Goal: Find specific page/section: Find specific page/section

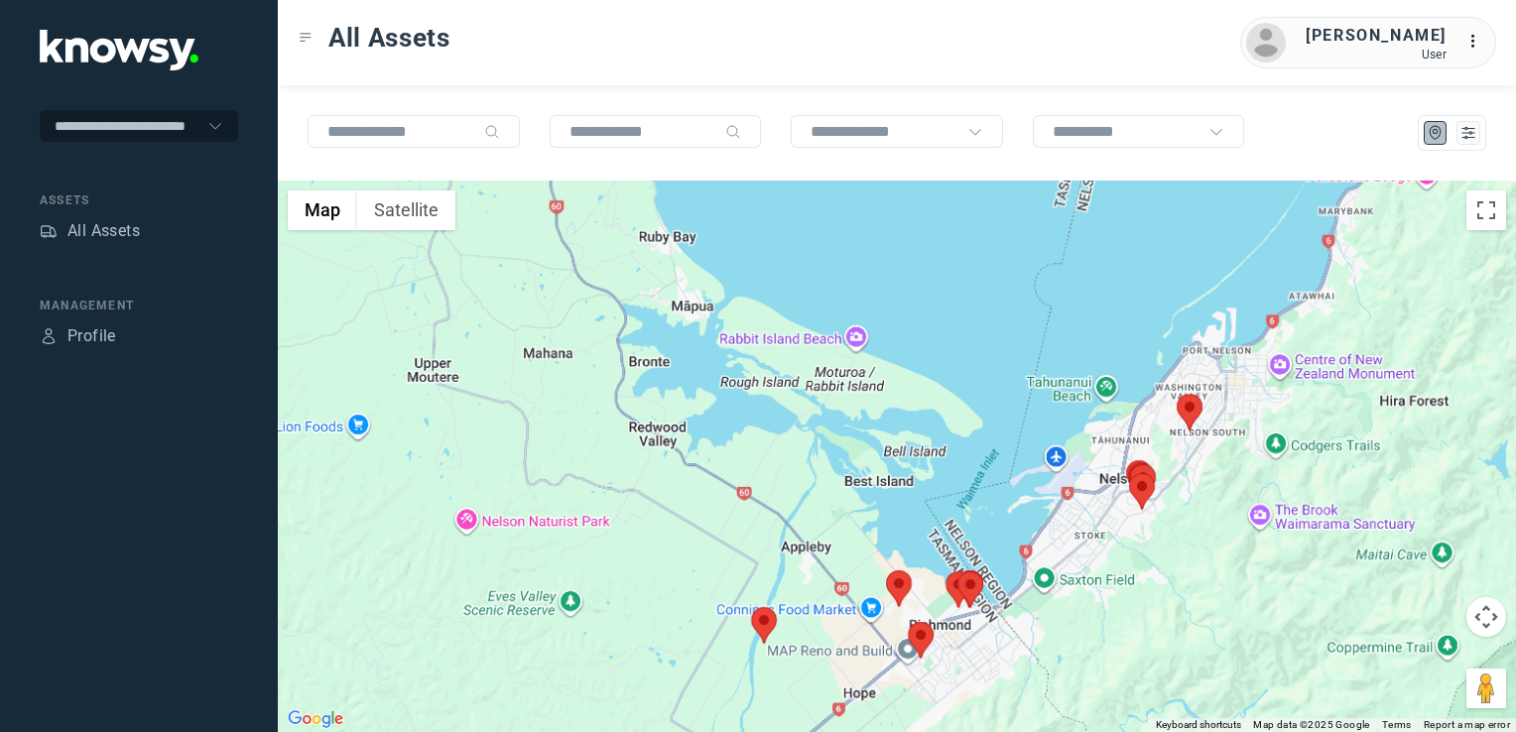
drag, startPoint x: 1207, startPoint y: 466, endPoint x: 1080, endPoint y: 542, distance: 147.7
click at [1080, 542] on div at bounding box center [897, 457] width 1239 height 552
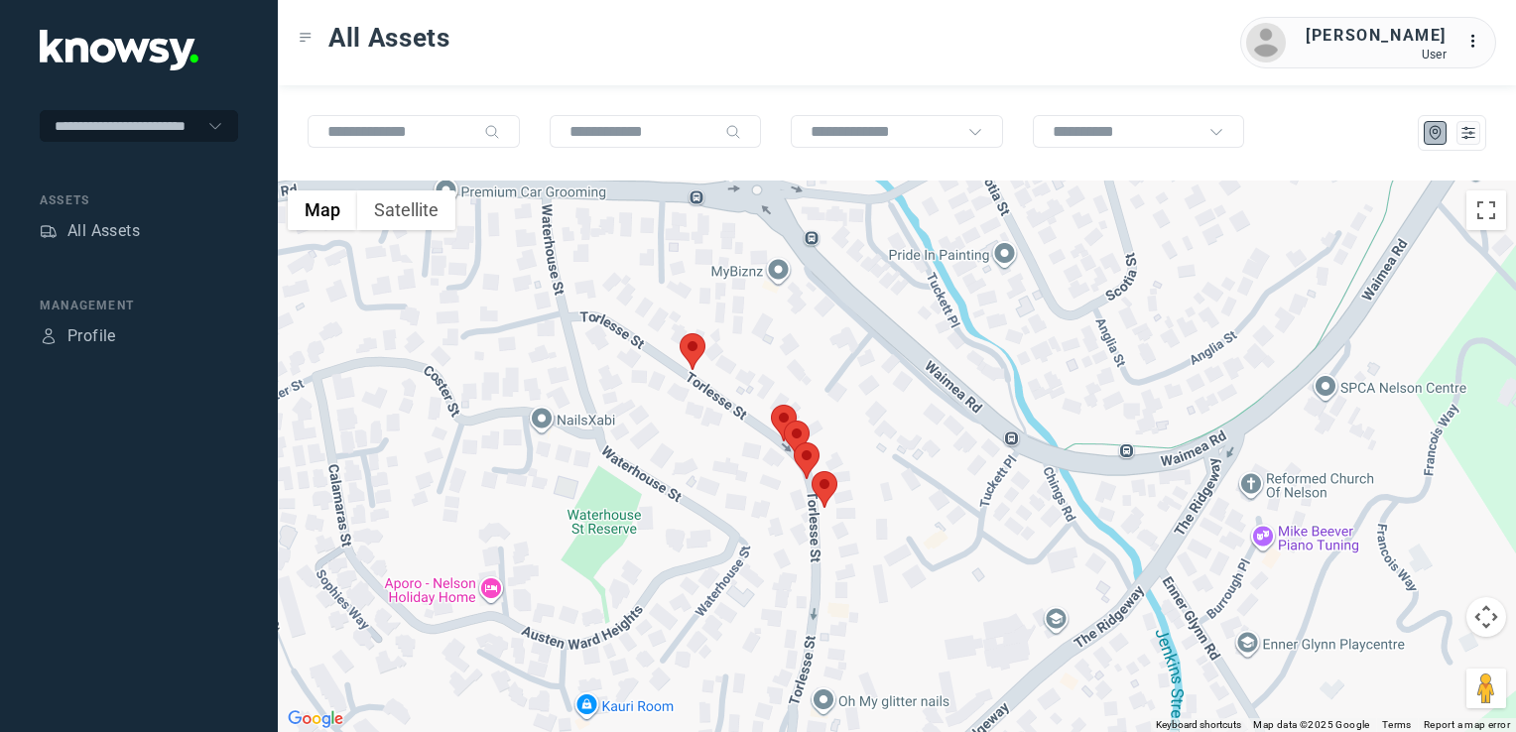
click at [687, 344] on img at bounding box center [693, 351] width 26 height 37
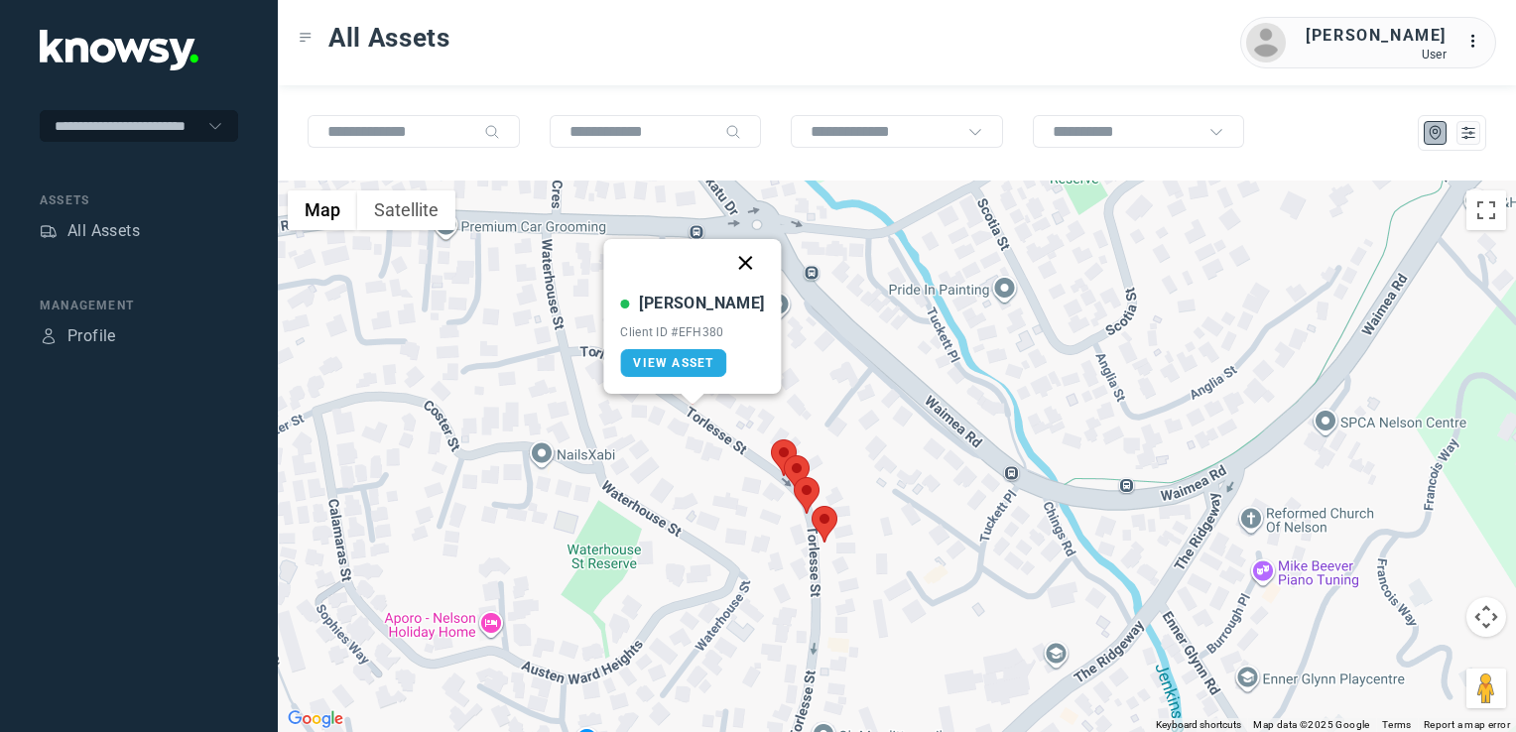
click at [723, 269] on button "Close" at bounding box center [746, 263] width 48 height 48
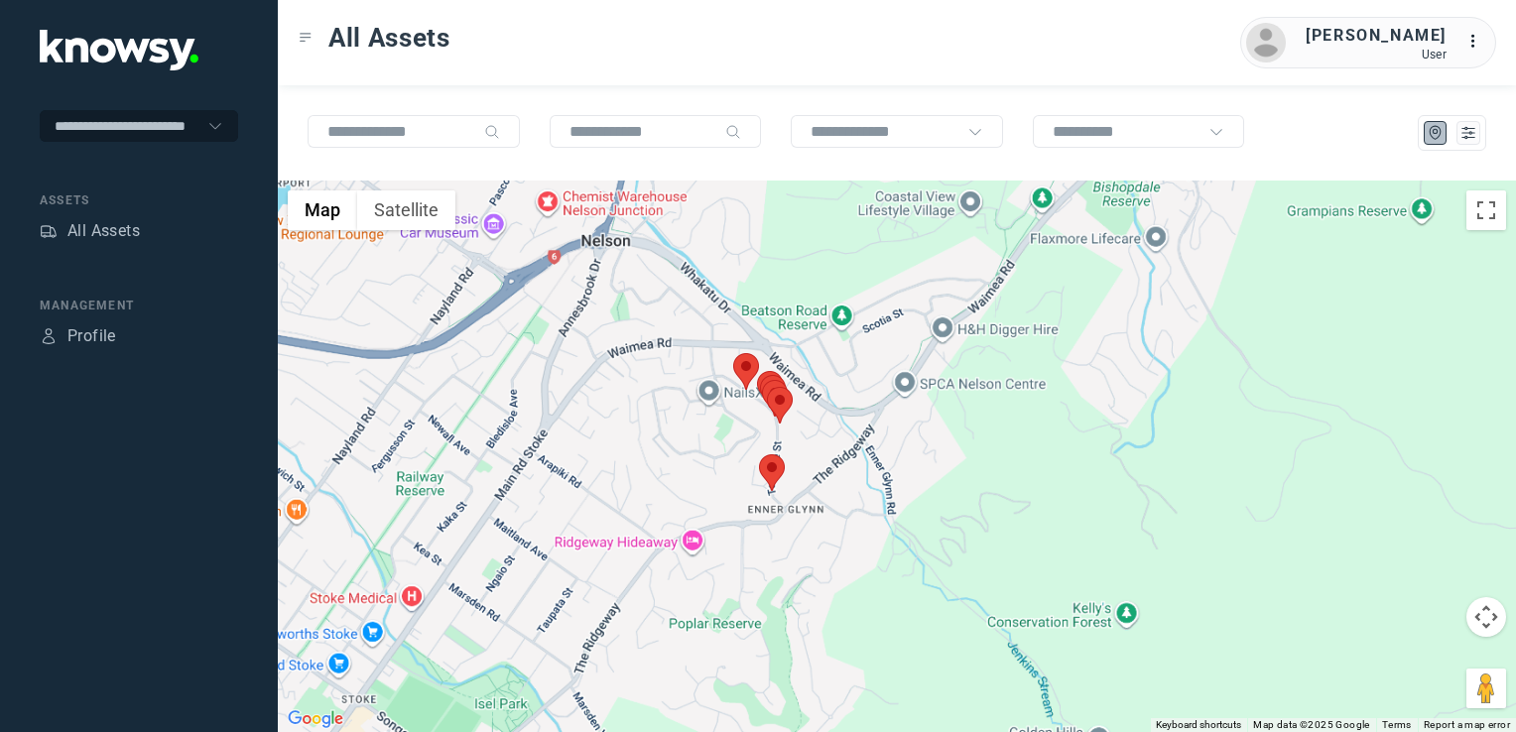
drag, startPoint x: 769, startPoint y: 462, endPoint x: 769, endPoint y: 451, distance: 11.9
click at [769, 455] on img at bounding box center [772, 473] width 26 height 37
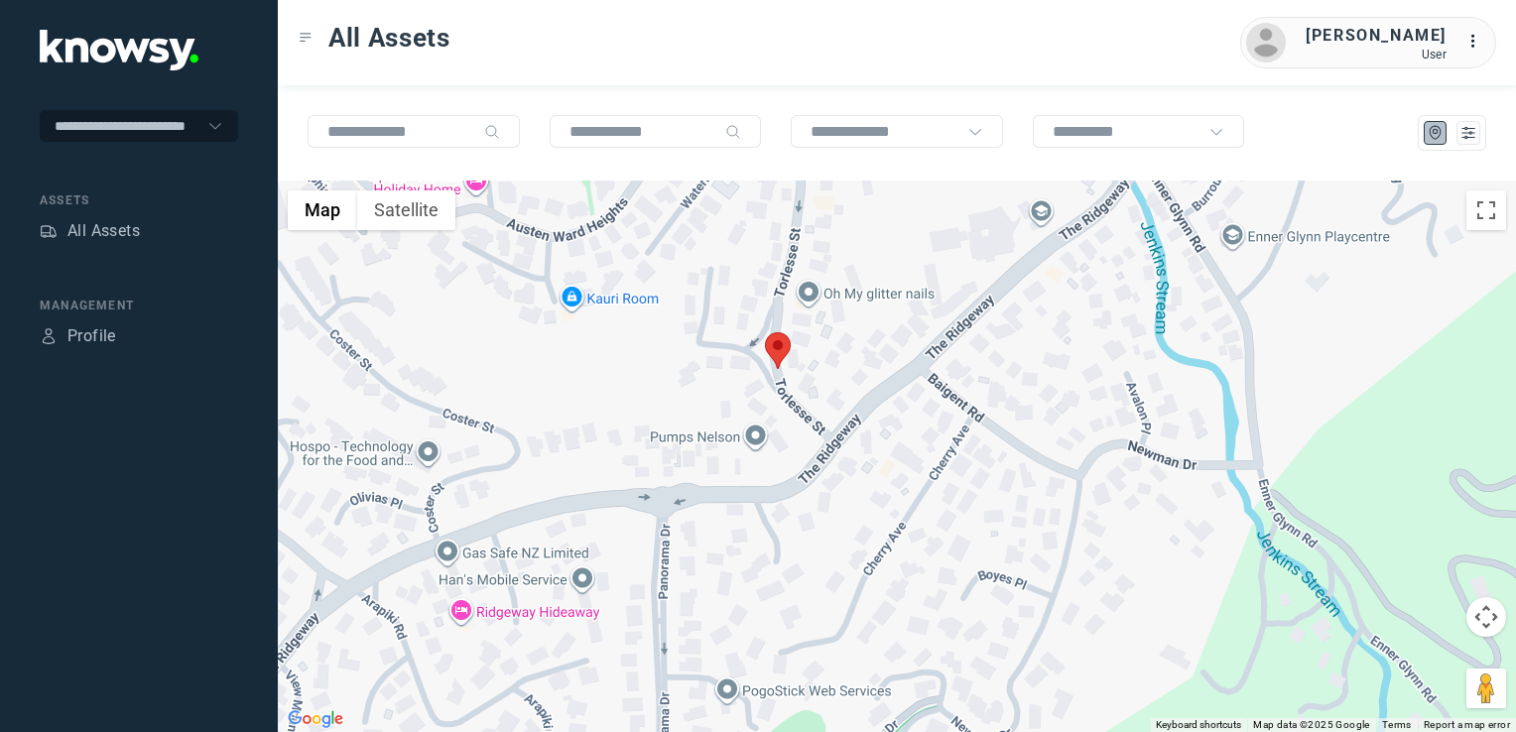
click at [774, 351] on img at bounding box center [778, 350] width 26 height 37
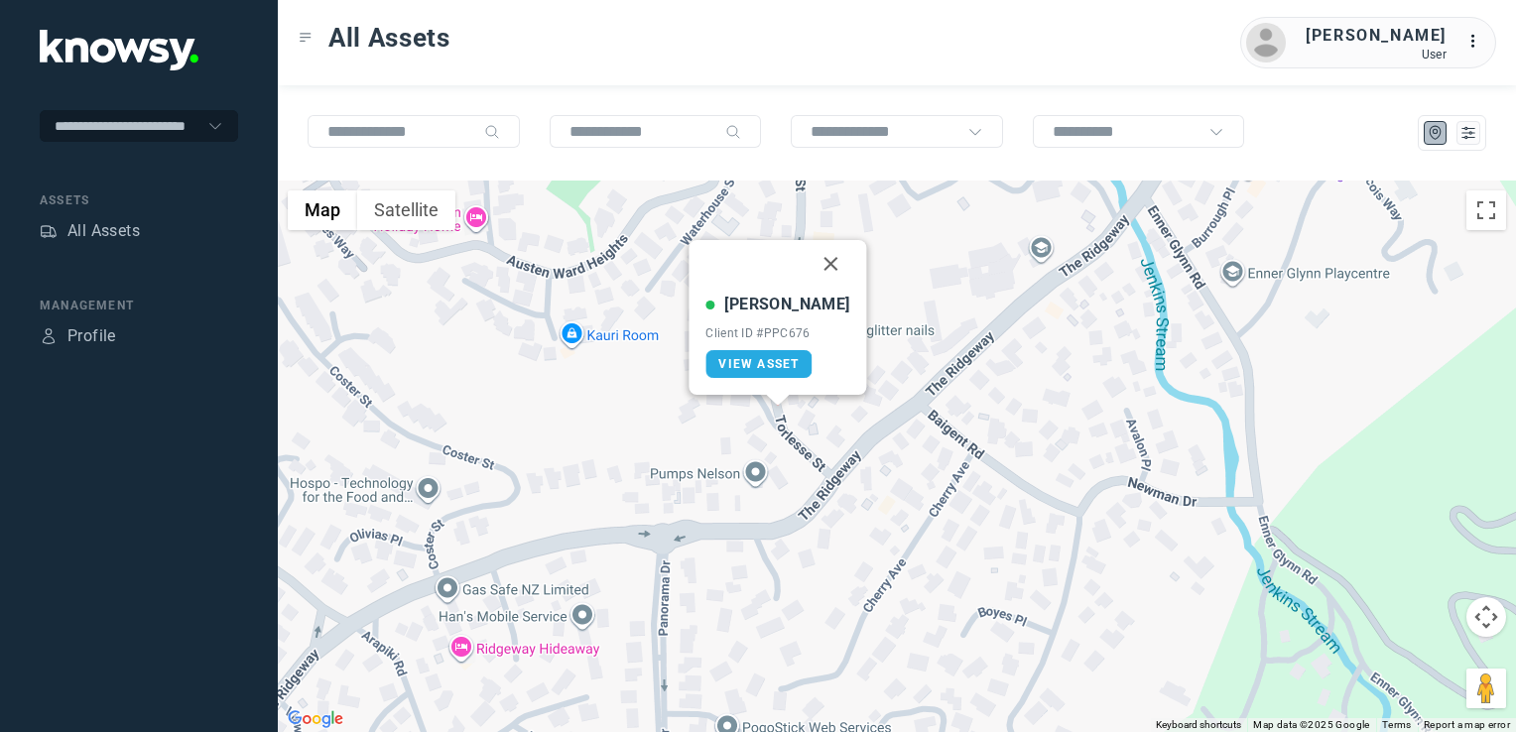
drag, startPoint x: 814, startPoint y: 256, endPoint x: 804, endPoint y: 304, distance: 48.7
click at [814, 256] on button "Close" at bounding box center [832, 264] width 48 height 48
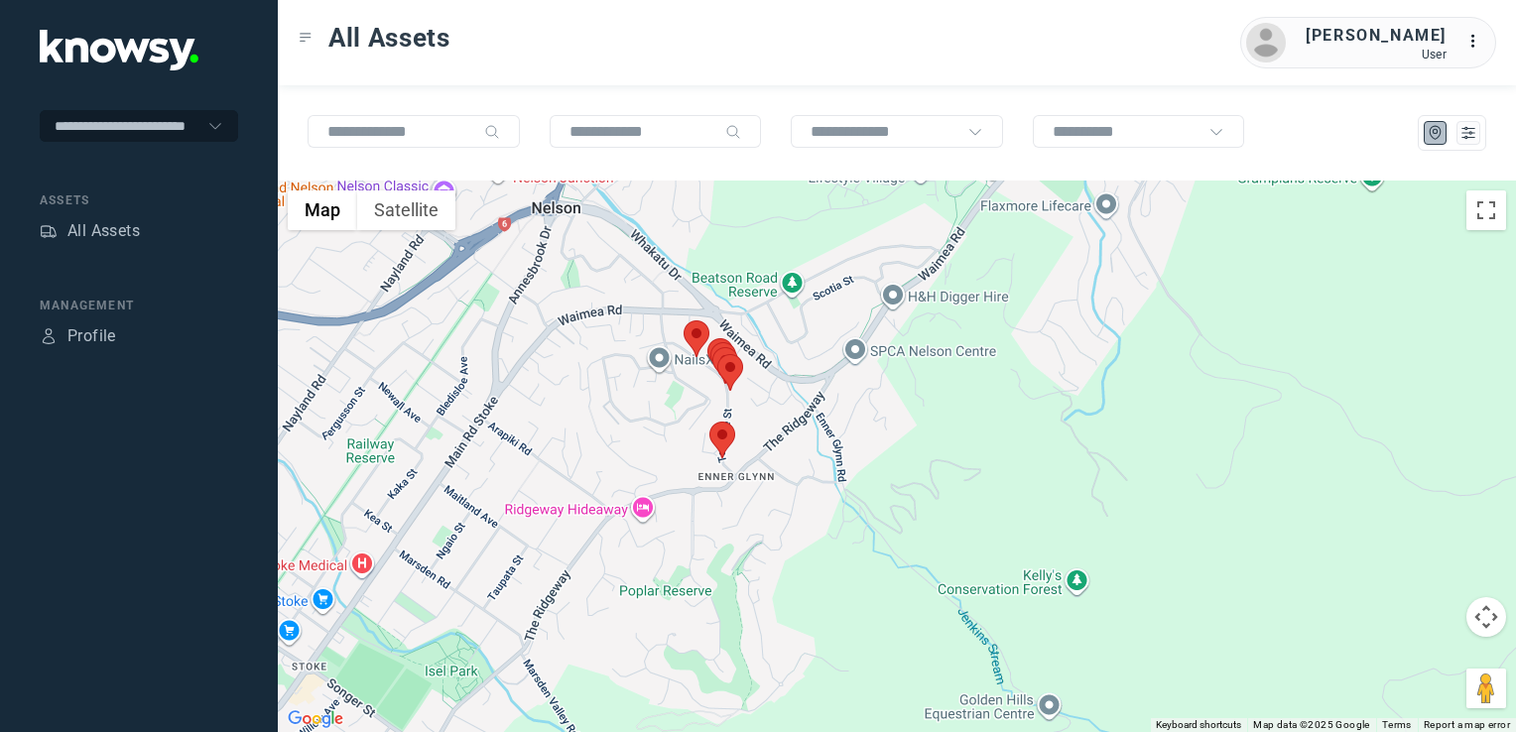
drag, startPoint x: 670, startPoint y: 460, endPoint x: 800, endPoint y: 378, distance: 153.9
click at [746, 409] on div "To navigate, press the arrow keys." at bounding box center [897, 457] width 1239 height 552
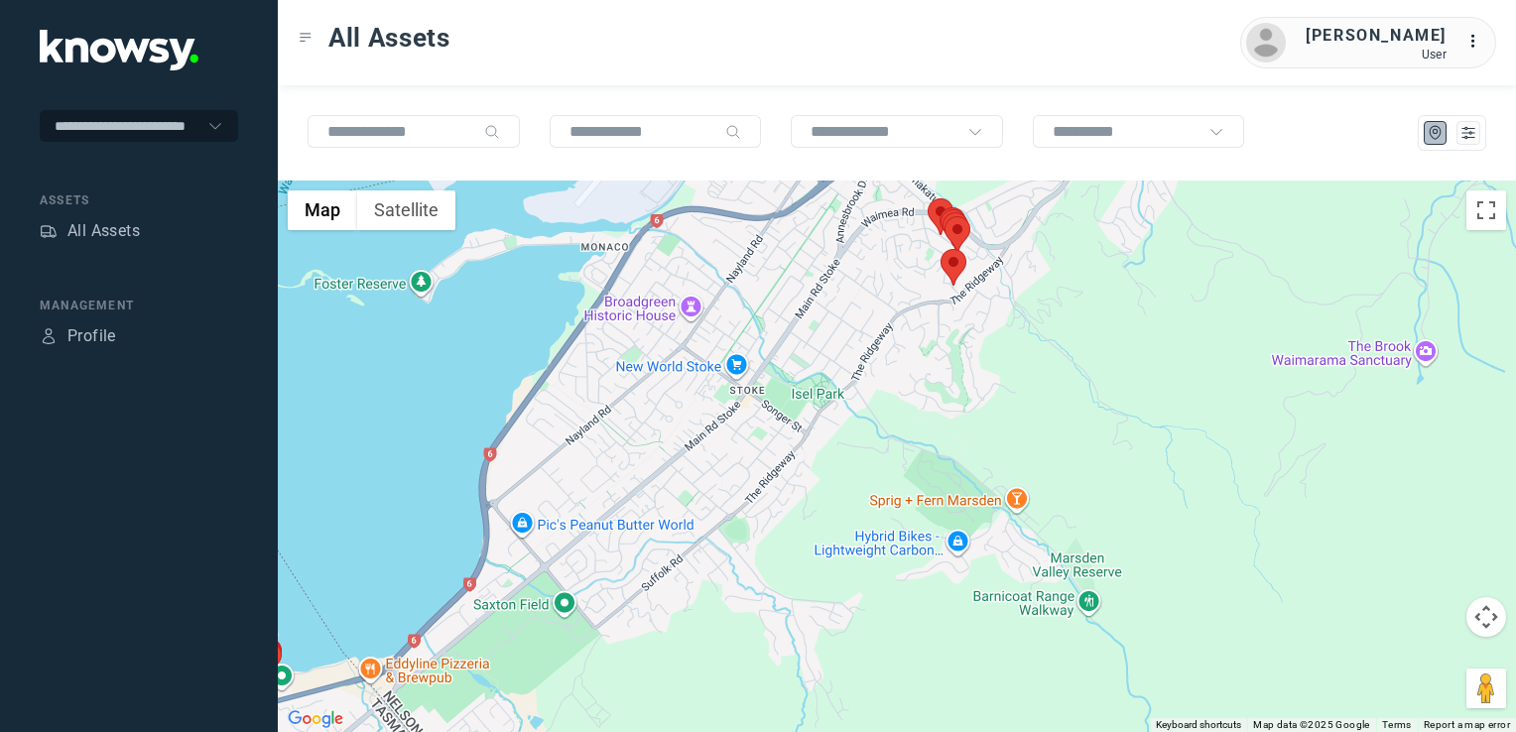
click at [764, 390] on div at bounding box center [897, 457] width 1239 height 552
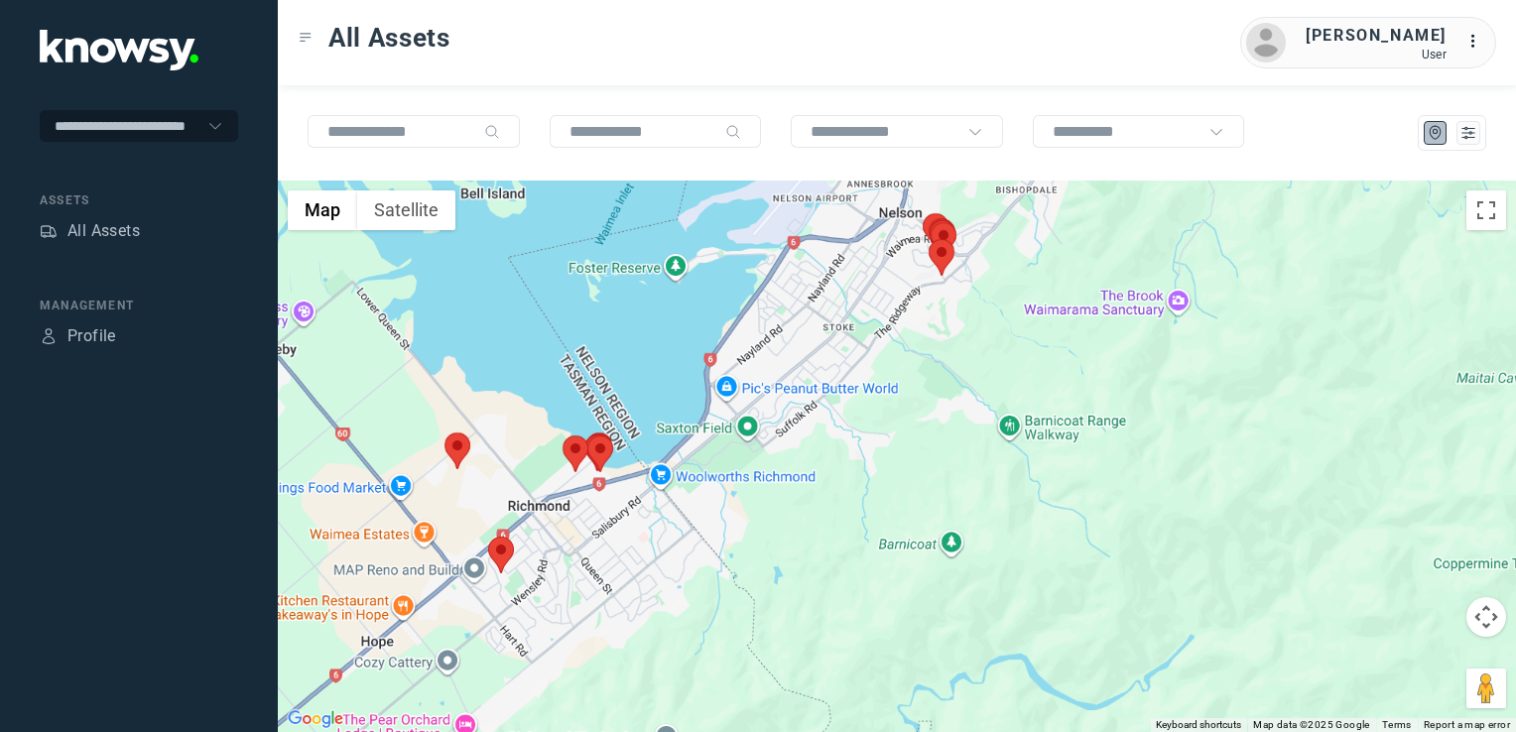
drag, startPoint x: 783, startPoint y: 459, endPoint x: 822, endPoint y: 431, distance: 48.2
click at [818, 434] on div at bounding box center [897, 457] width 1239 height 552
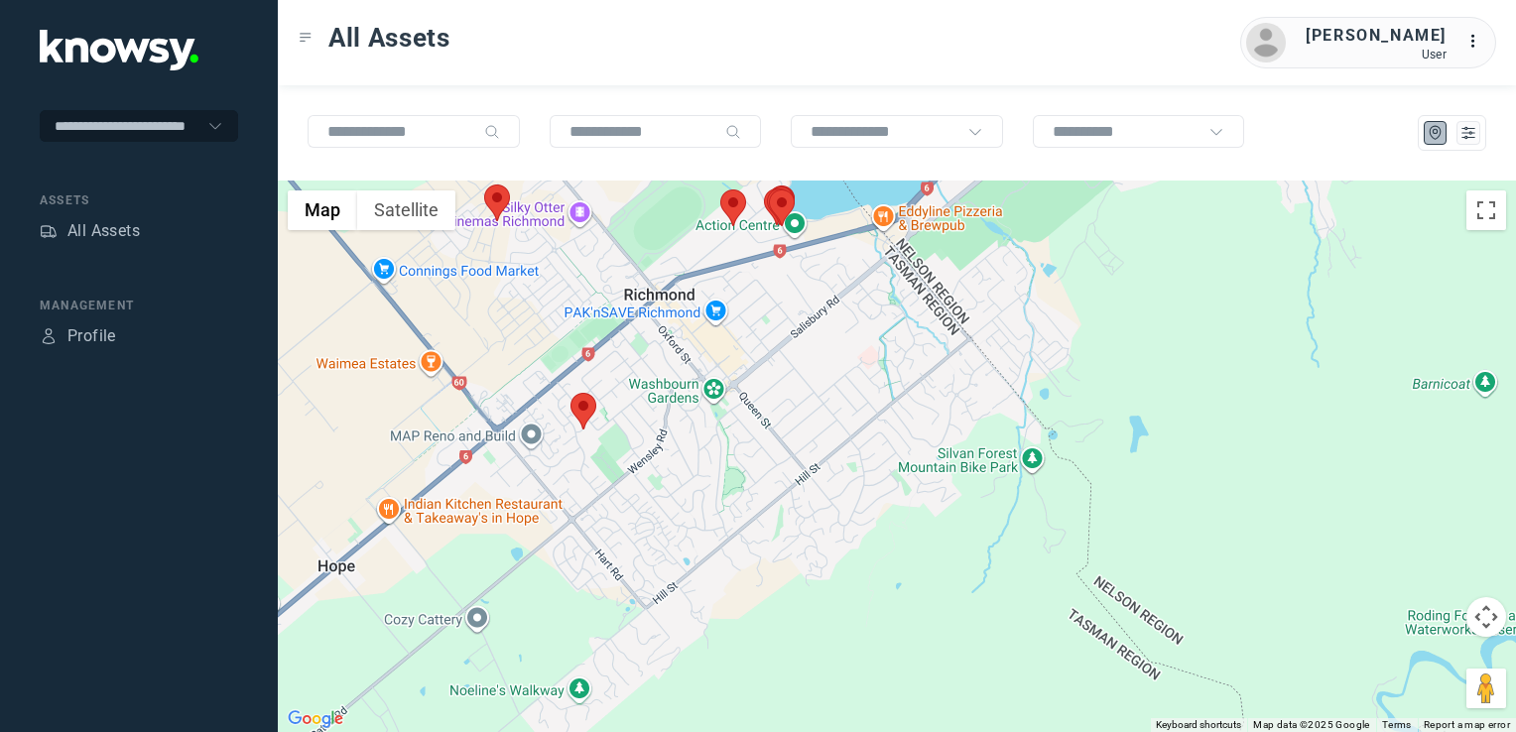
click at [587, 415] on img at bounding box center [584, 411] width 26 height 37
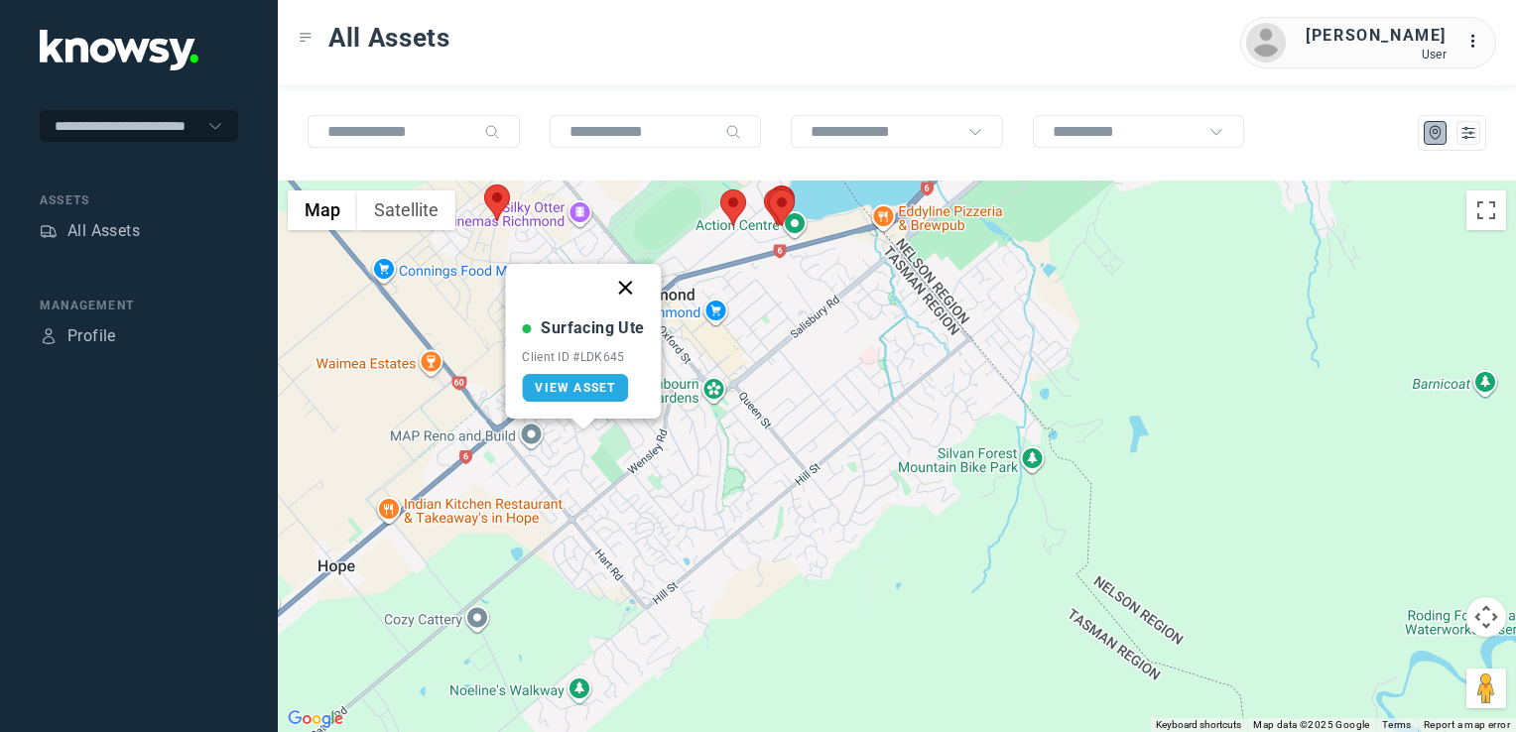
drag, startPoint x: 627, startPoint y: 279, endPoint x: 624, endPoint y: 310, distance: 30.9
click at [627, 279] on button "Close" at bounding box center [626, 288] width 48 height 48
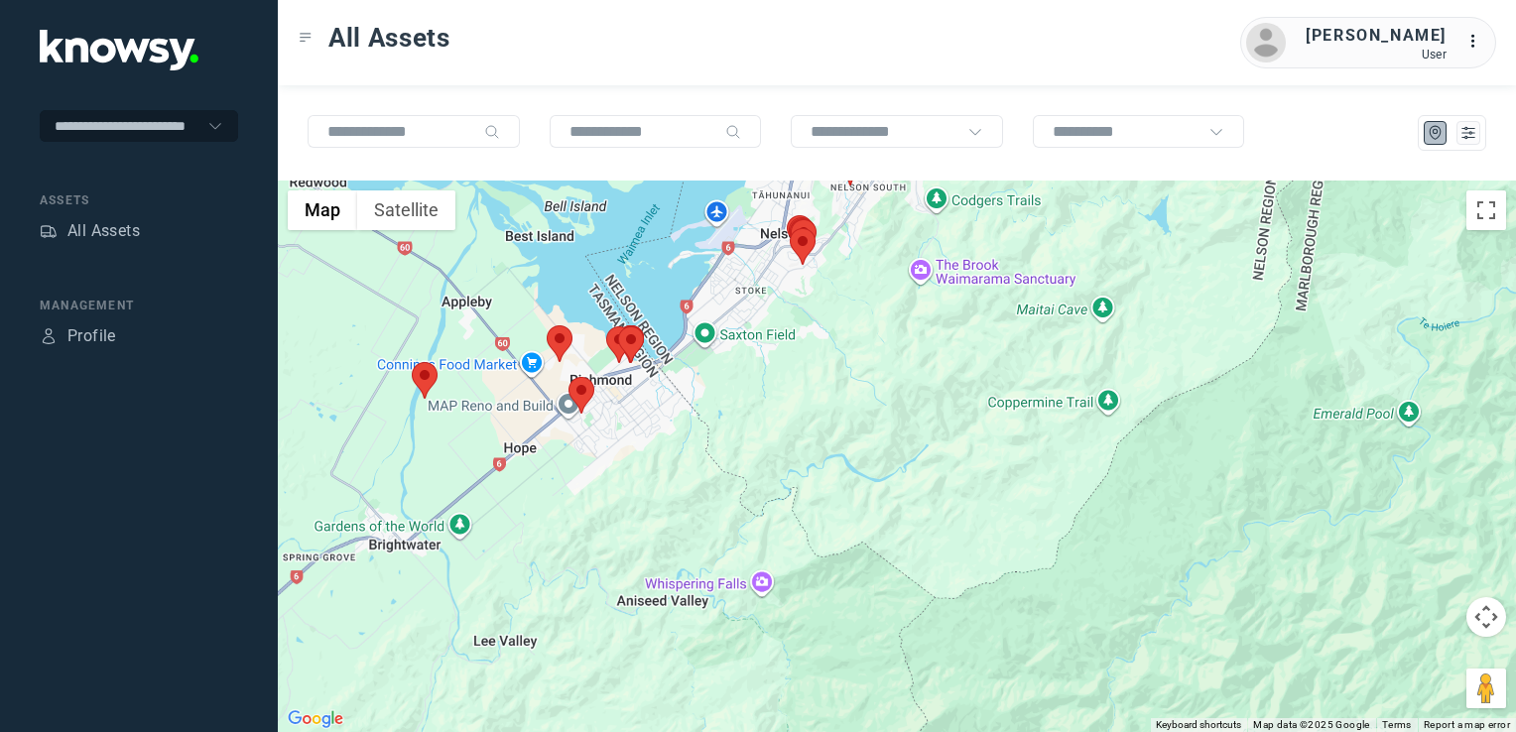
drag, startPoint x: 568, startPoint y: 456, endPoint x: 617, endPoint y: 443, distance: 51.3
click at [604, 447] on div "To navigate, press the arrow keys." at bounding box center [897, 457] width 1239 height 552
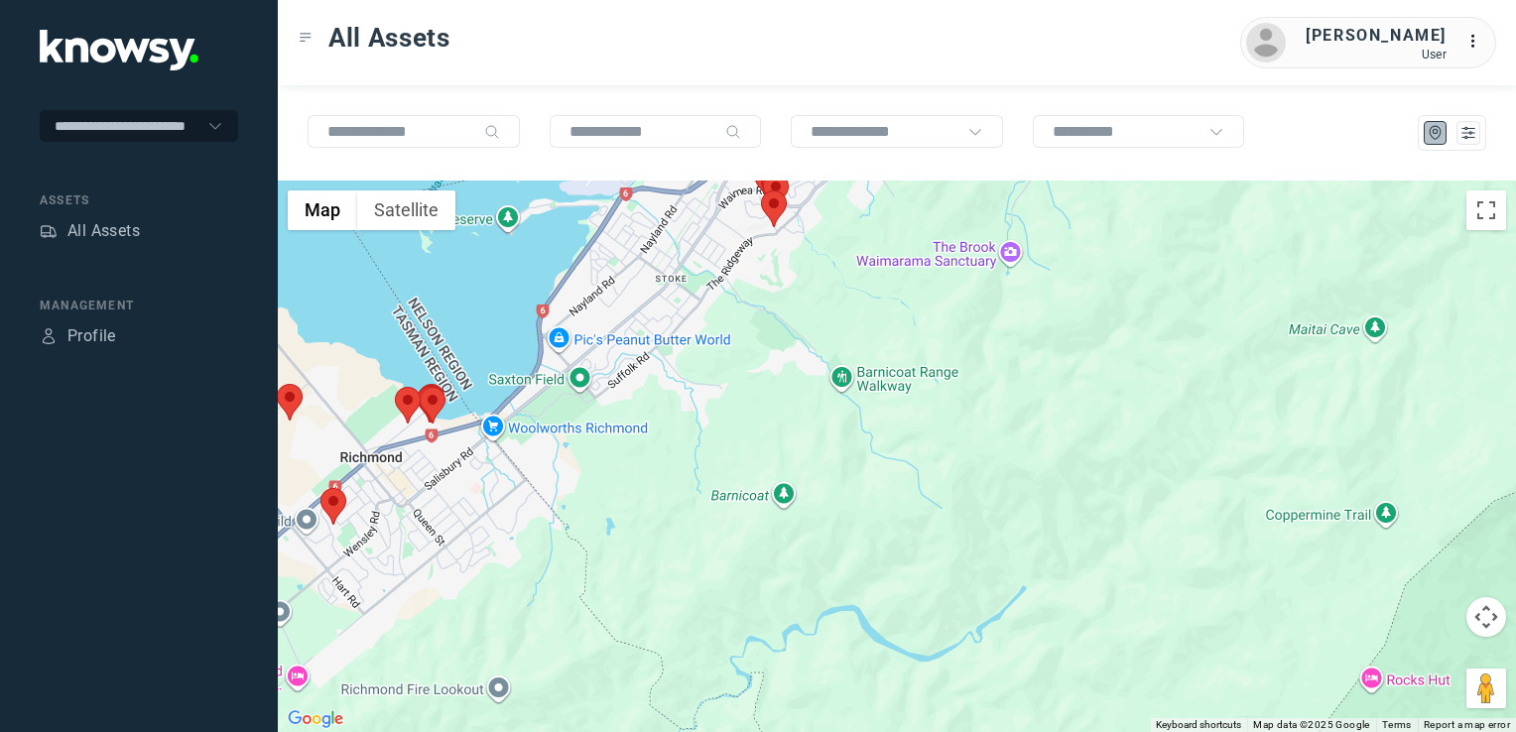
drag, startPoint x: 646, startPoint y: 398, endPoint x: 582, endPoint y: 517, distance: 135.4
click at [582, 518] on div at bounding box center [897, 457] width 1239 height 552
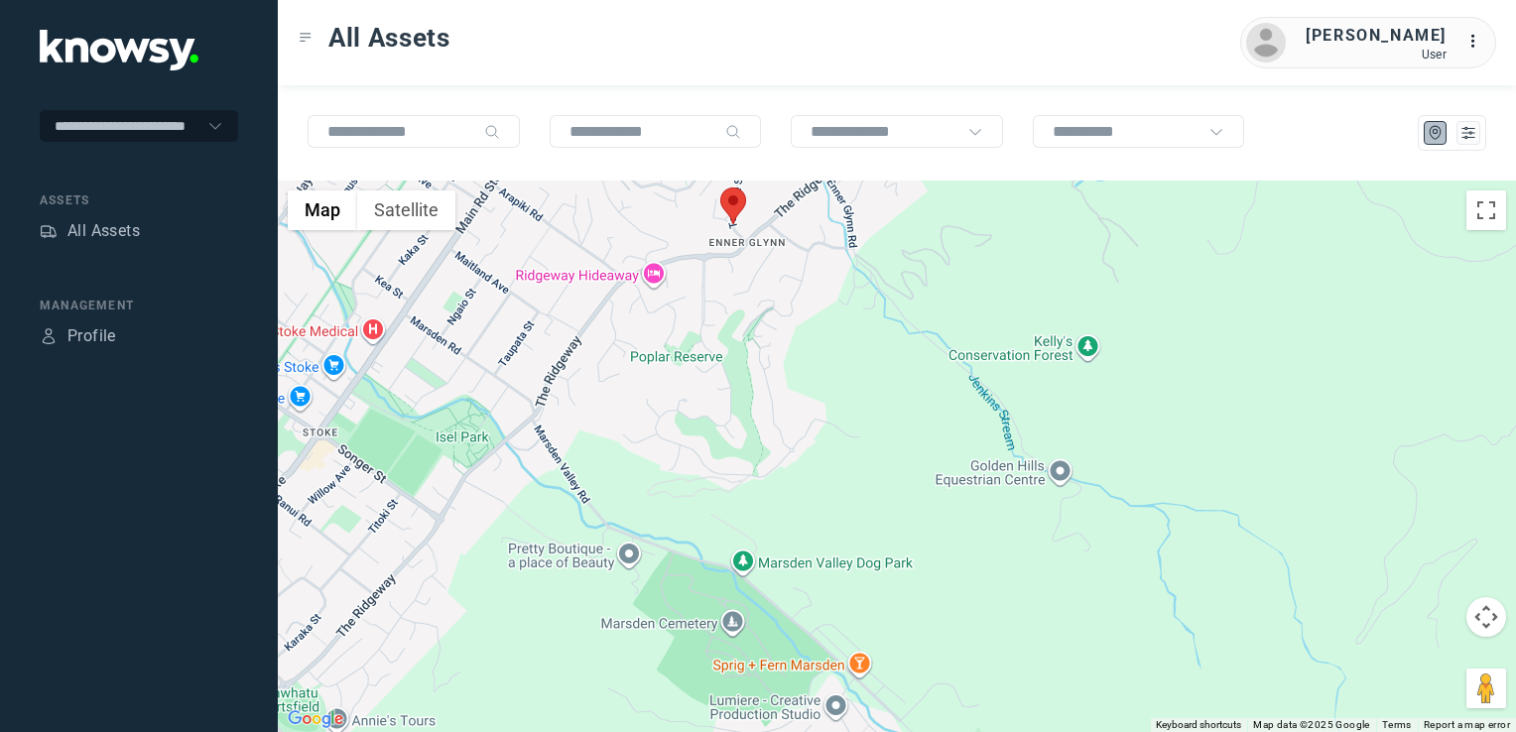
drag, startPoint x: 732, startPoint y: 378, endPoint x: 729, endPoint y: 425, distance: 46.7
click at [729, 425] on div at bounding box center [897, 457] width 1239 height 552
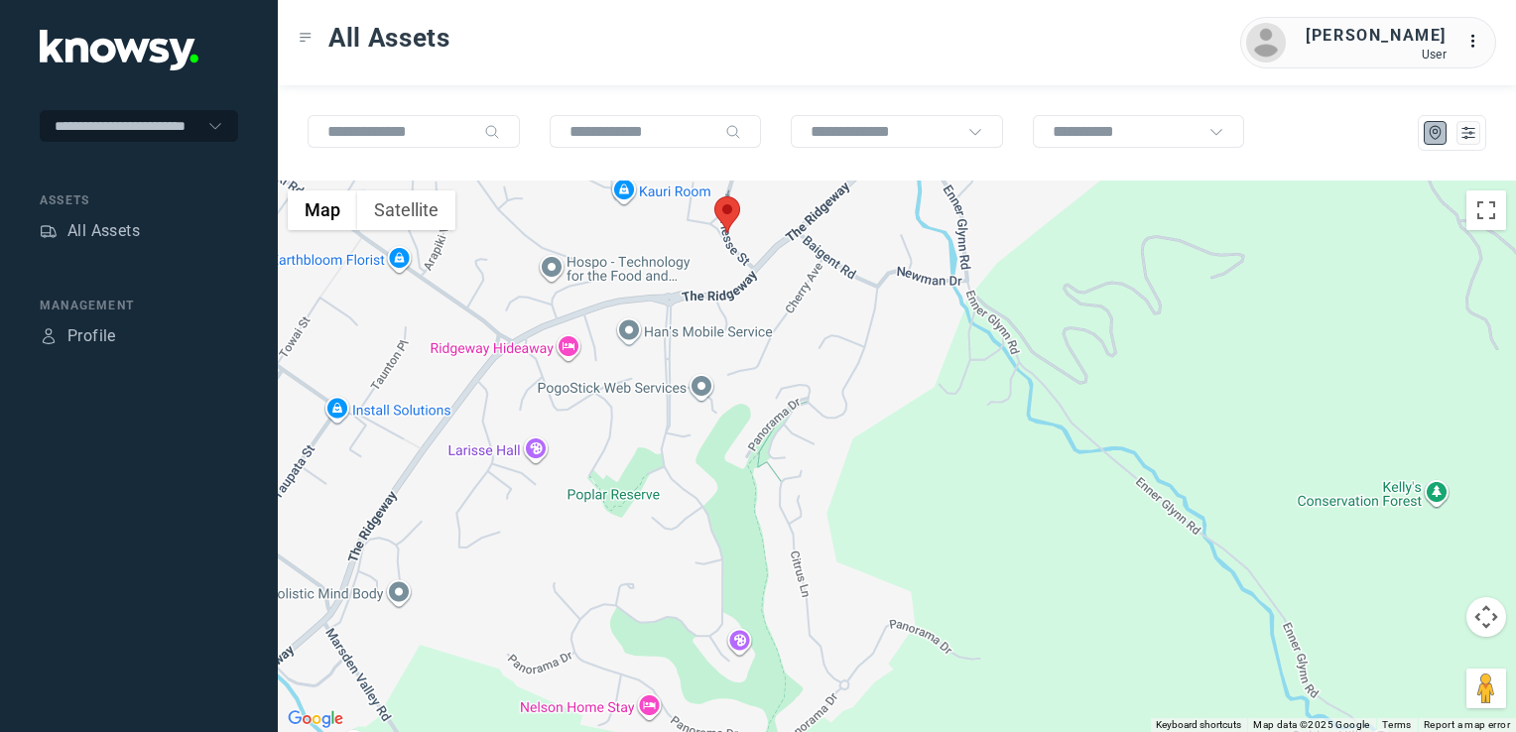
click at [722, 372] on div at bounding box center [897, 457] width 1239 height 552
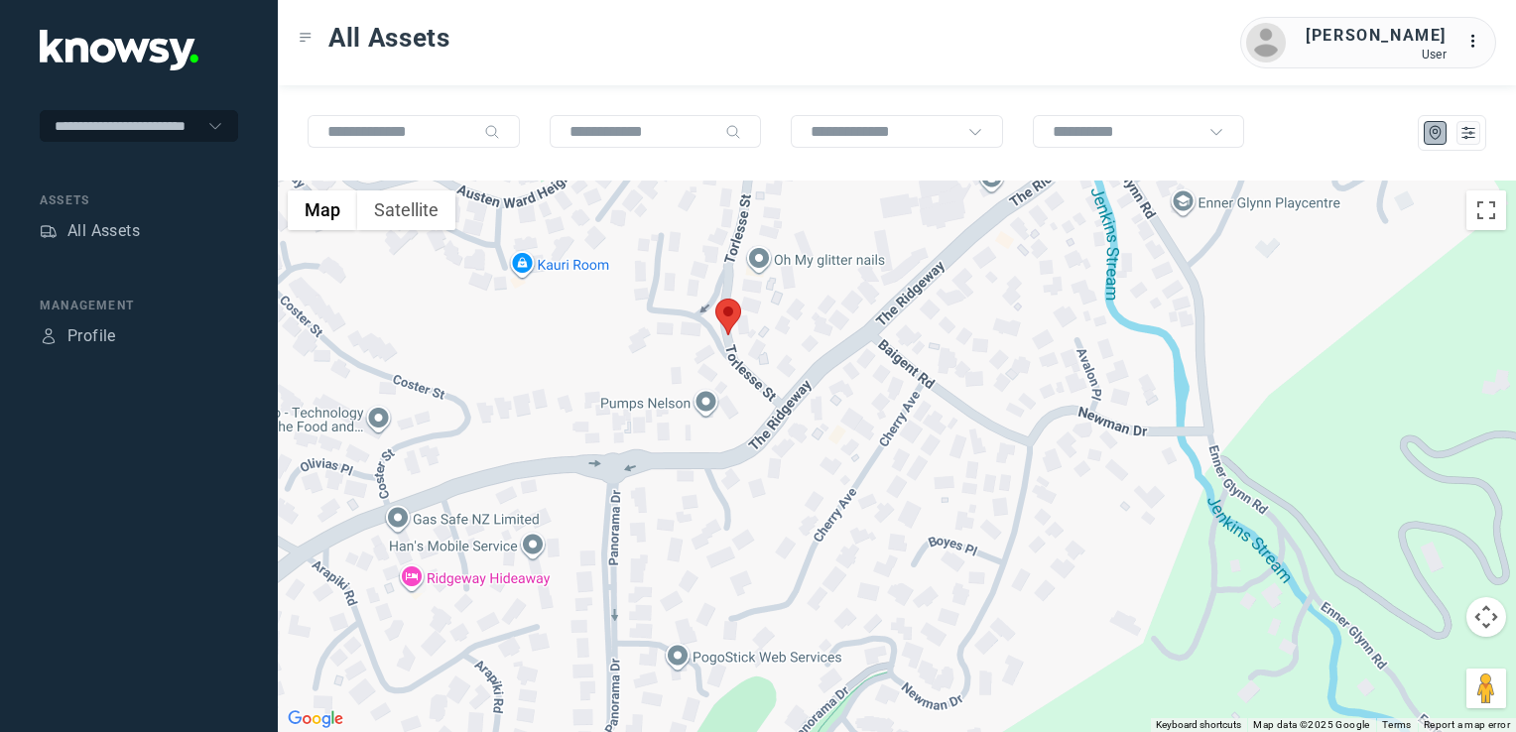
click at [725, 313] on img at bounding box center [729, 317] width 26 height 37
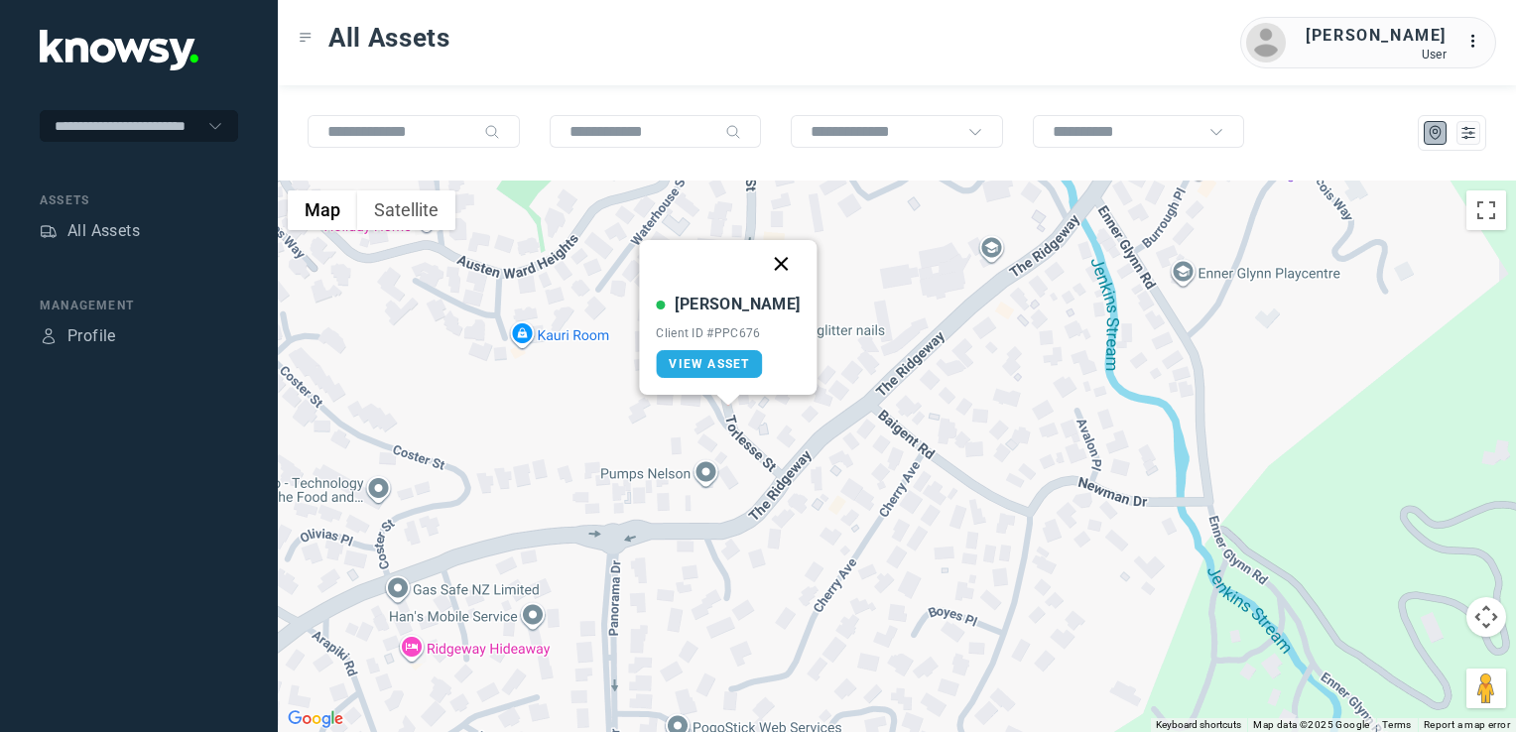
click at [760, 263] on button "Close" at bounding box center [782, 264] width 48 height 48
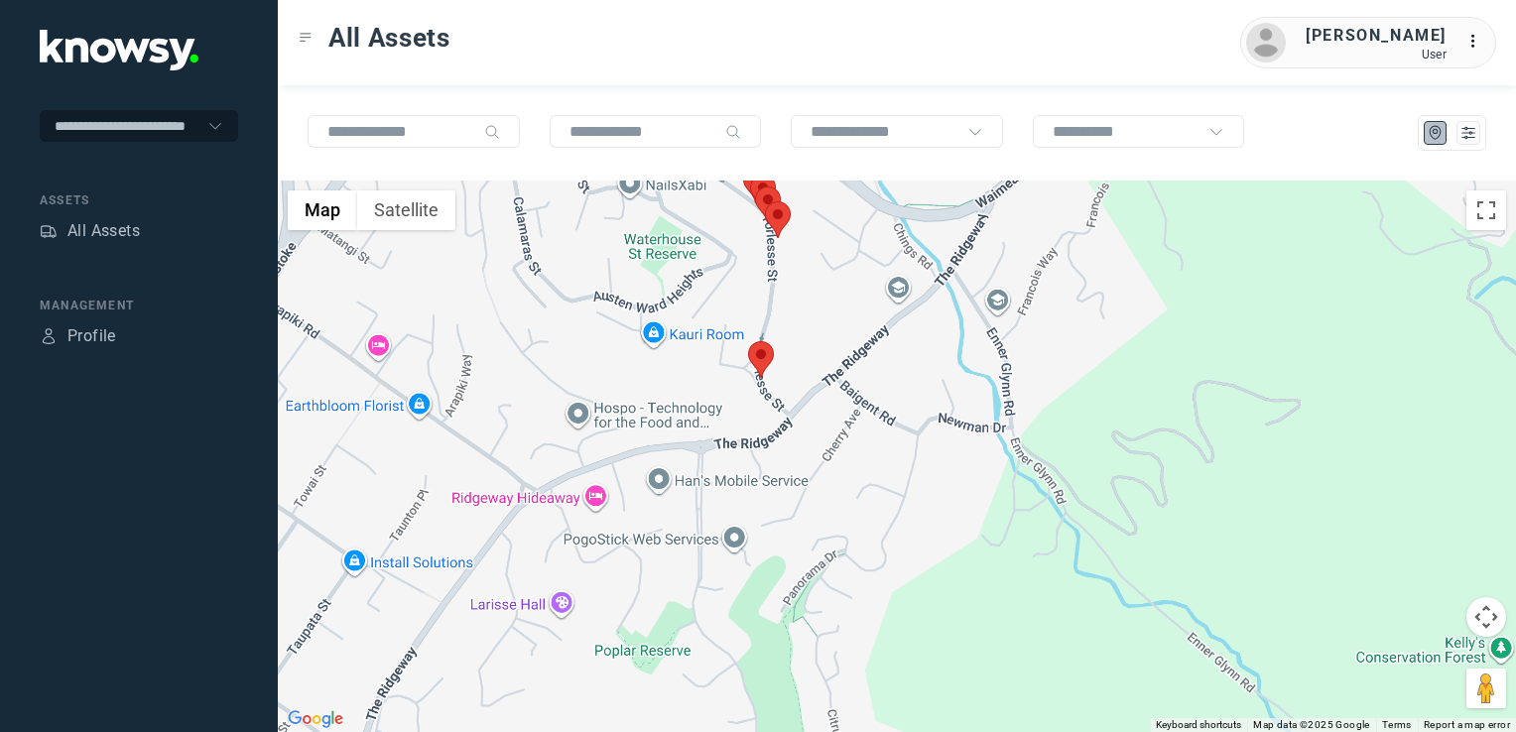
drag, startPoint x: 807, startPoint y: 321, endPoint x: 810, endPoint y: 378, distance: 57.6
click at [810, 377] on div "To navigate, press the arrow keys." at bounding box center [897, 457] width 1239 height 552
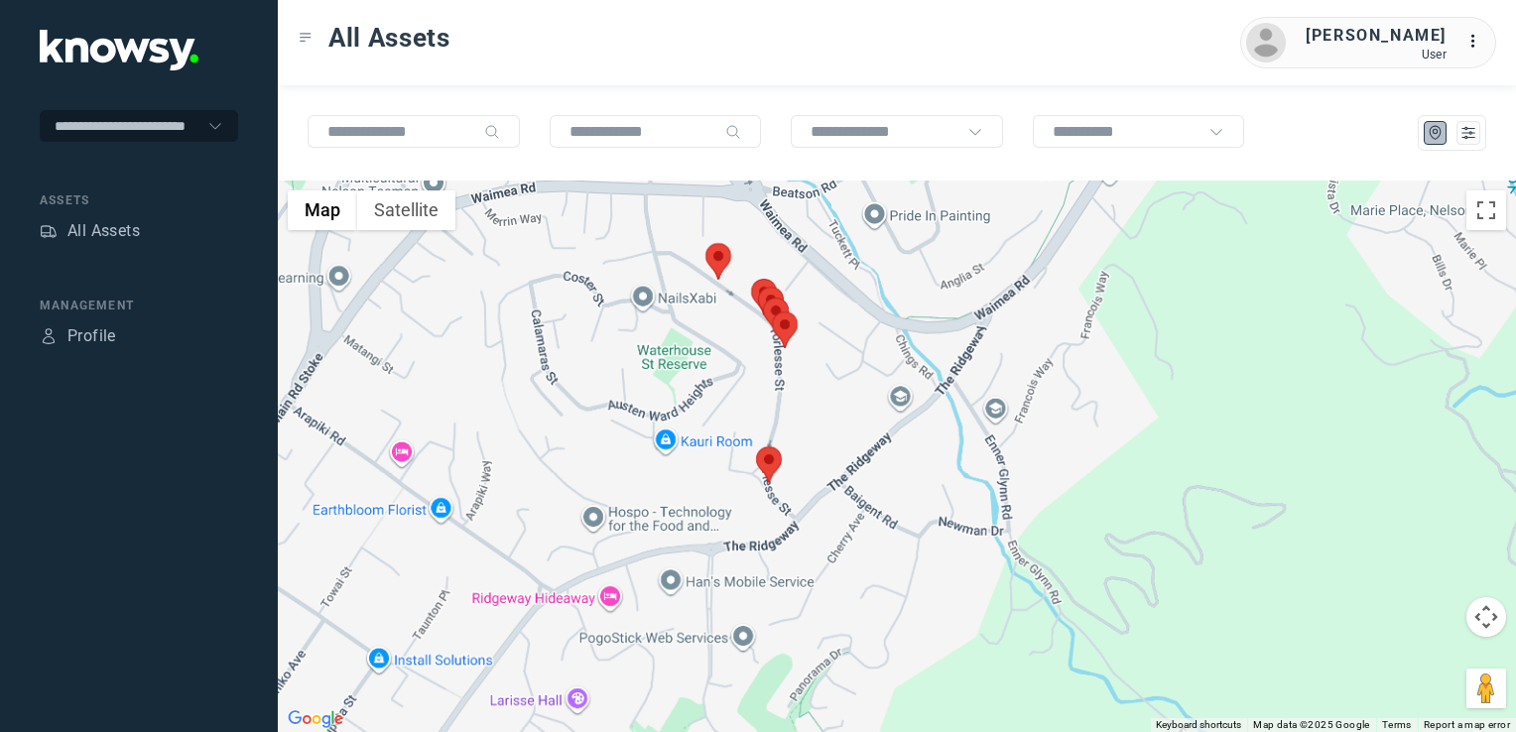
drag, startPoint x: 790, startPoint y: 343, endPoint x: 781, endPoint y: 443, distance: 99.6
click at [781, 348] on img at bounding box center [785, 330] width 26 height 37
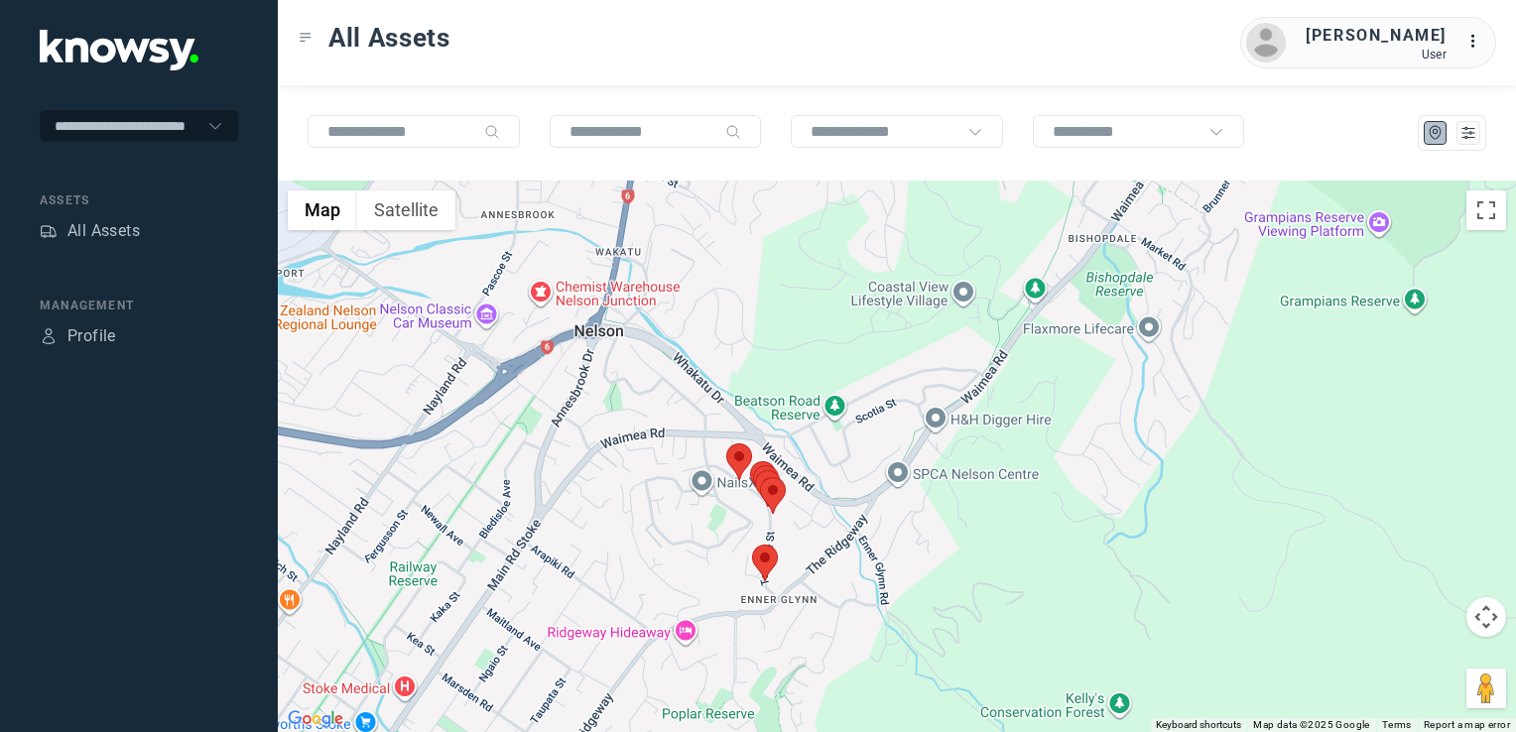
drag, startPoint x: 548, startPoint y: 529, endPoint x: 715, endPoint y: 343, distance: 249.5
click at [671, 378] on div "To navigate, press the arrow keys." at bounding box center [897, 457] width 1239 height 552
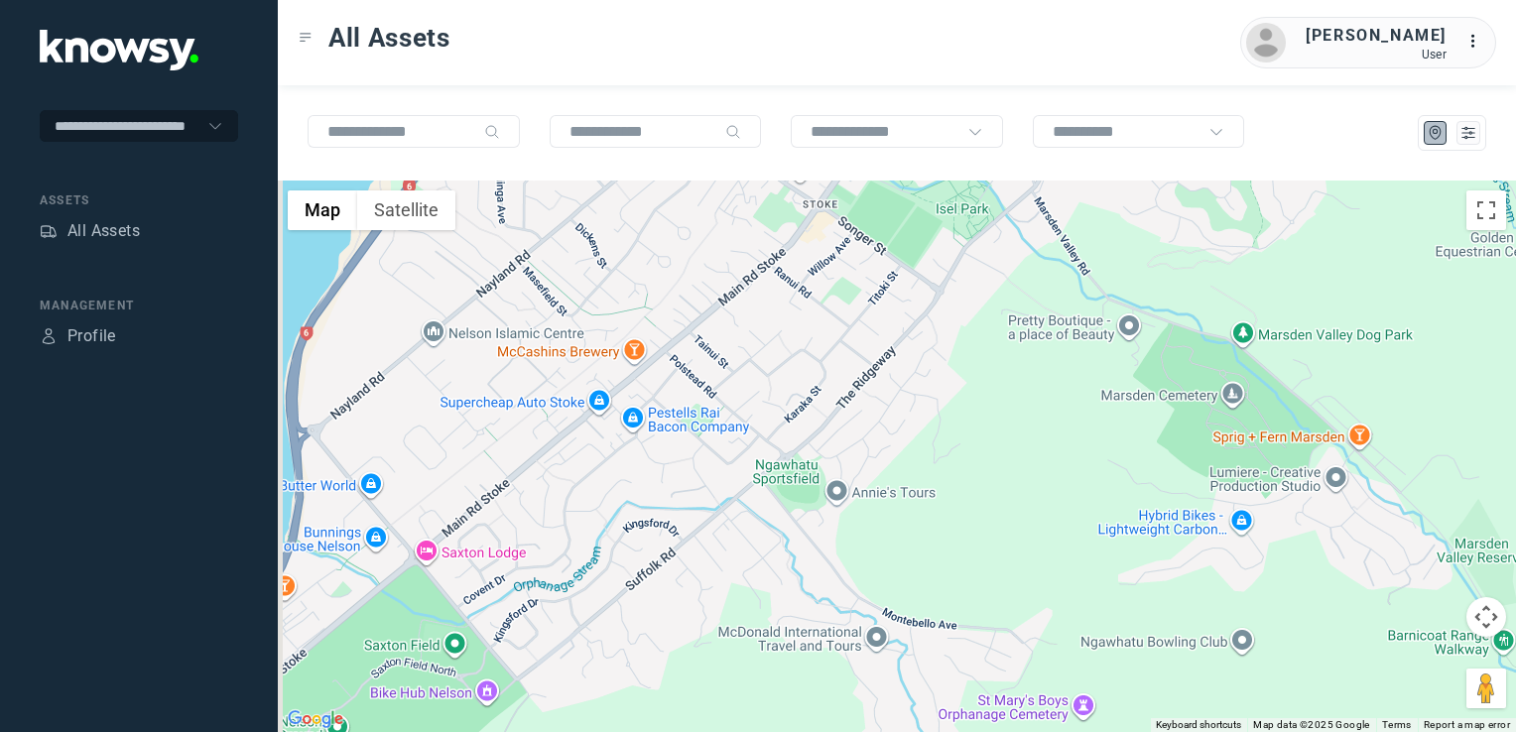
drag, startPoint x: 711, startPoint y: 414, endPoint x: 796, endPoint y: 354, distance: 104.1
click at [766, 363] on div at bounding box center [897, 457] width 1239 height 552
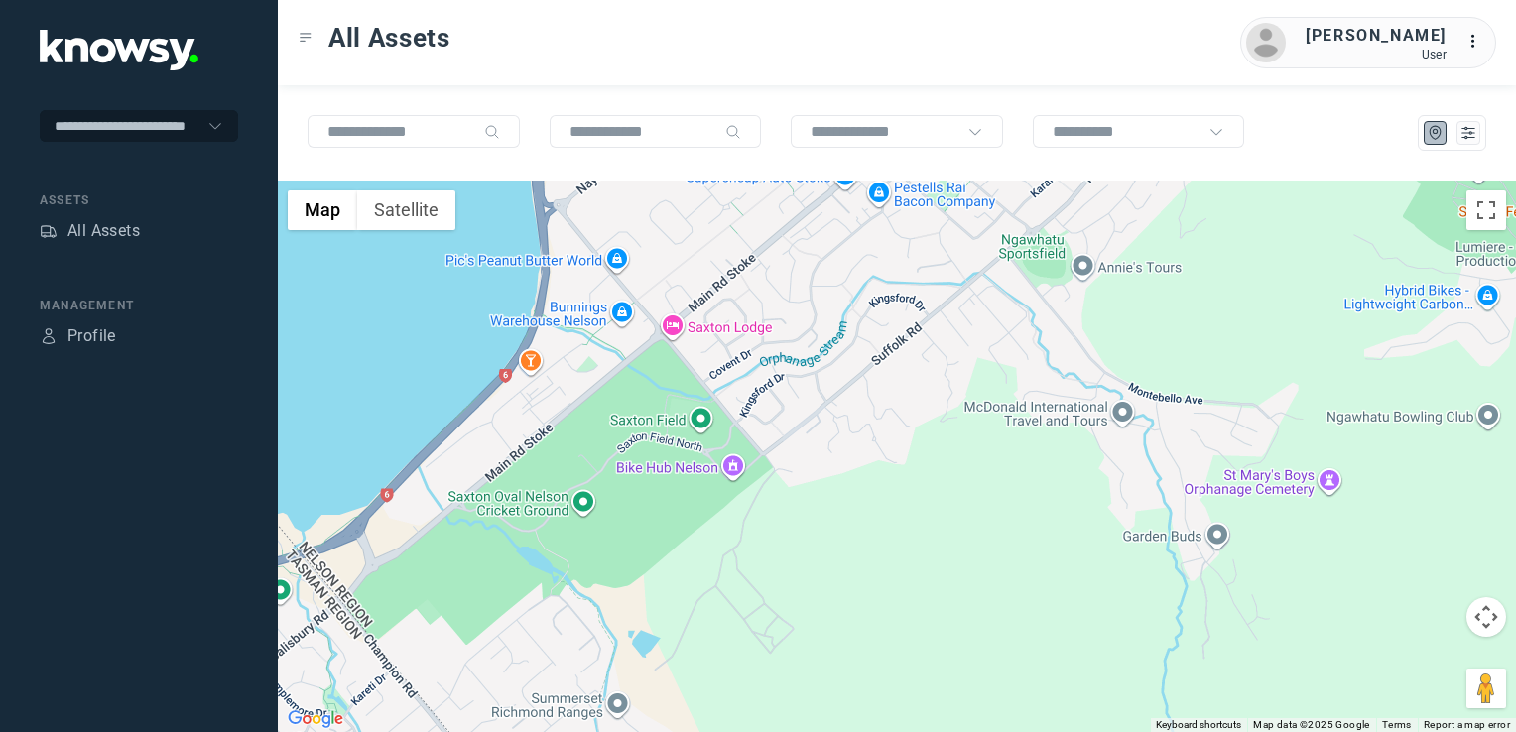
drag, startPoint x: 815, startPoint y: 409, endPoint x: 902, endPoint y: 346, distance: 107.4
click at [865, 363] on div at bounding box center [897, 457] width 1239 height 552
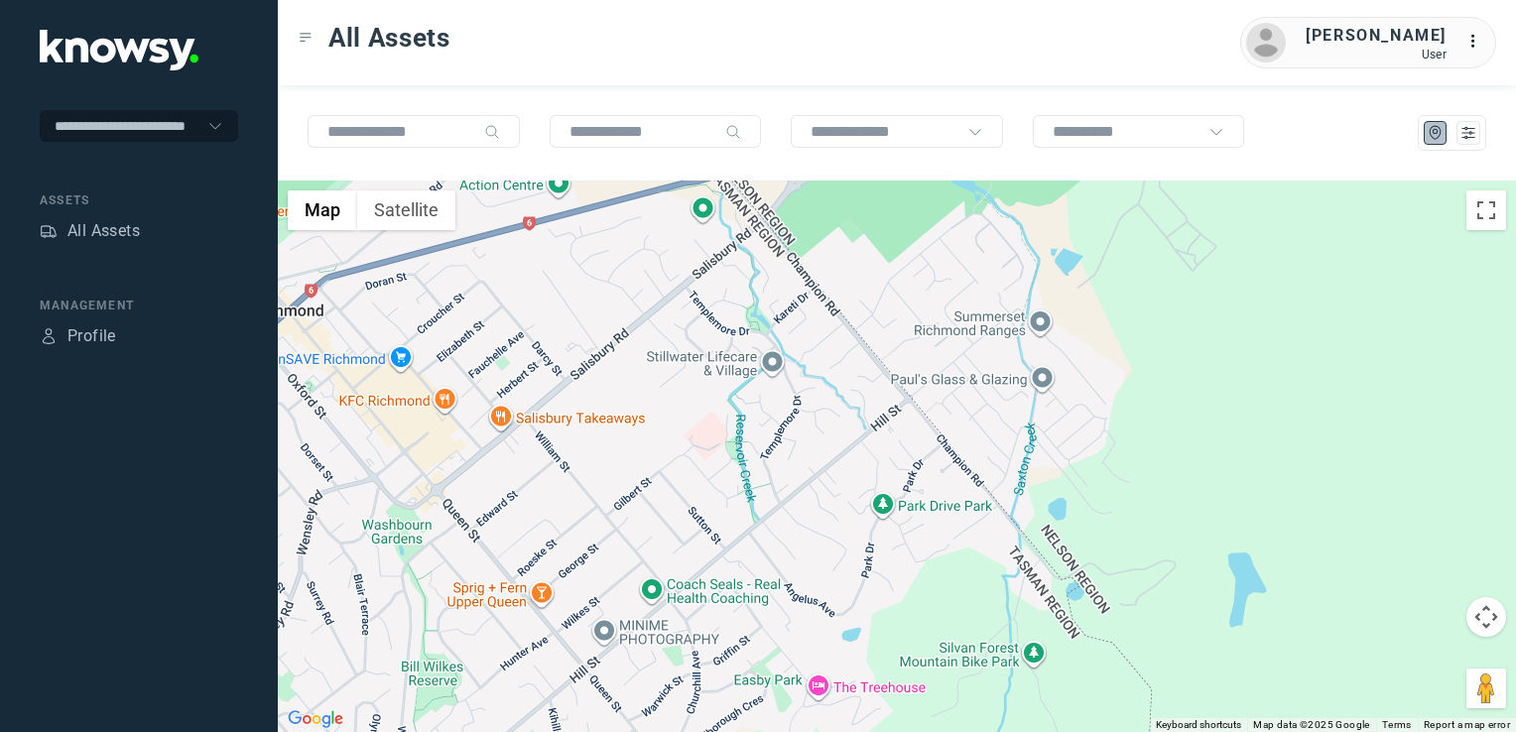
drag, startPoint x: 778, startPoint y: 406, endPoint x: 830, endPoint y: 371, distance: 62.2
click at [818, 374] on div at bounding box center [897, 457] width 1239 height 552
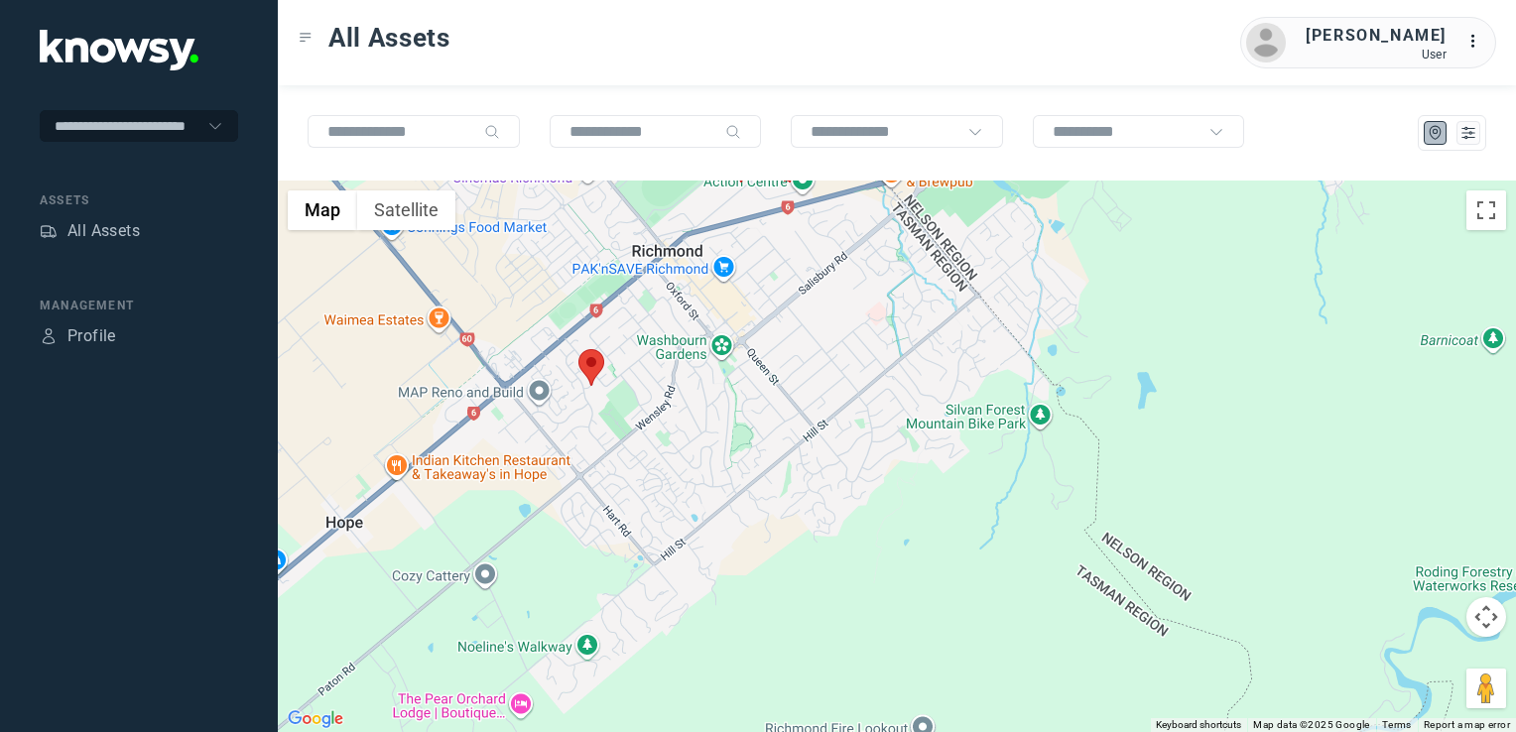
click at [595, 359] on img at bounding box center [592, 367] width 26 height 37
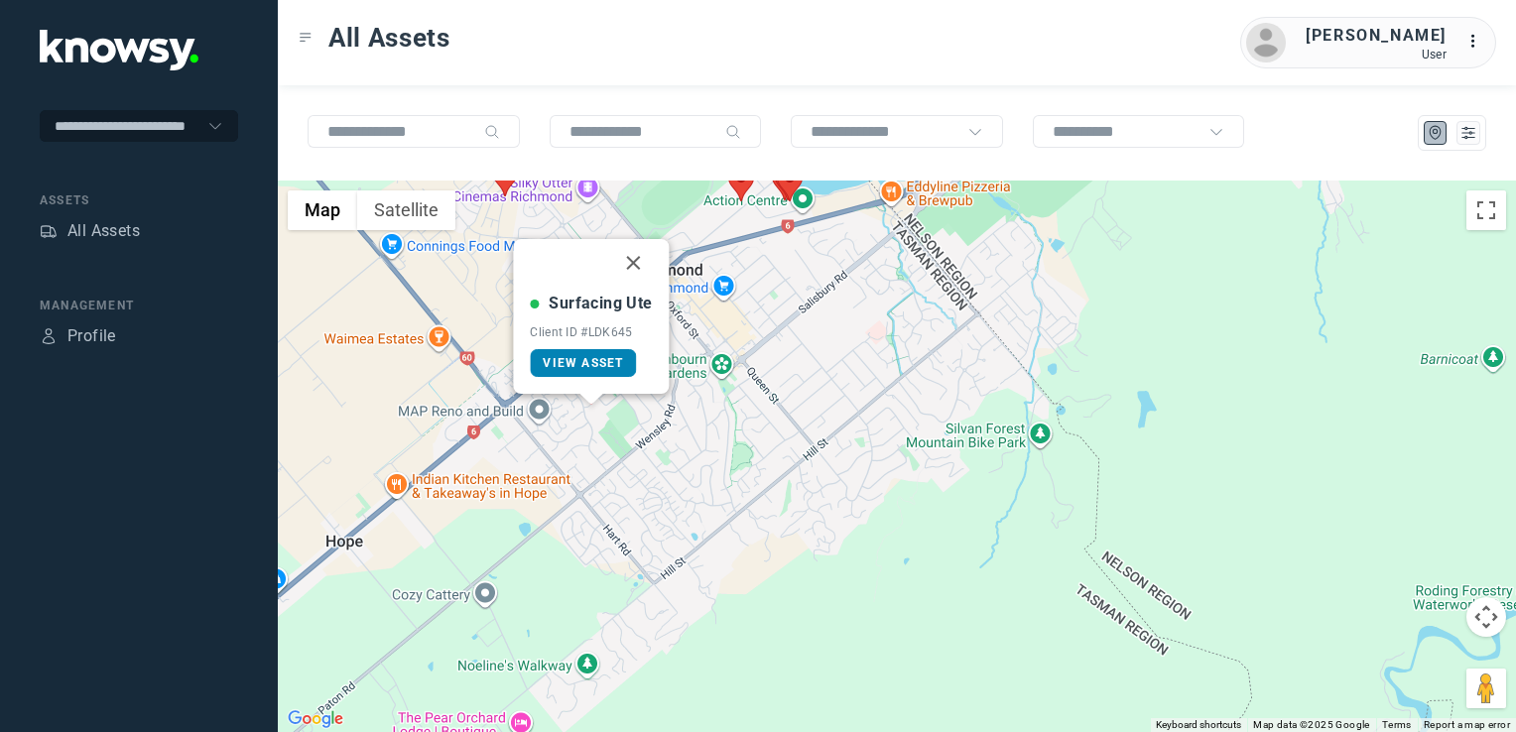
click at [603, 358] on span "View Asset" at bounding box center [583, 363] width 80 height 14
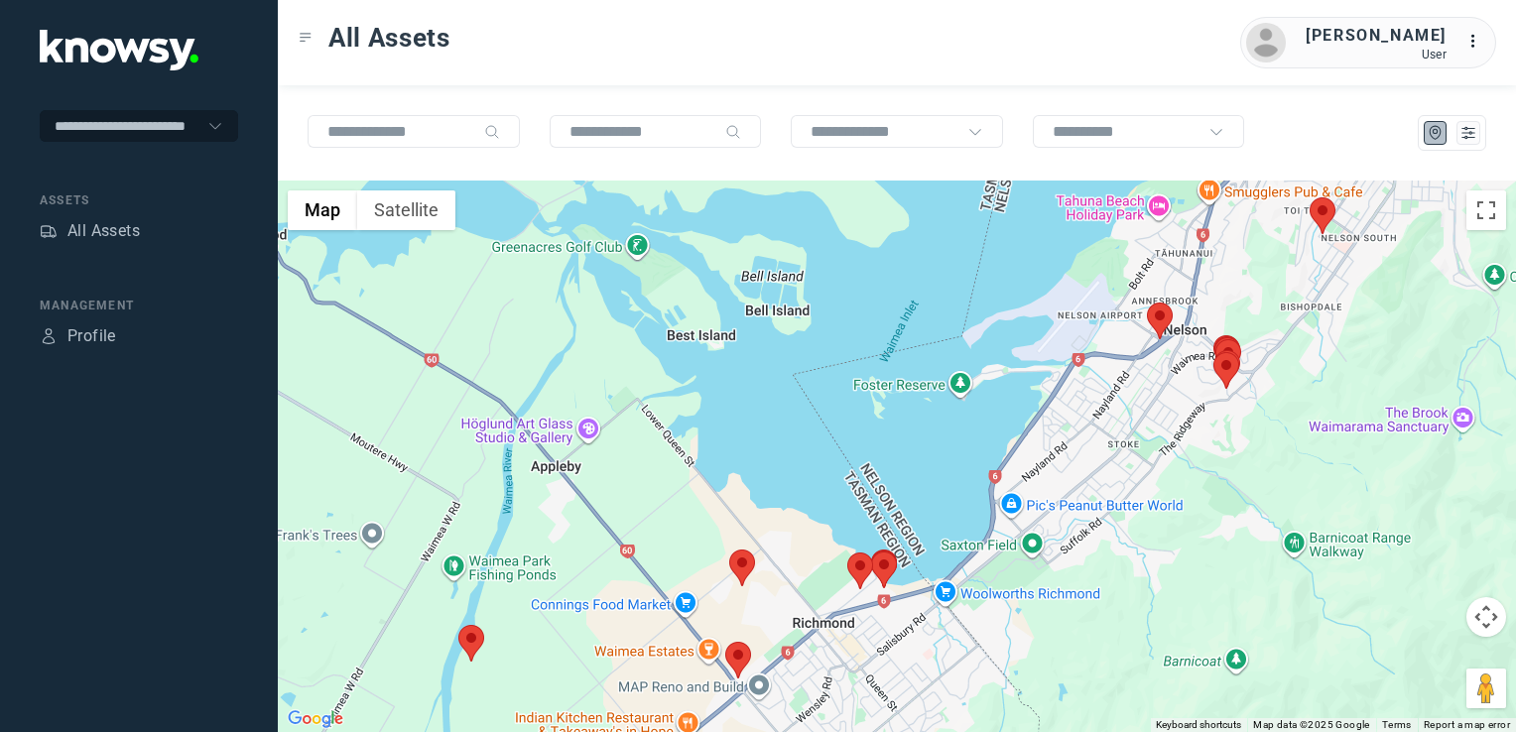
click at [738, 659] on img at bounding box center [738, 660] width 26 height 37
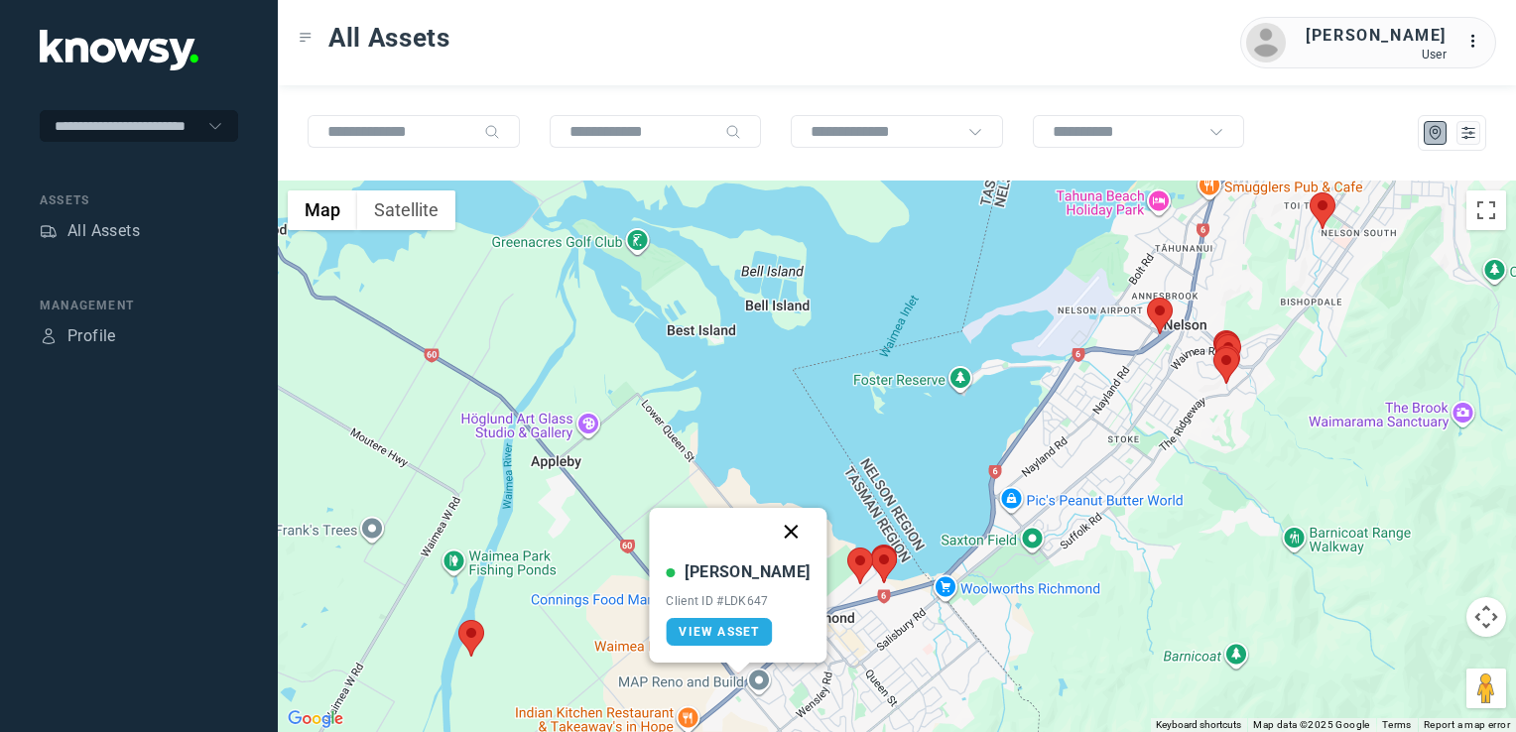
click at [769, 526] on button "Close" at bounding box center [792, 532] width 48 height 48
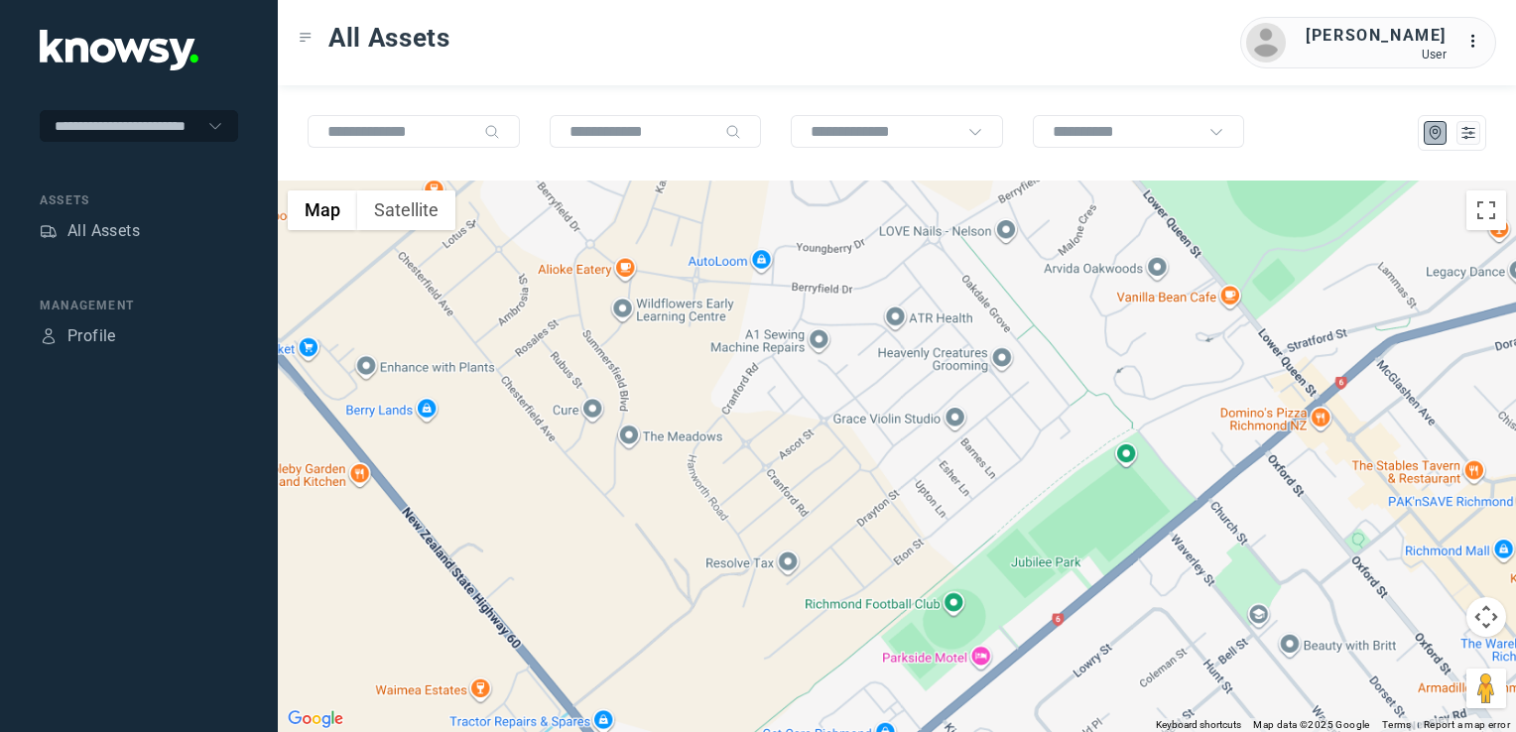
drag, startPoint x: 742, startPoint y: 629, endPoint x: 736, endPoint y: 507, distance: 122.2
click at [736, 526] on div "To navigate, press the arrow keys." at bounding box center [897, 457] width 1239 height 552
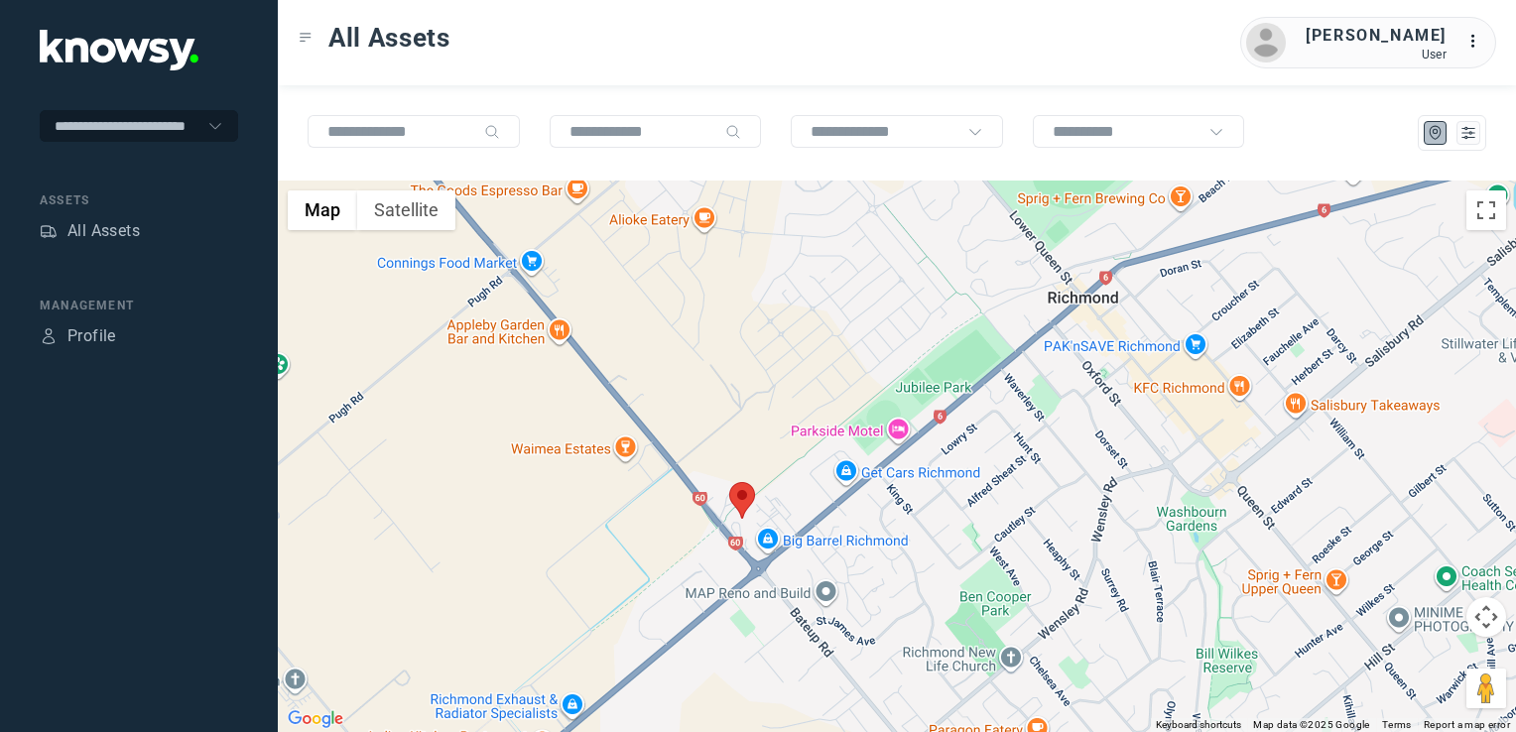
drag, startPoint x: 906, startPoint y: 566, endPoint x: 916, endPoint y: 555, distance: 14.8
click at [909, 562] on div at bounding box center [897, 457] width 1239 height 552
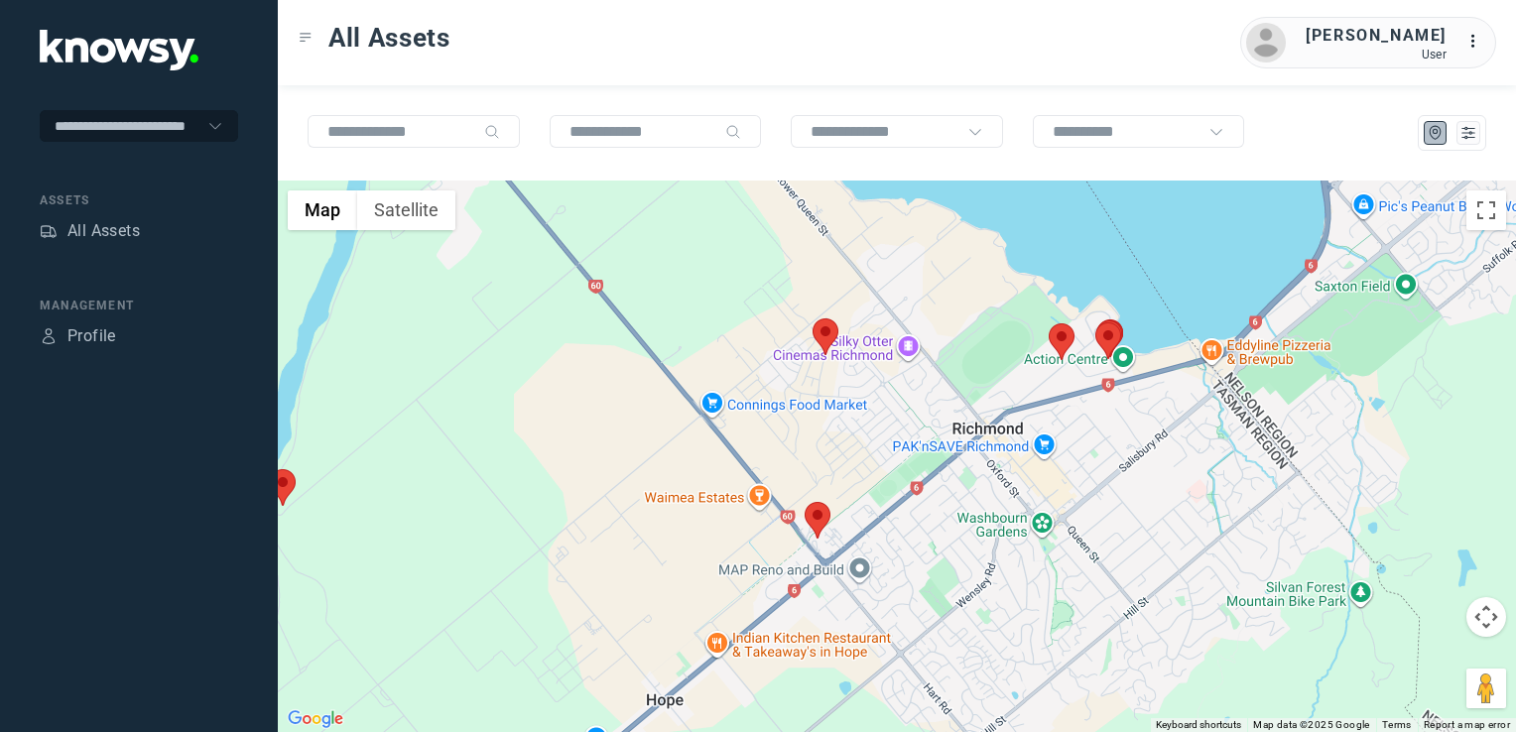
click at [1056, 334] on img at bounding box center [1062, 342] width 26 height 37
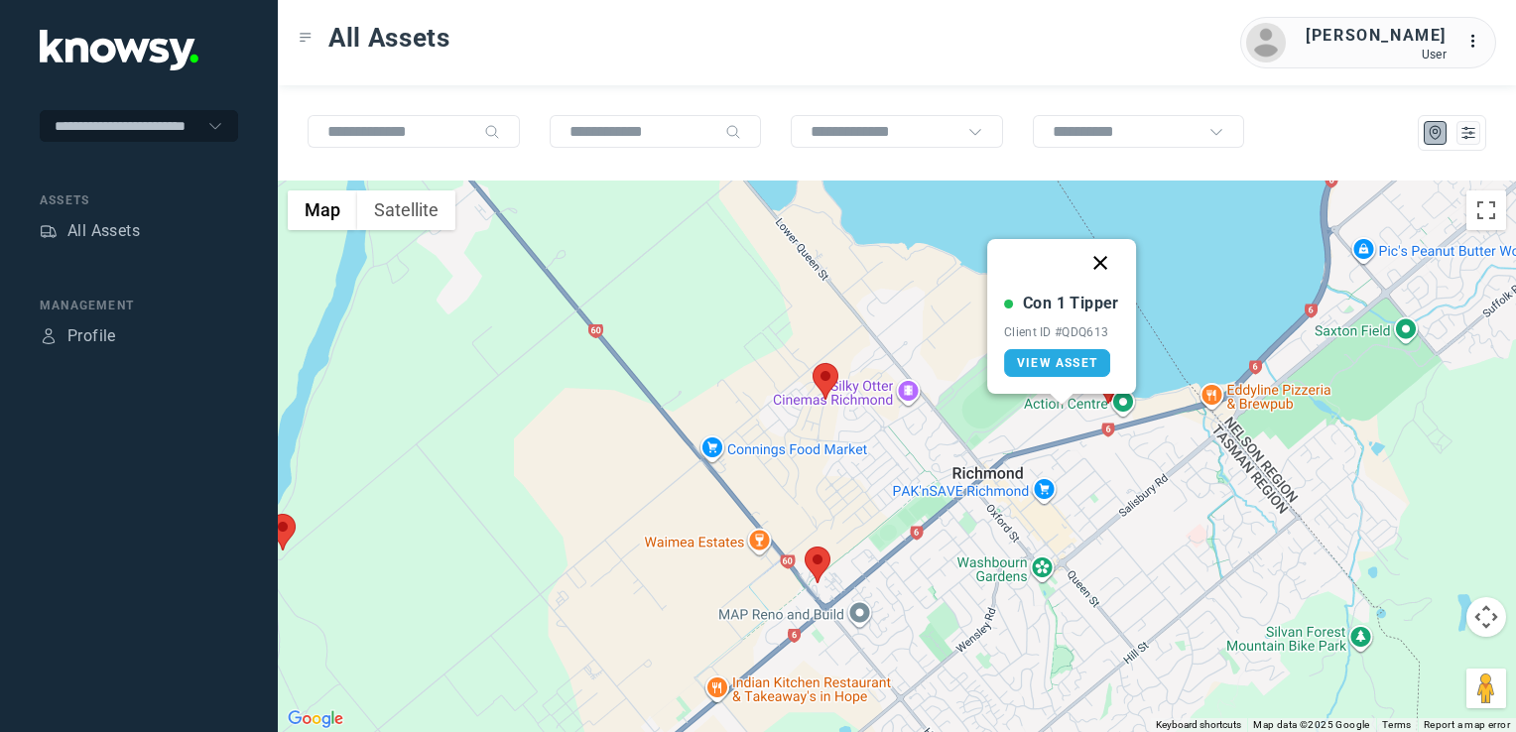
click at [1107, 262] on button "Close" at bounding box center [1101, 263] width 48 height 48
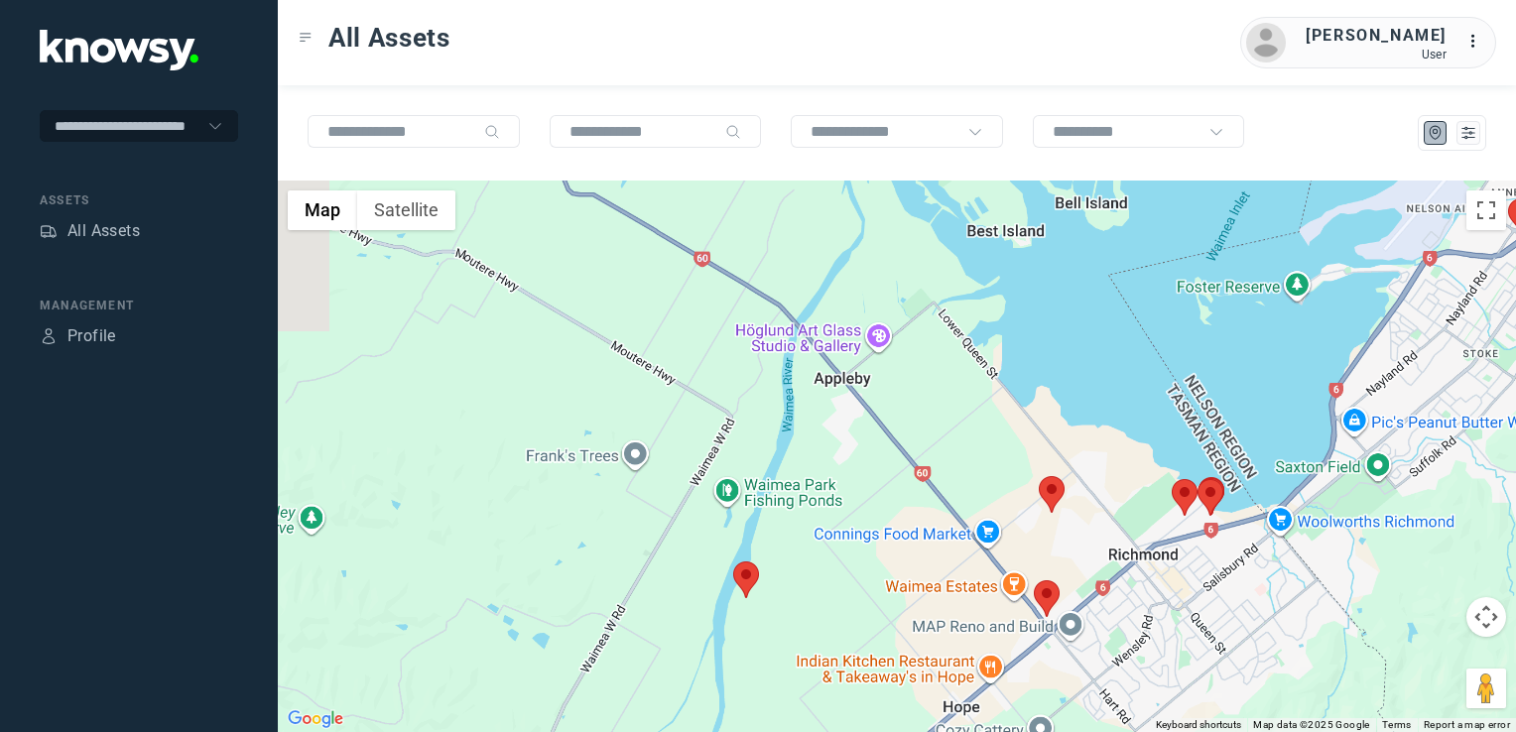
click at [1123, 561] on div "To navigate, press the arrow keys." at bounding box center [897, 457] width 1239 height 552
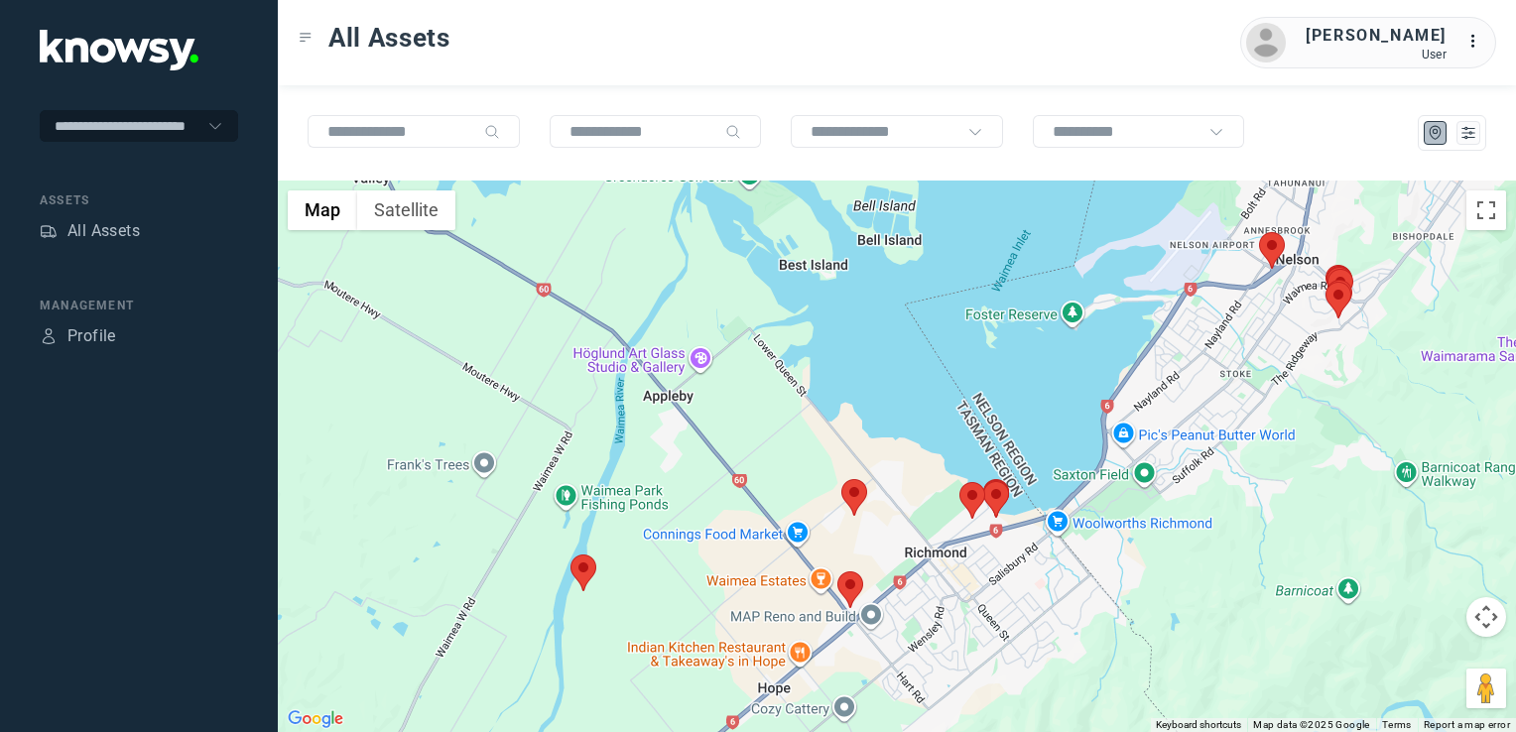
click at [1165, 549] on div at bounding box center [897, 457] width 1239 height 552
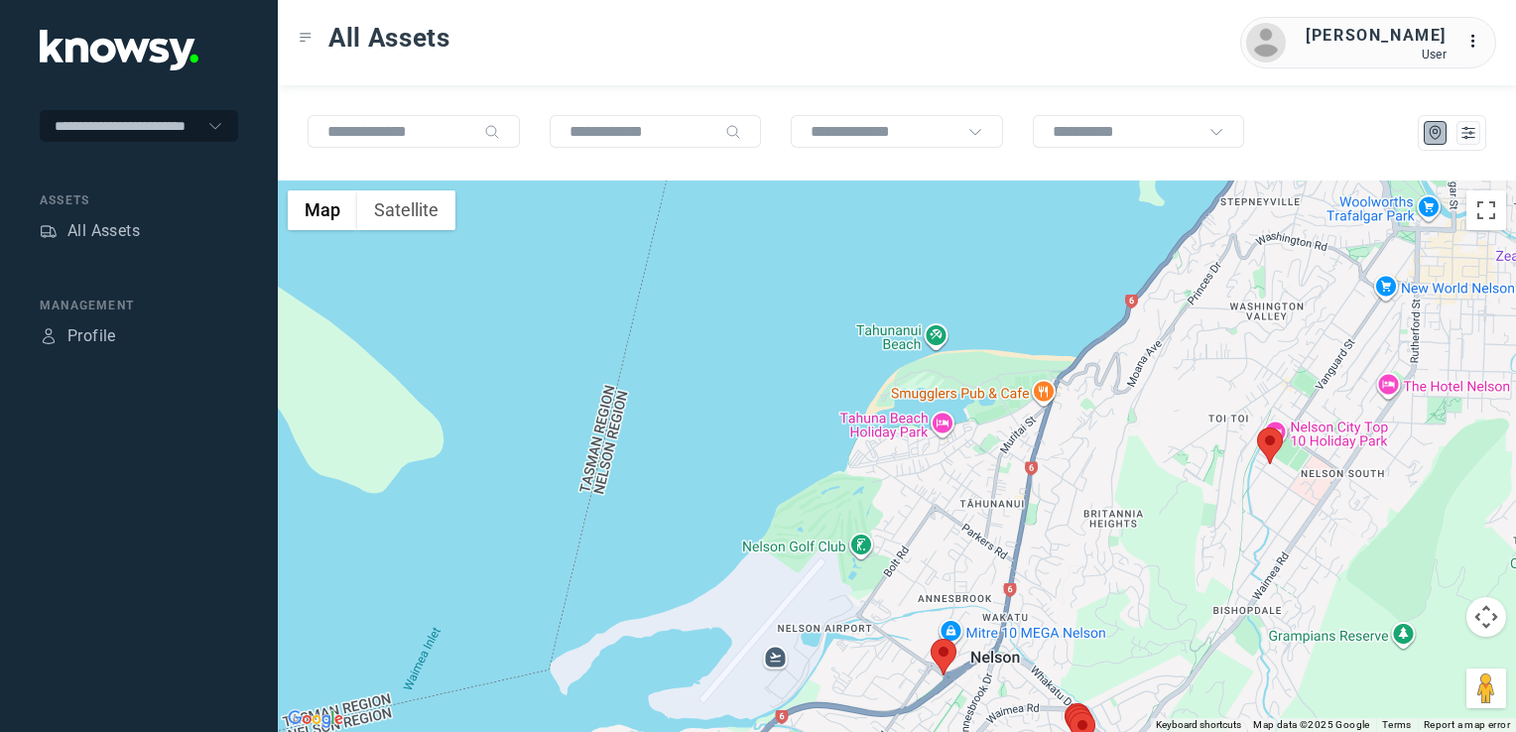
click at [947, 651] on img at bounding box center [944, 657] width 26 height 37
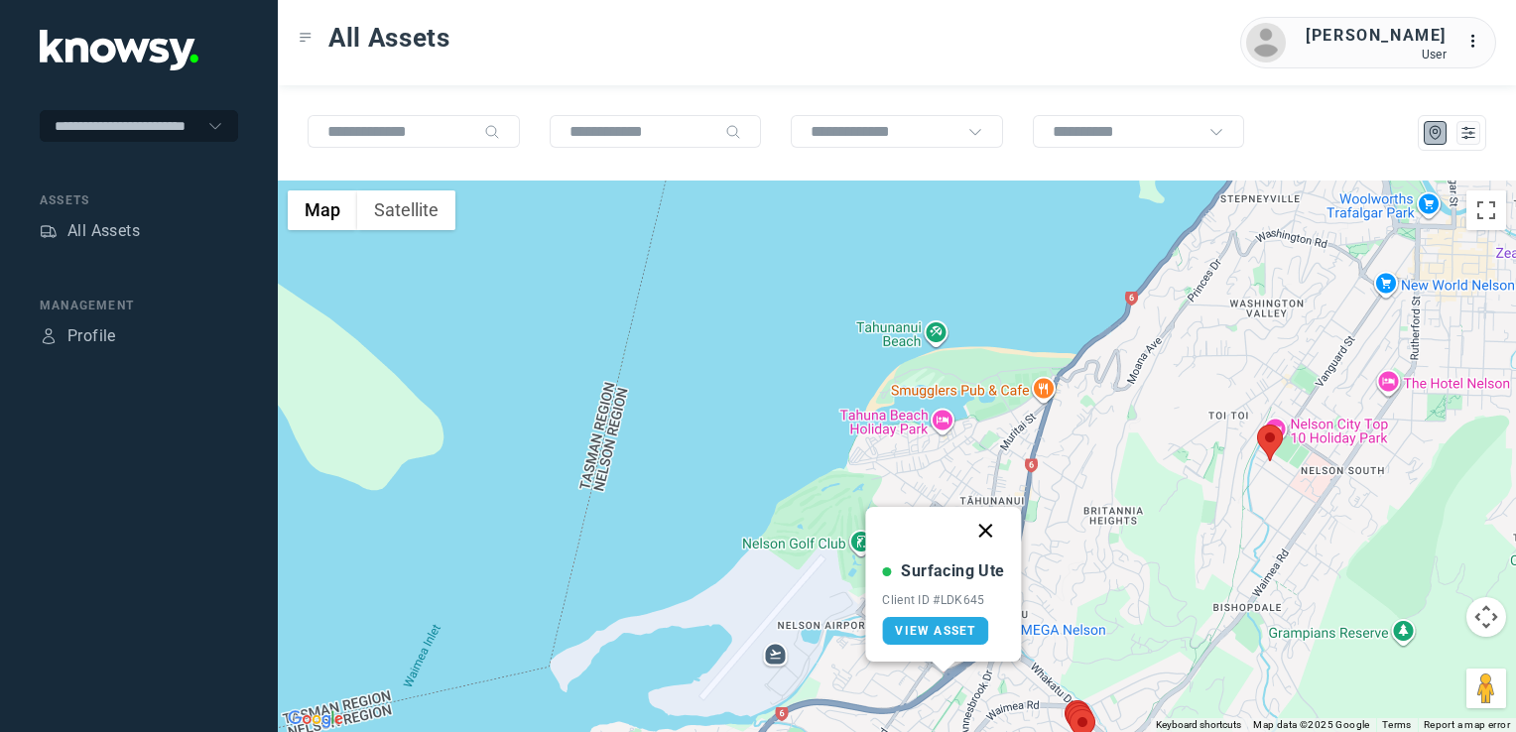
click at [982, 530] on button "Close" at bounding box center [987, 531] width 48 height 48
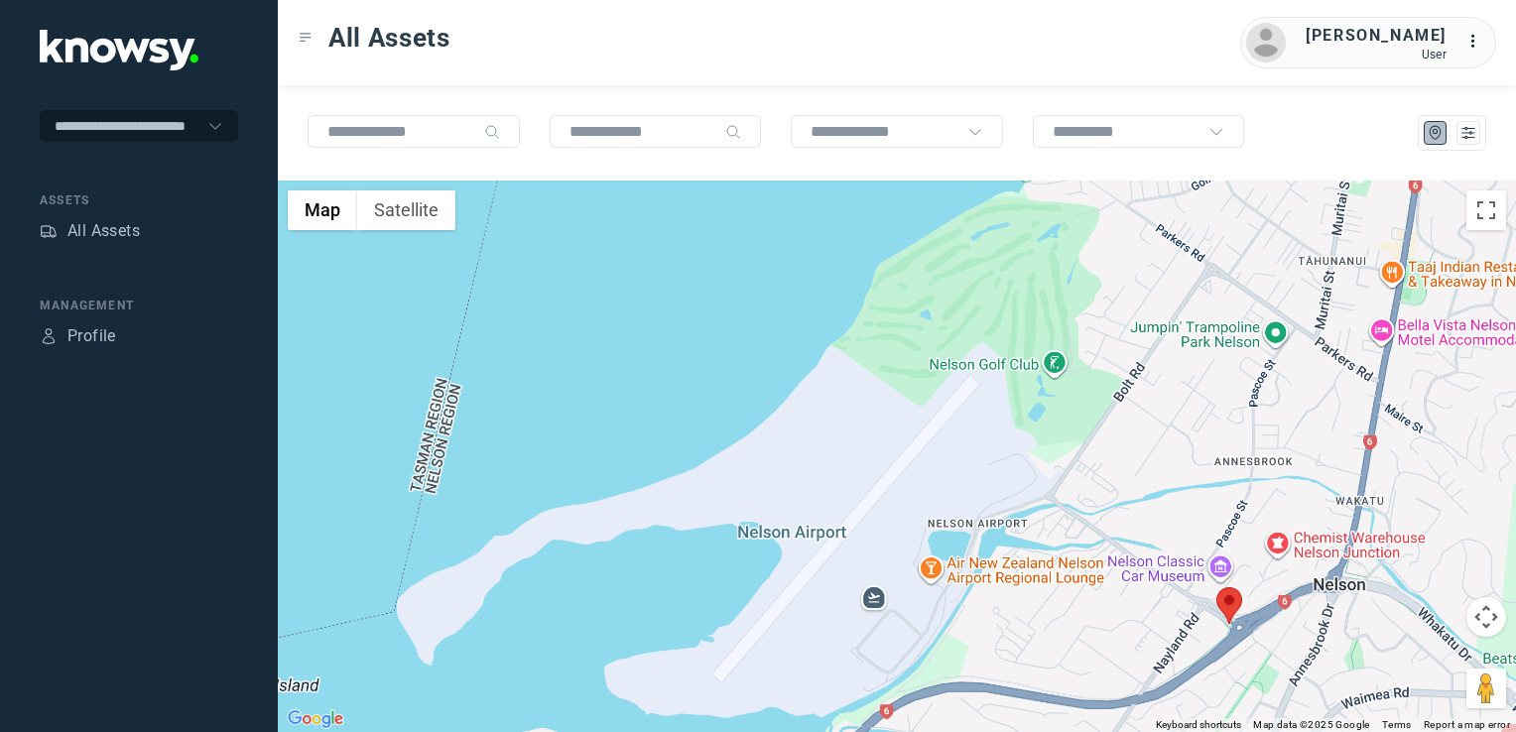
click at [1223, 602] on div "To navigate, press the arrow keys." at bounding box center [897, 457] width 1239 height 552
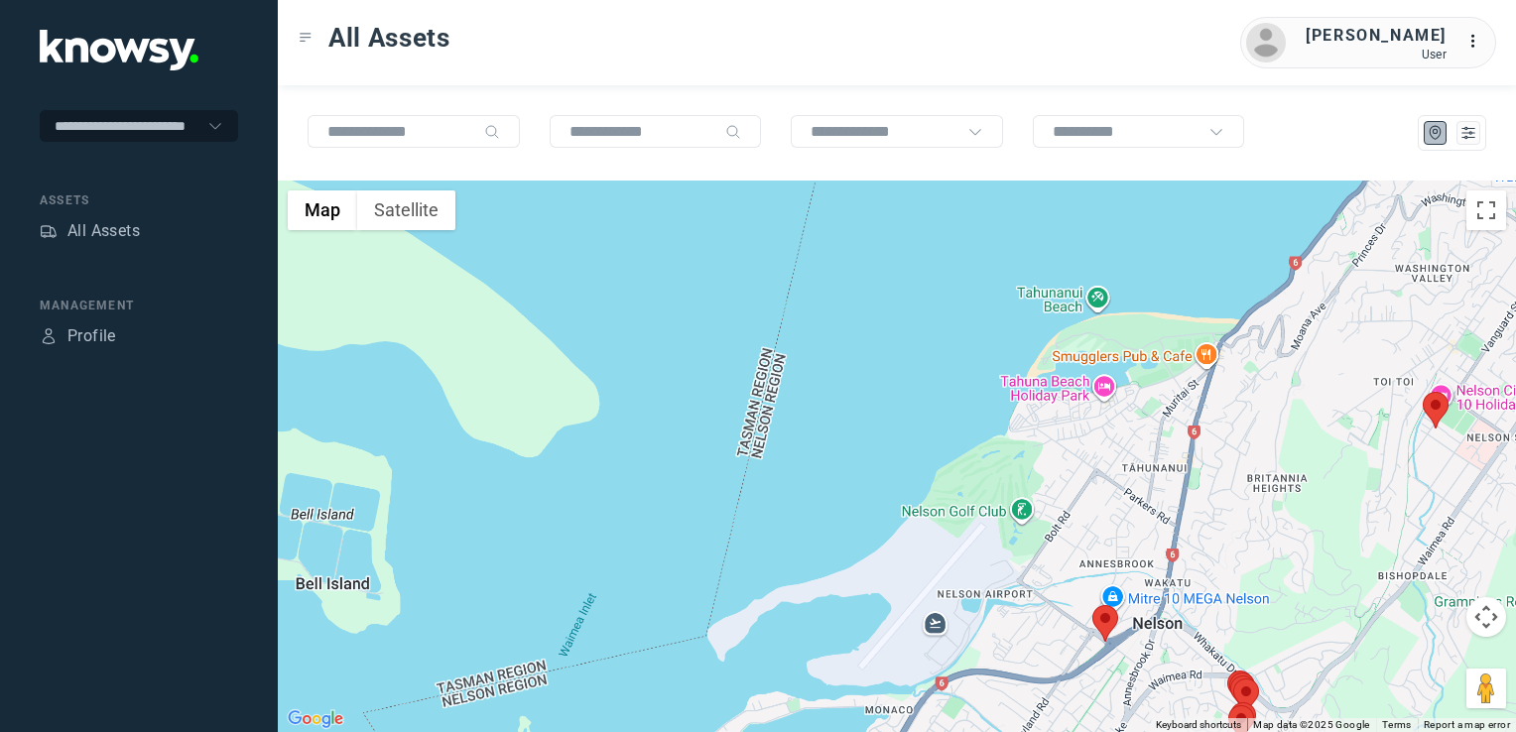
drag, startPoint x: 1287, startPoint y: 546, endPoint x: 1275, endPoint y: 550, distance: 12.6
click at [1278, 550] on div at bounding box center [897, 457] width 1239 height 552
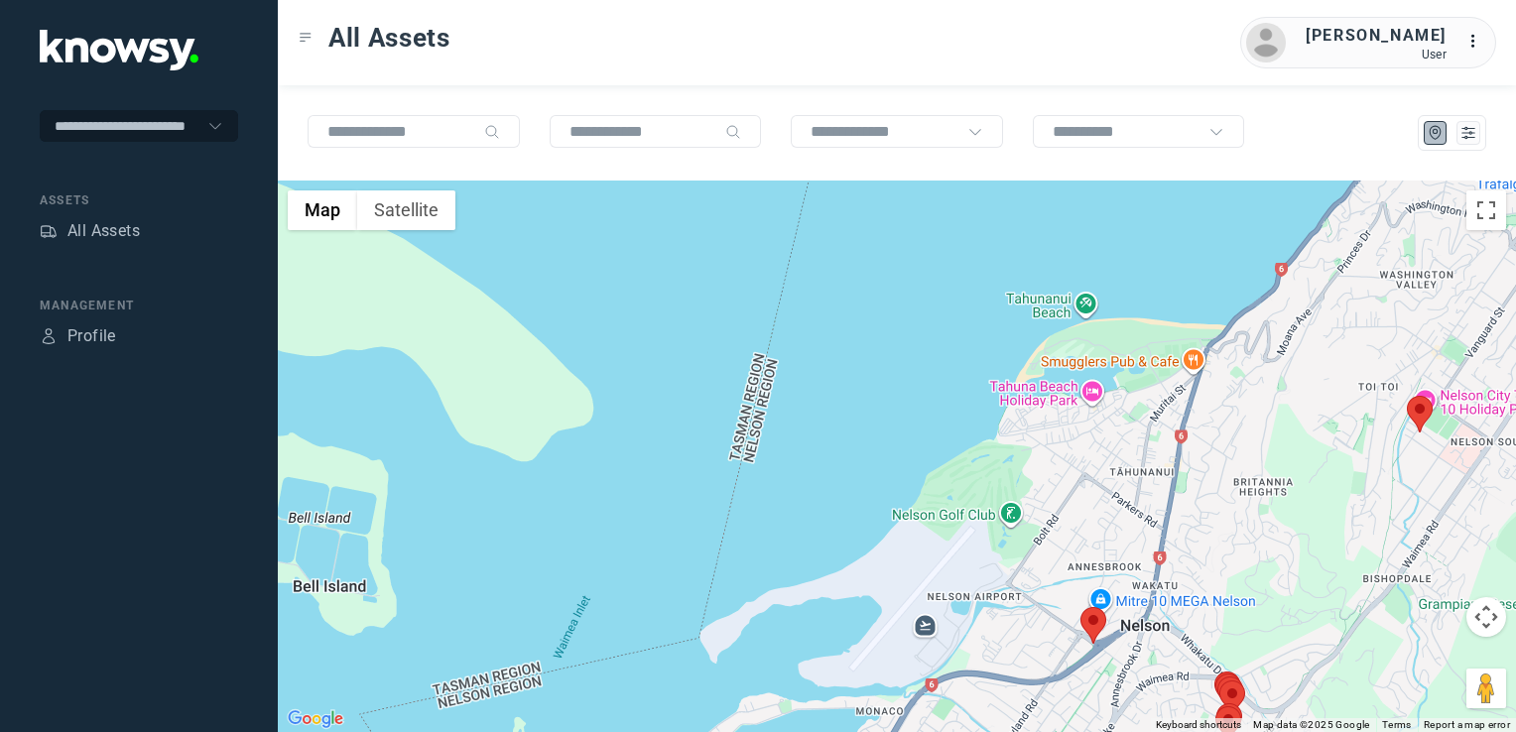
click at [1254, 559] on div at bounding box center [897, 457] width 1239 height 552
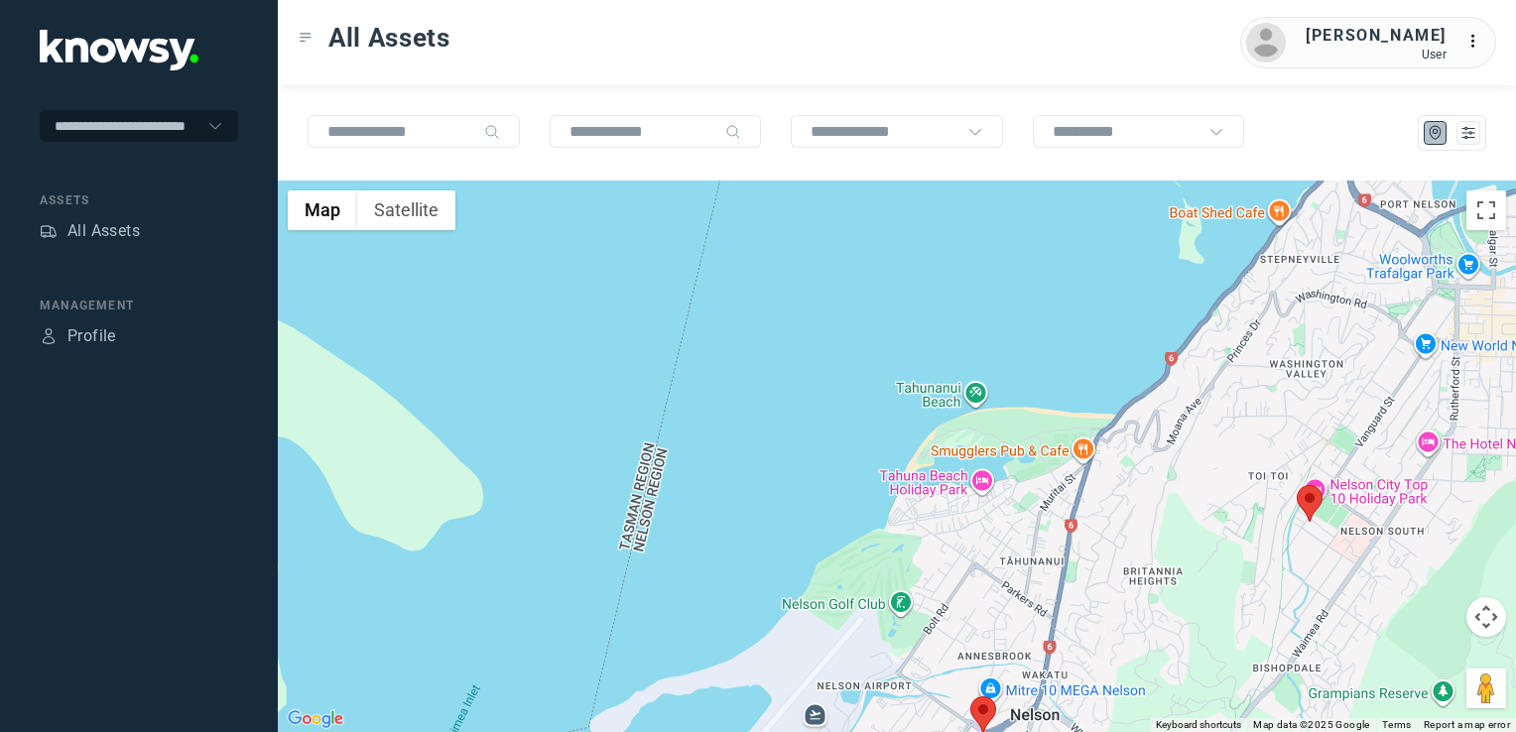
click at [1316, 501] on img at bounding box center [1310, 503] width 26 height 37
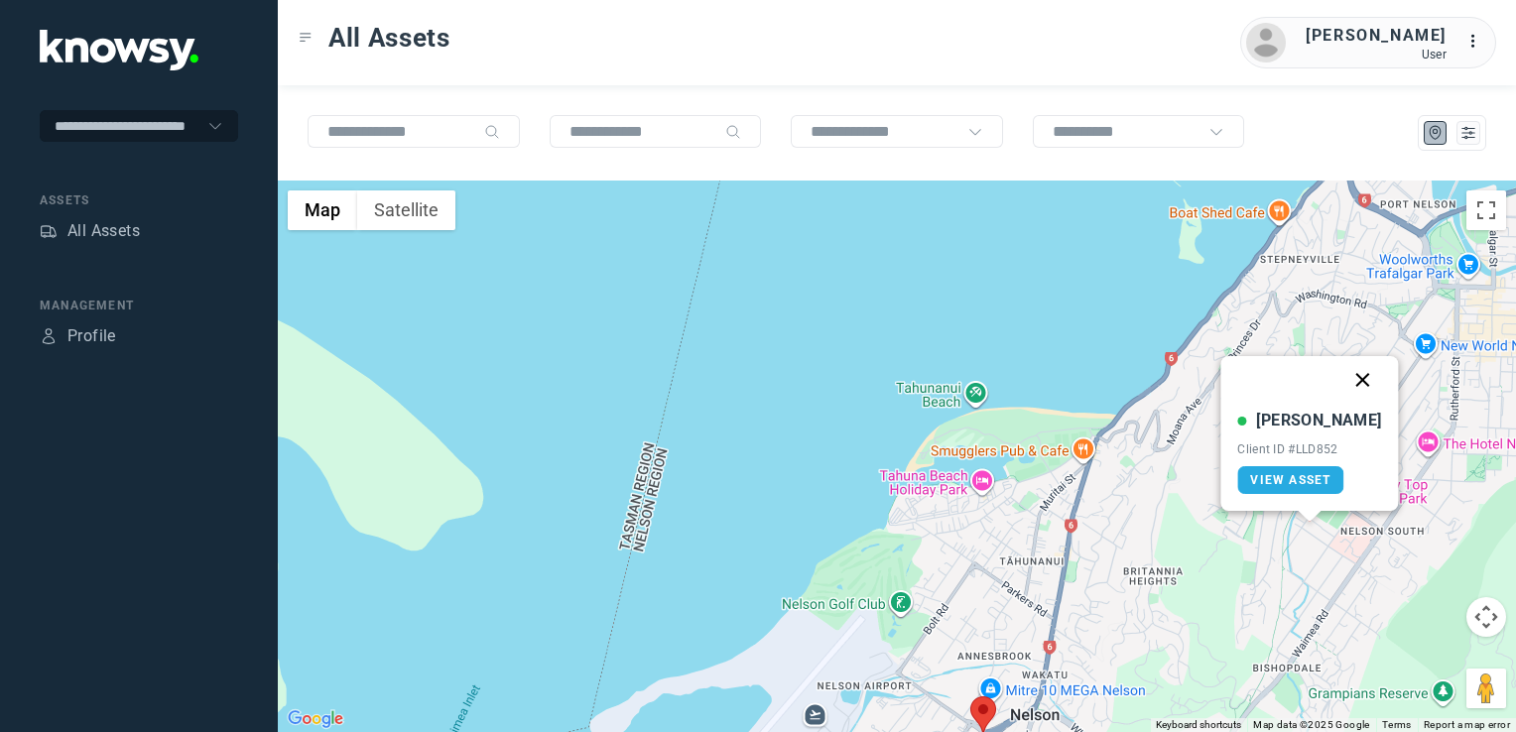
click at [1348, 375] on button "Close" at bounding box center [1364, 380] width 48 height 48
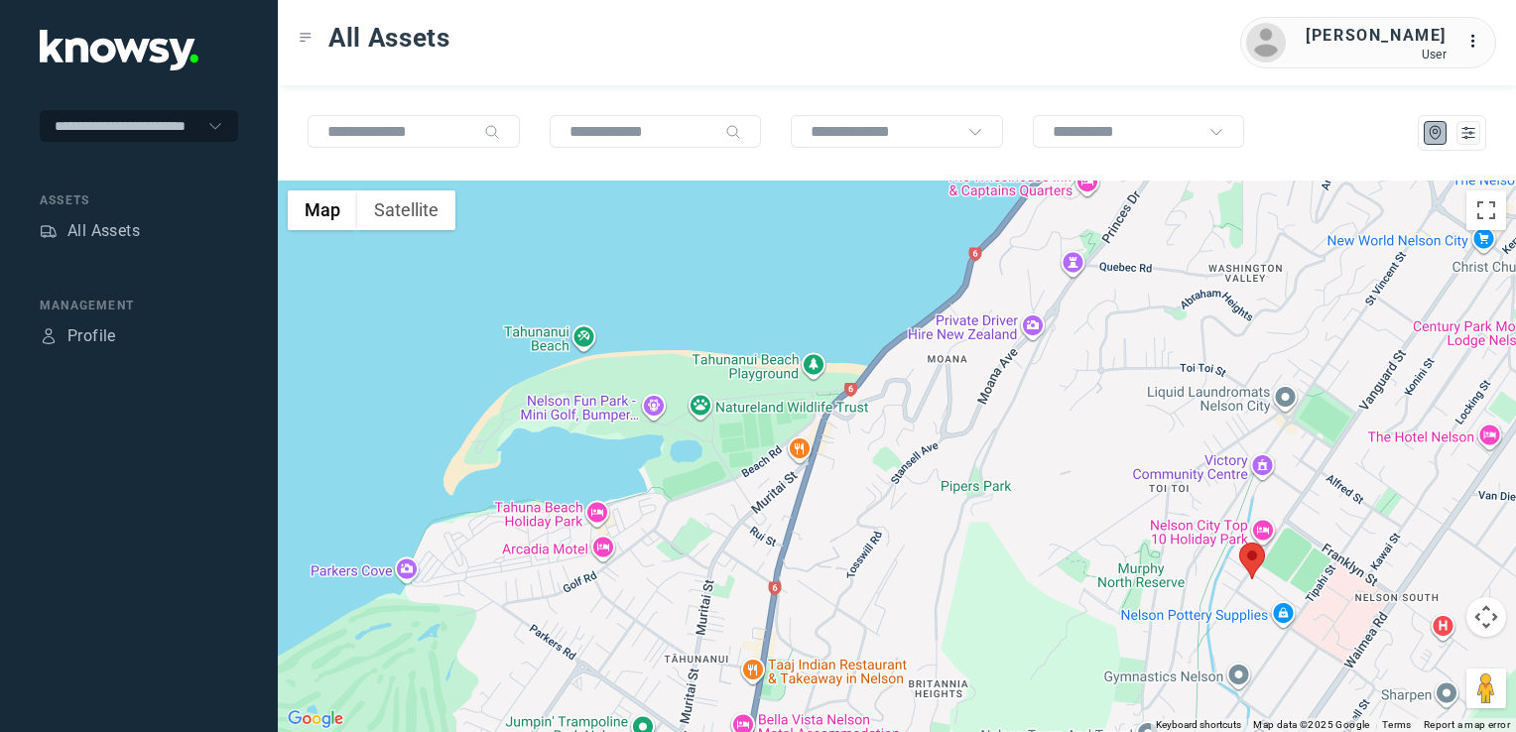
drag, startPoint x: 1081, startPoint y: 613, endPoint x: 1082, endPoint y: 523, distance: 90.3
click at [1081, 530] on div "To navigate, press the arrow keys." at bounding box center [897, 457] width 1239 height 552
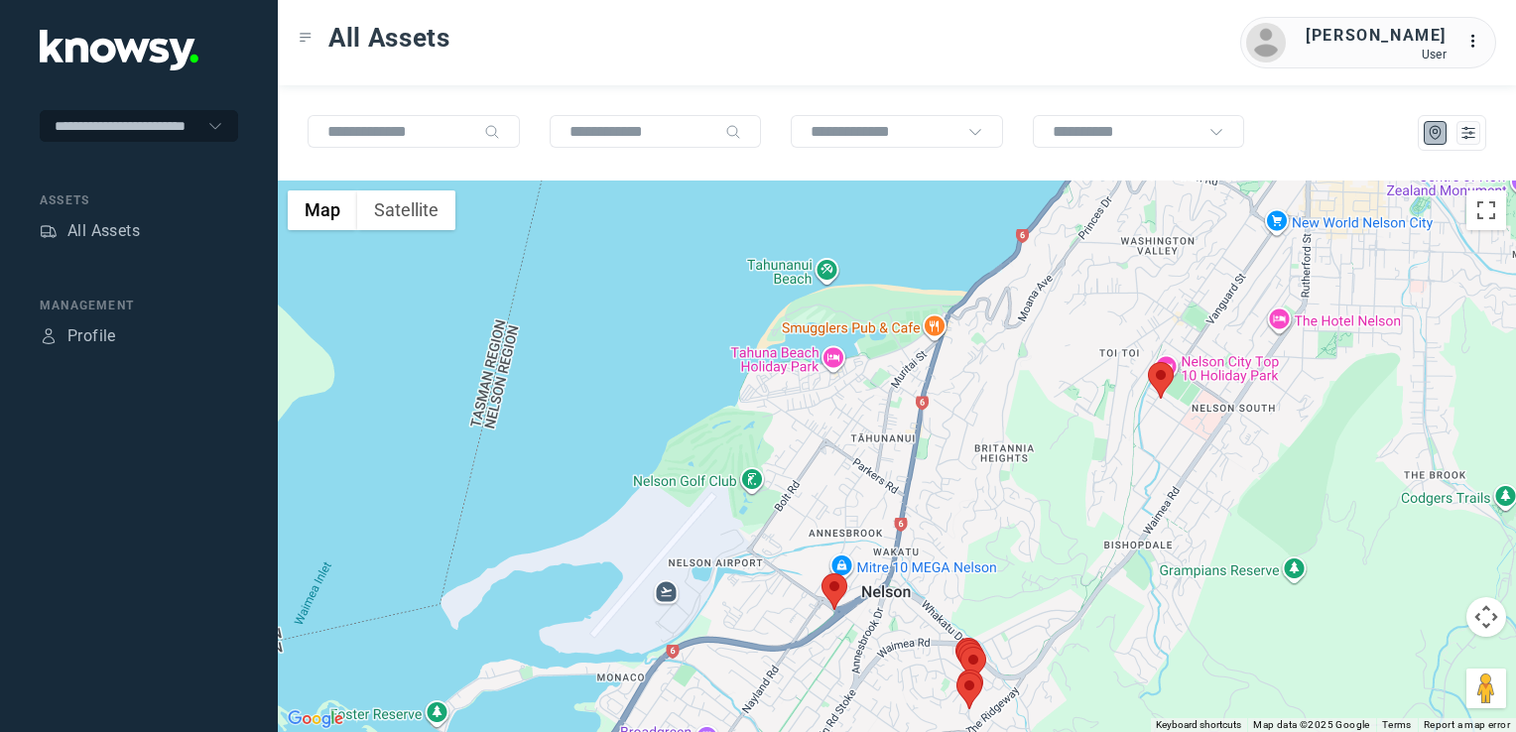
drag, startPoint x: 1030, startPoint y: 620, endPoint x: 1050, endPoint y: 538, distance: 84.7
click at [1043, 554] on div at bounding box center [897, 457] width 1239 height 552
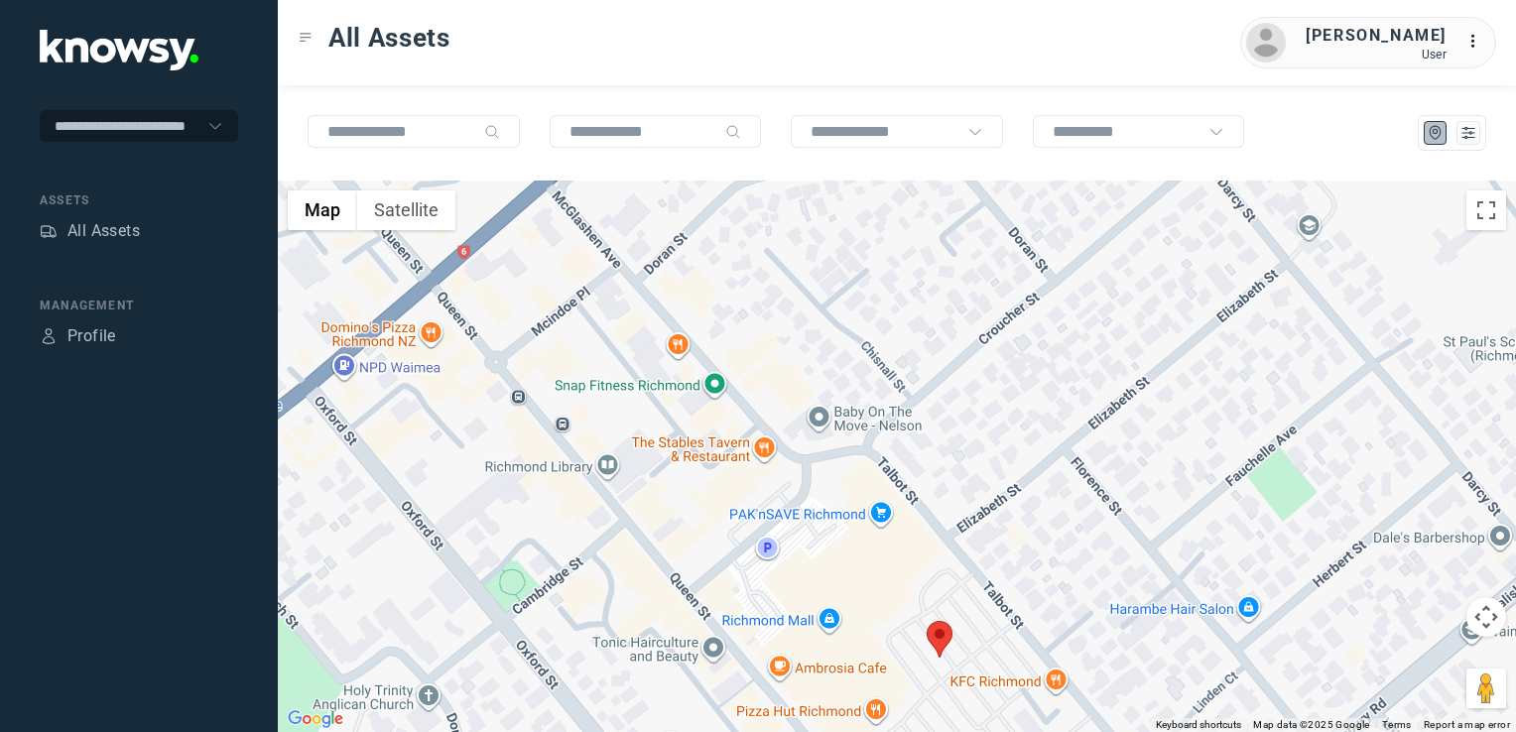
click at [942, 641] on img at bounding box center [940, 639] width 26 height 37
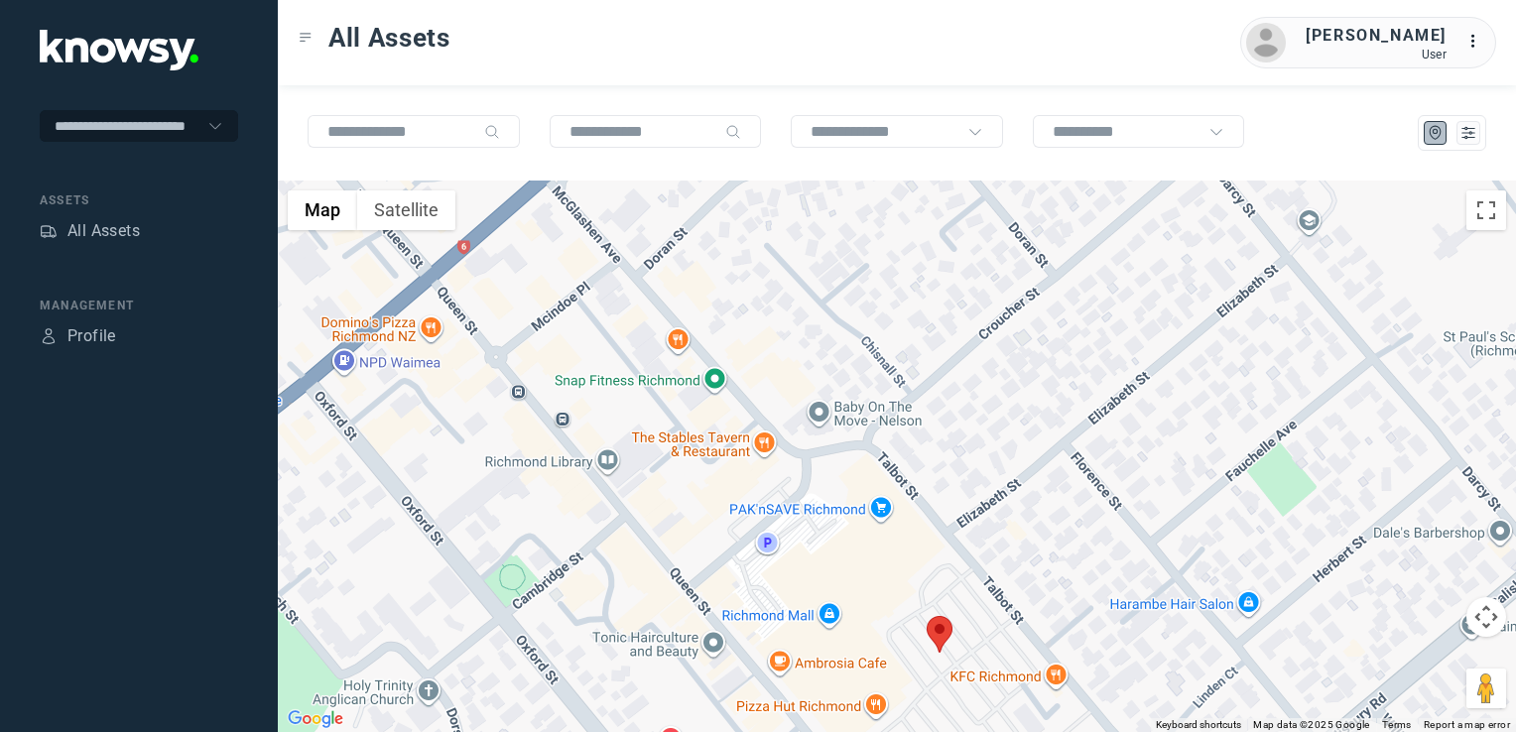
click at [940, 618] on img at bounding box center [940, 634] width 26 height 37
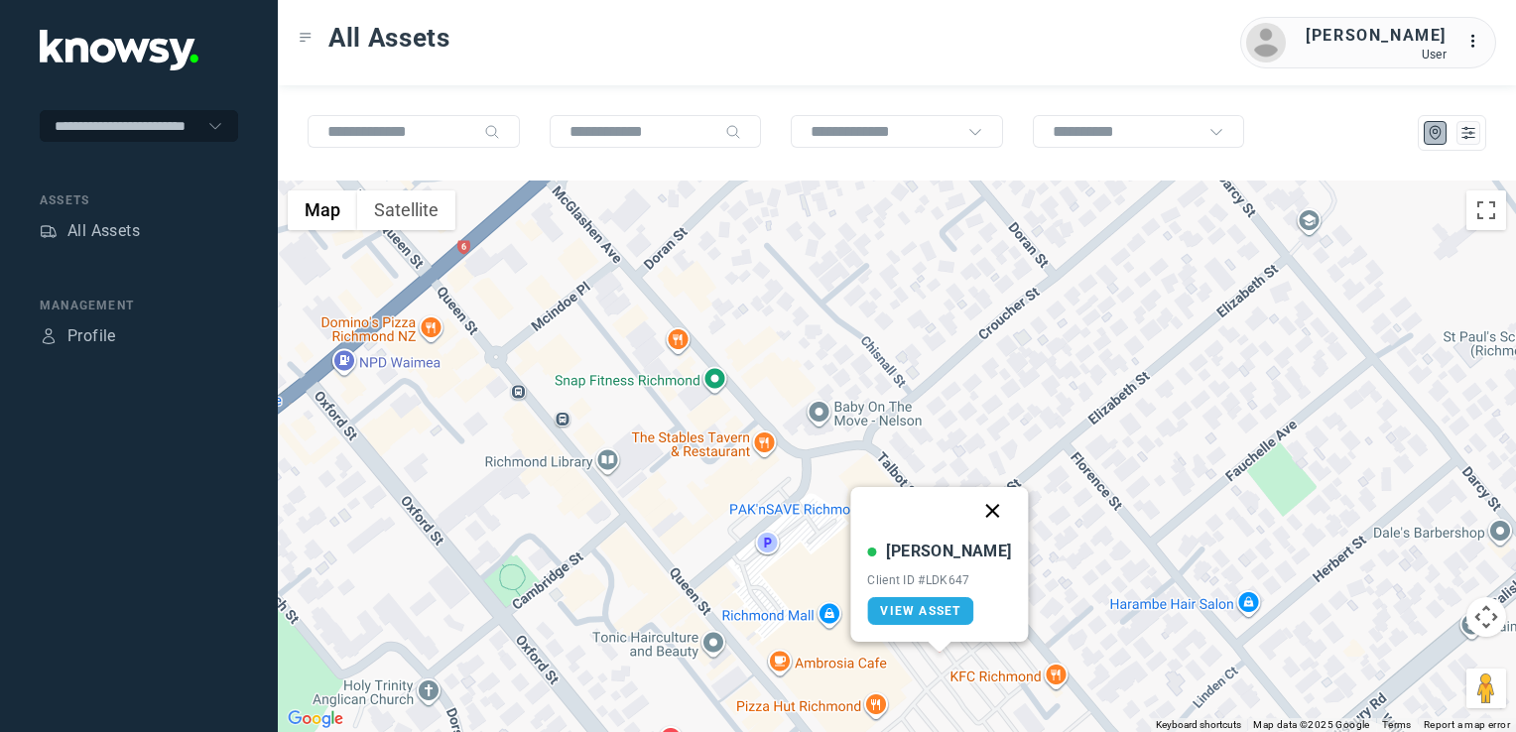
drag, startPoint x: 967, startPoint y: 505, endPoint x: 971, endPoint y: 599, distance: 94.4
click at [970, 505] on button "Close" at bounding box center [994, 511] width 48 height 48
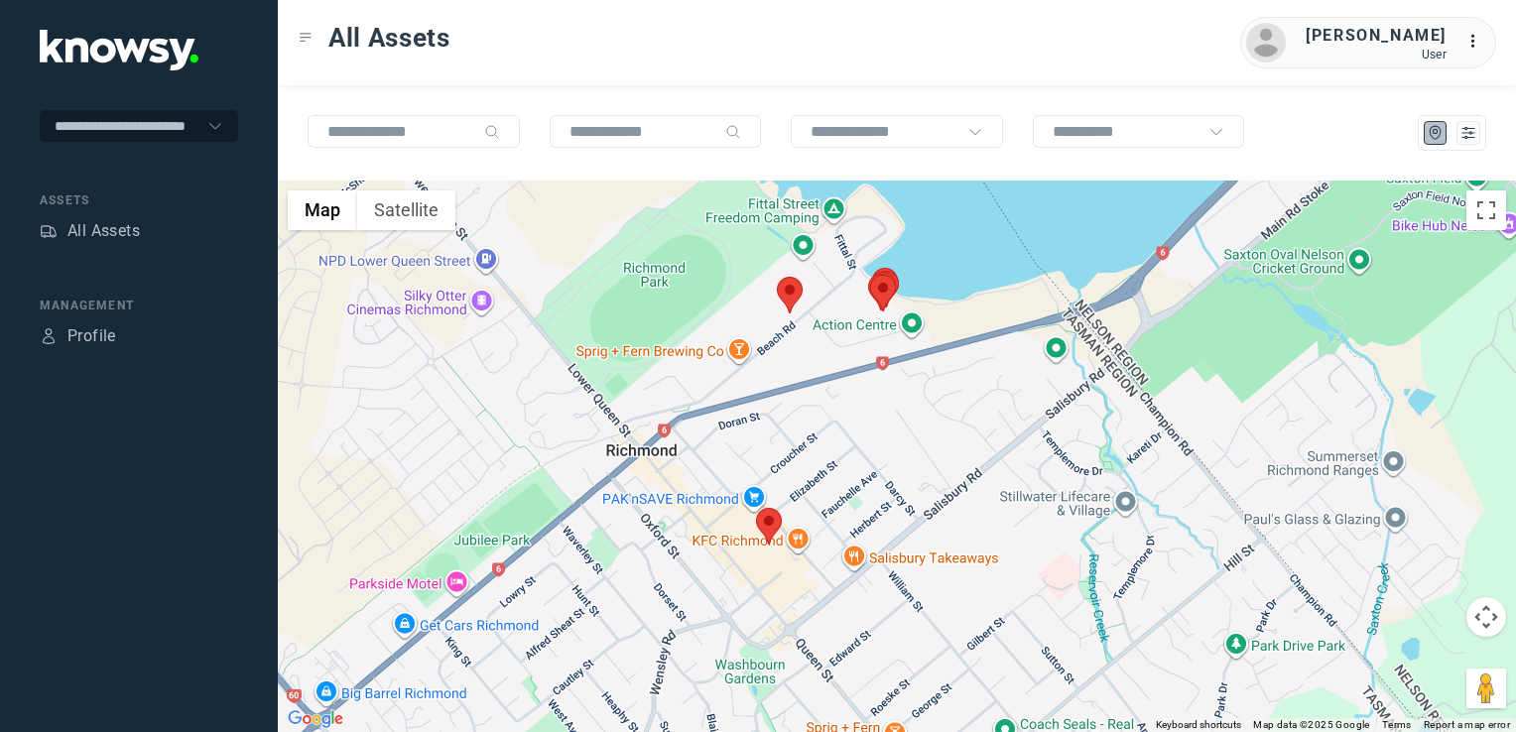
drag, startPoint x: 615, startPoint y: 557, endPoint x: 877, endPoint y: 469, distance: 276.2
click at [849, 472] on div "To navigate, press the arrow keys." at bounding box center [897, 457] width 1239 height 552
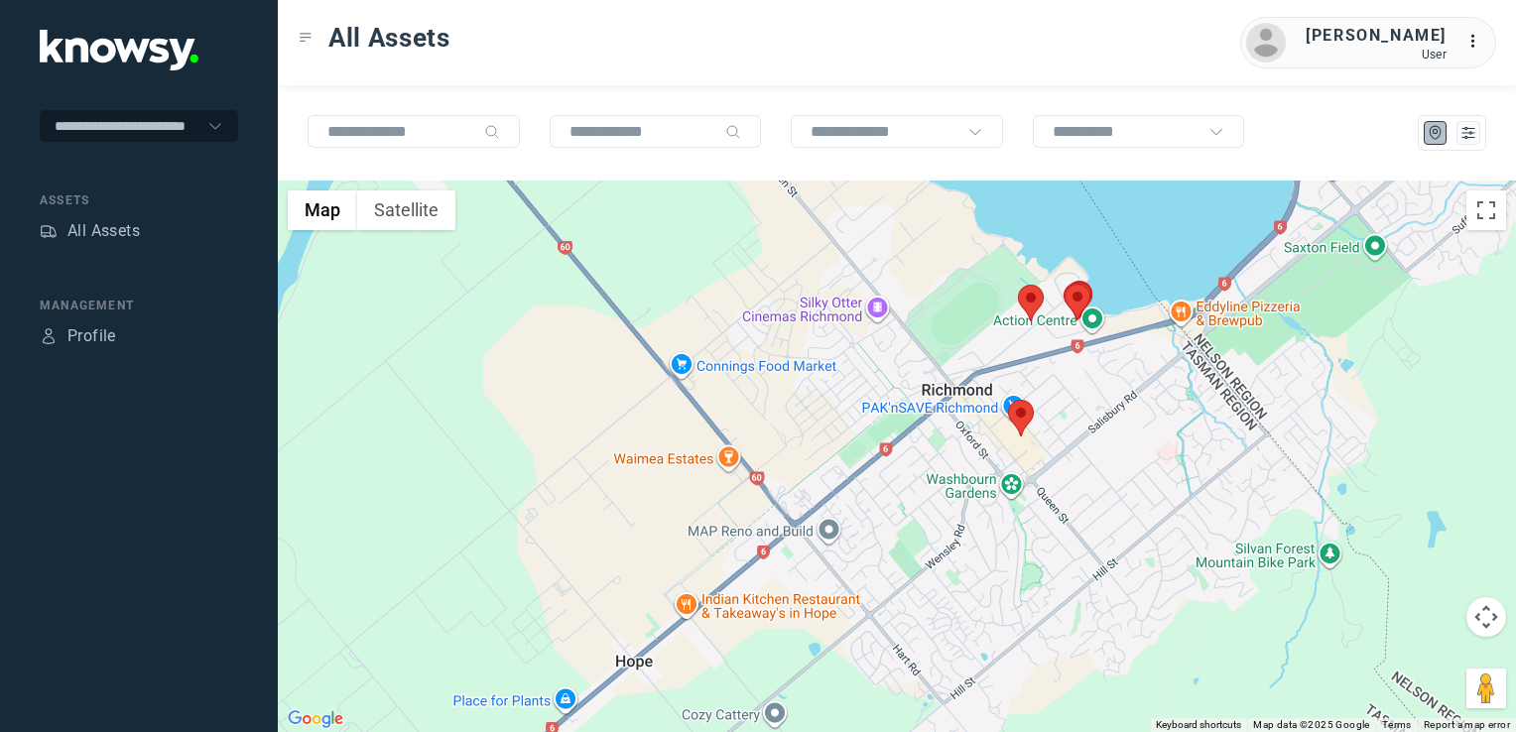
drag, startPoint x: 1029, startPoint y: 379, endPoint x: 885, endPoint y: 560, distance: 230.9
click at [910, 530] on div at bounding box center [897, 457] width 1239 height 552
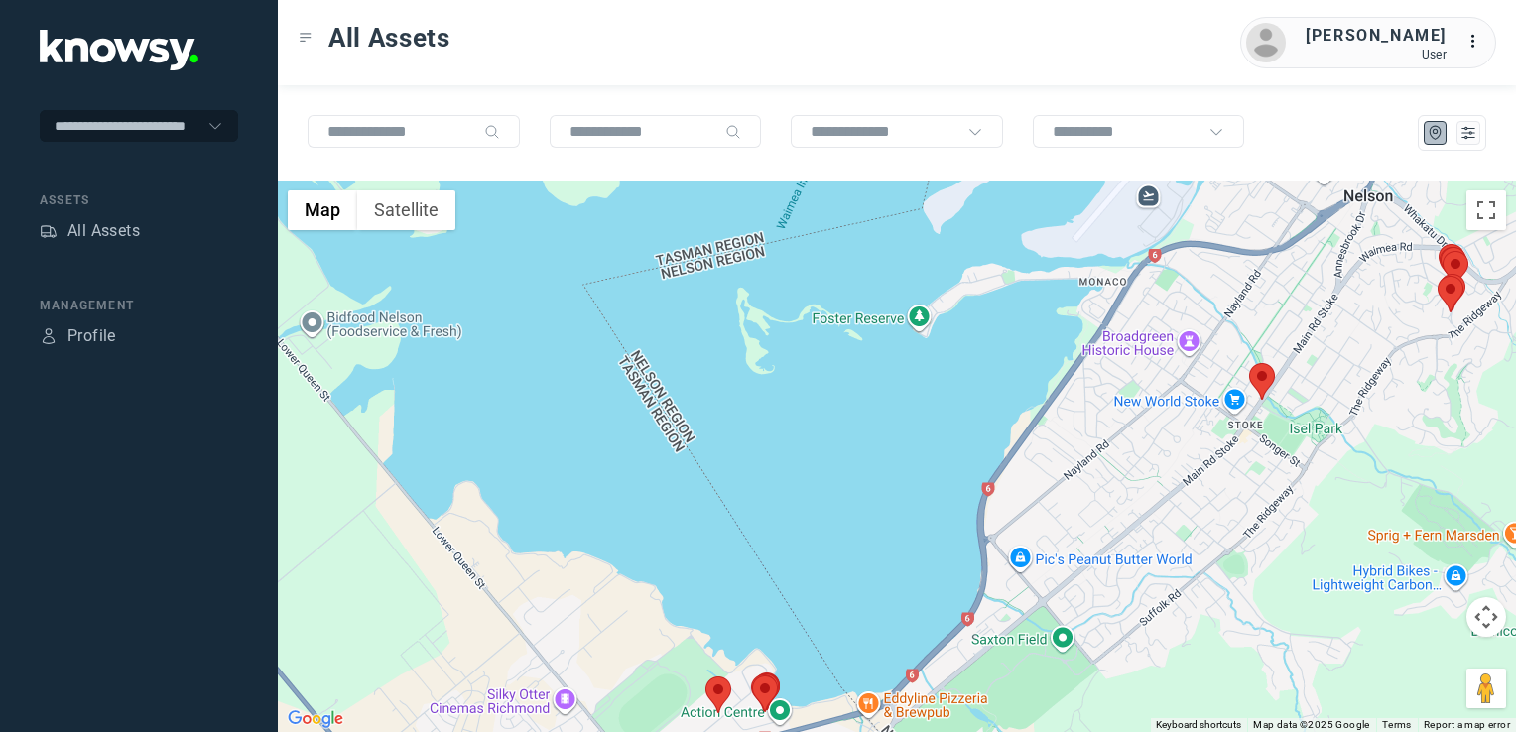
drag, startPoint x: 1079, startPoint y: 501, endPoint x: 1198, endPoint y: 500, distance: 119.1
click at [1071, 514] on div at bounding box center [897, 457] width 1239 height 552
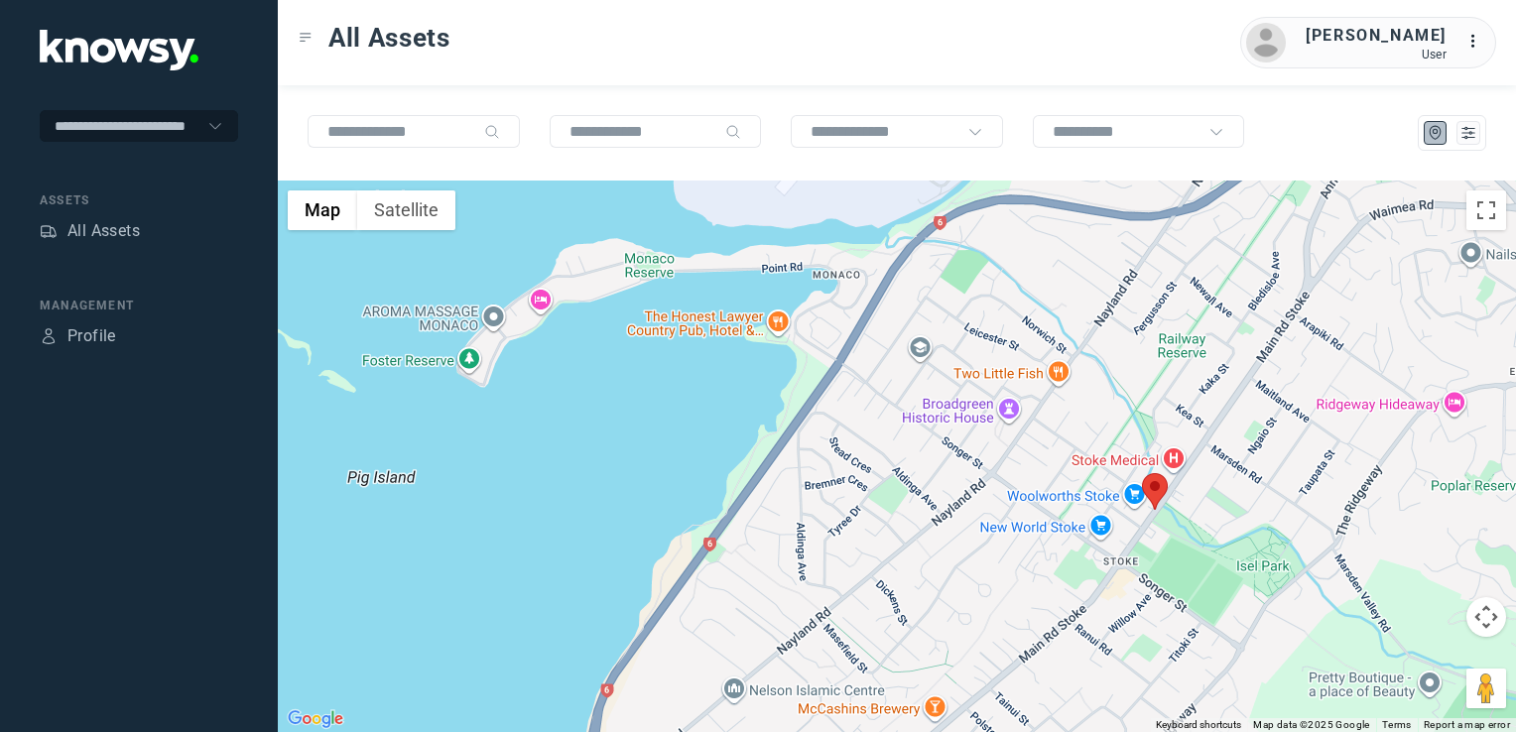
click at [1167, 496] on div at bounding box center [897, 457] width 1239 height 552
click at [1152, 489] on img at bounding box center [1155, 491] width 26 height 37
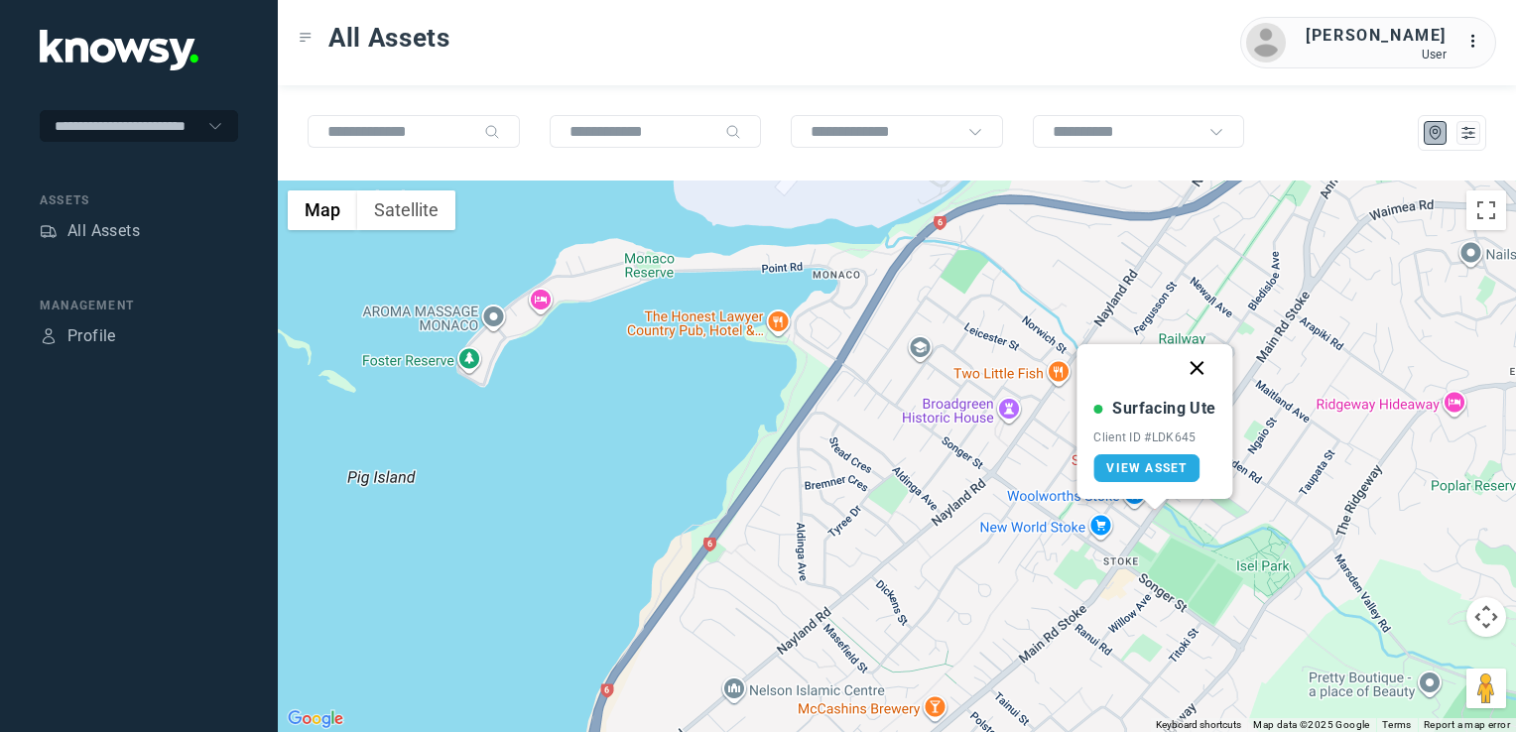
drag, startPoint x: 1195, startPoint y: 364, endPoint x: 1219, endPoint y: 491, distance: 129.2
click at [1198, 365] on button "Close" at bounding box center [1198, 368] width 48 height 48
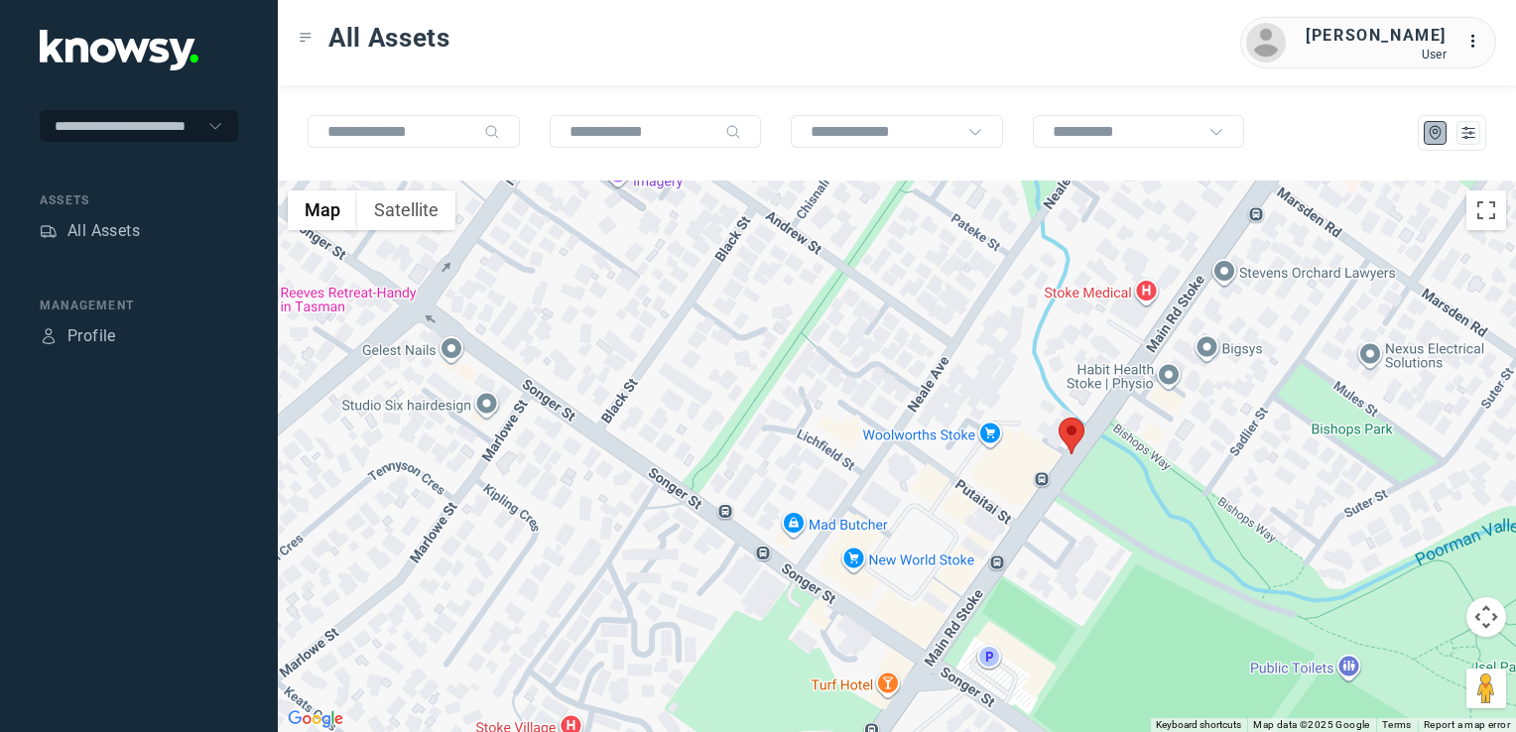
click at [1070, 429] on img at bounding box center [1072, 436] width 26 height 37
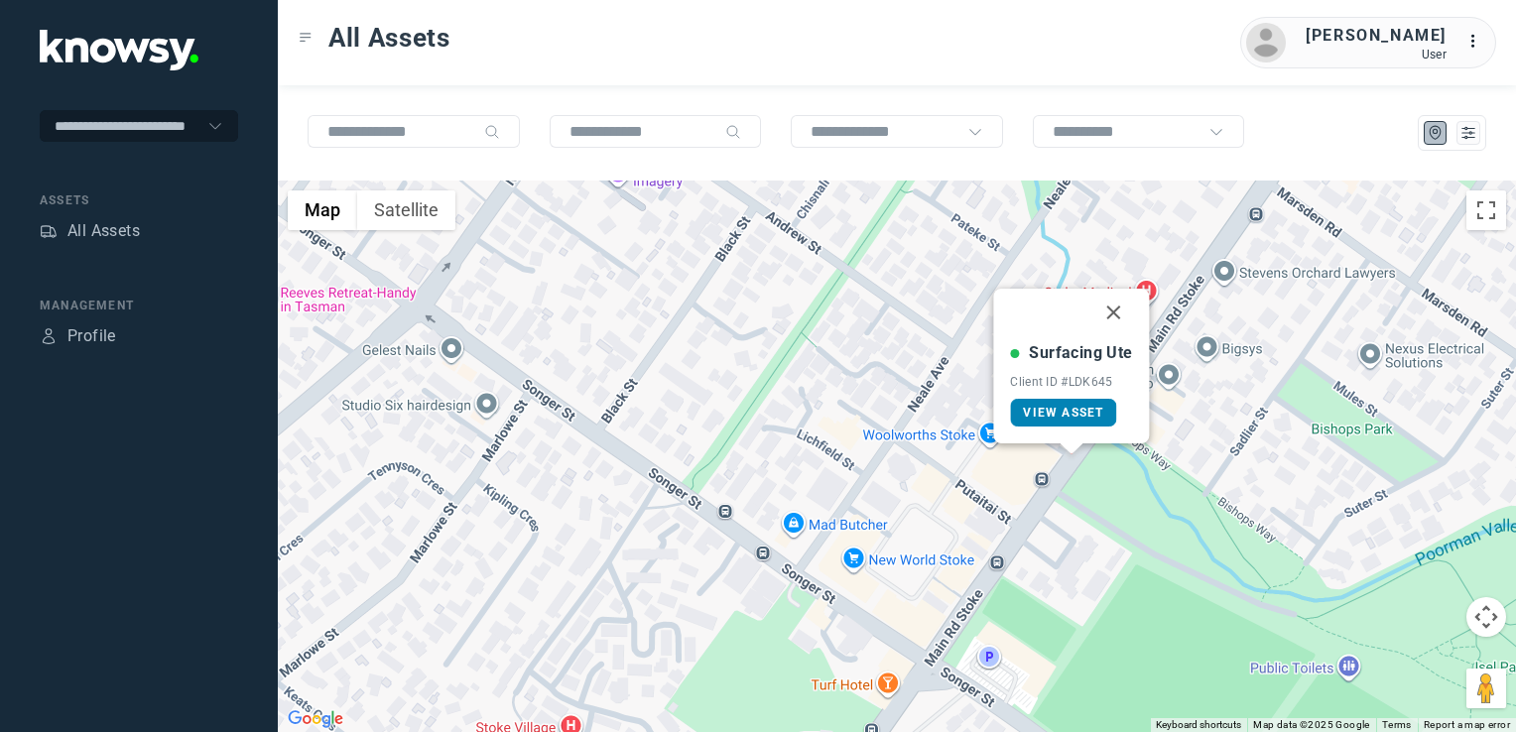
click at [1070, 411] on span "View Asset" at bounding box center [1063, 413] width 80 height 14
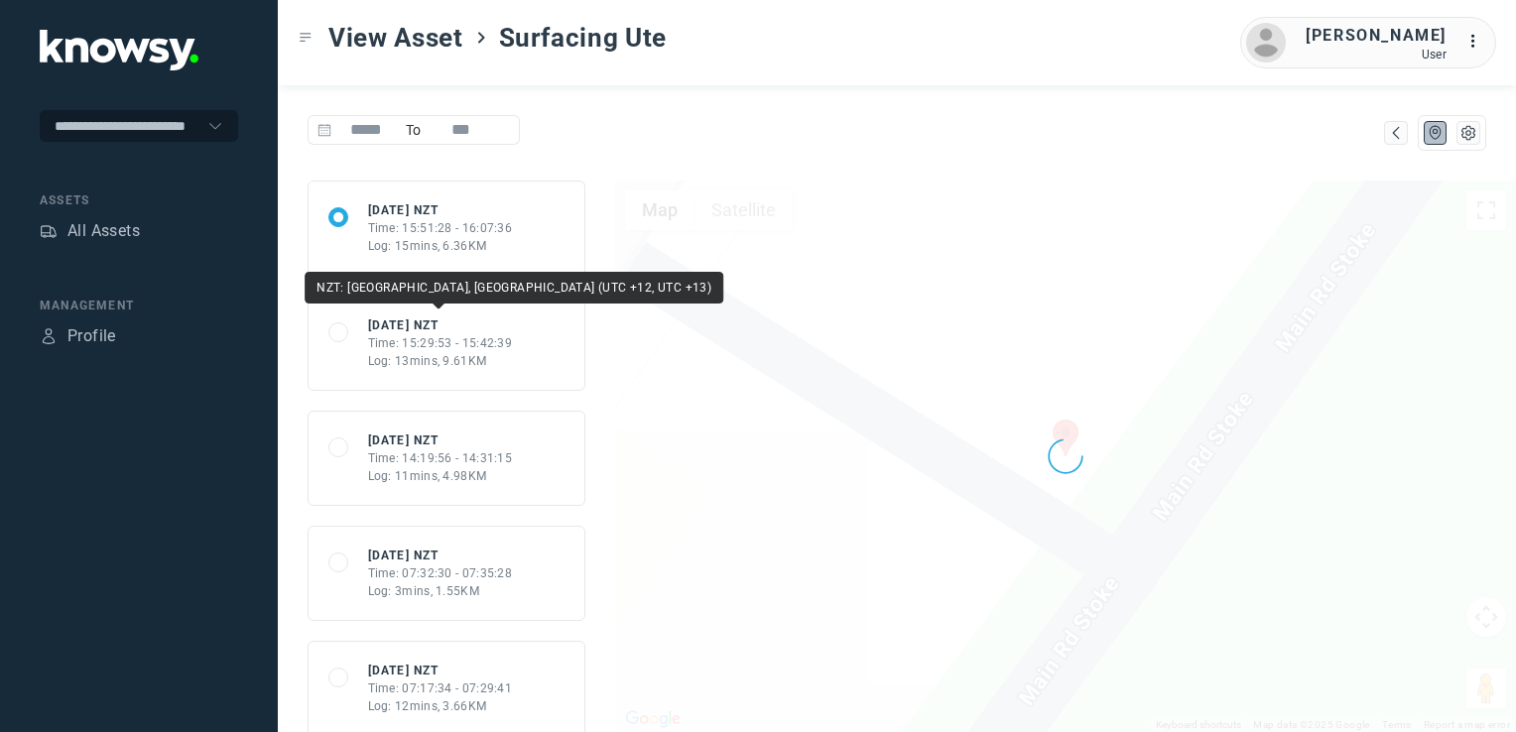
click at [439, 326] on div "Tue 19 Aug 25 NZT" at bounding box center [440, 326] width 145 height 18
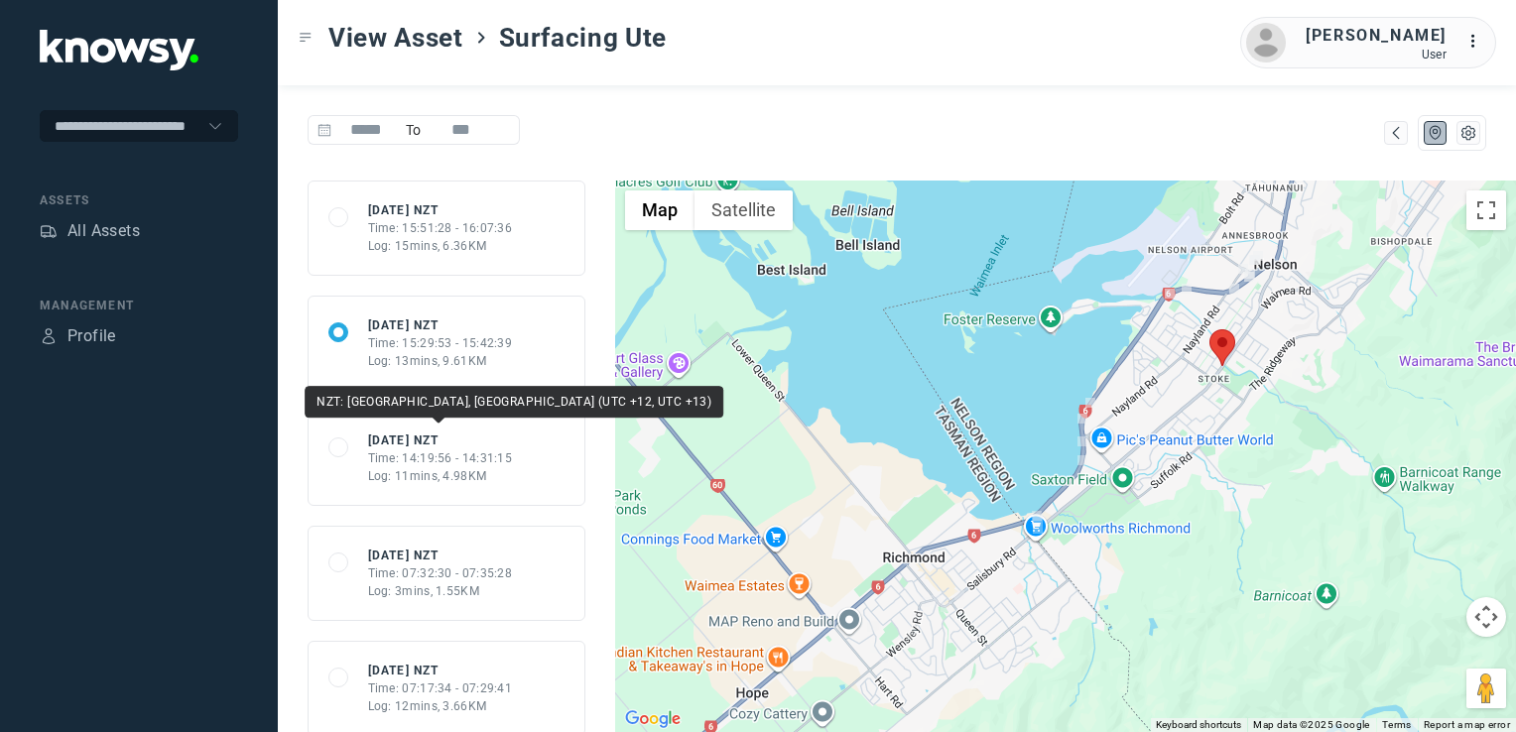
click at [453, 440] on div "Tue 19 Aug 25 NZT" at bounding box center [440, 441] width 145 height 18
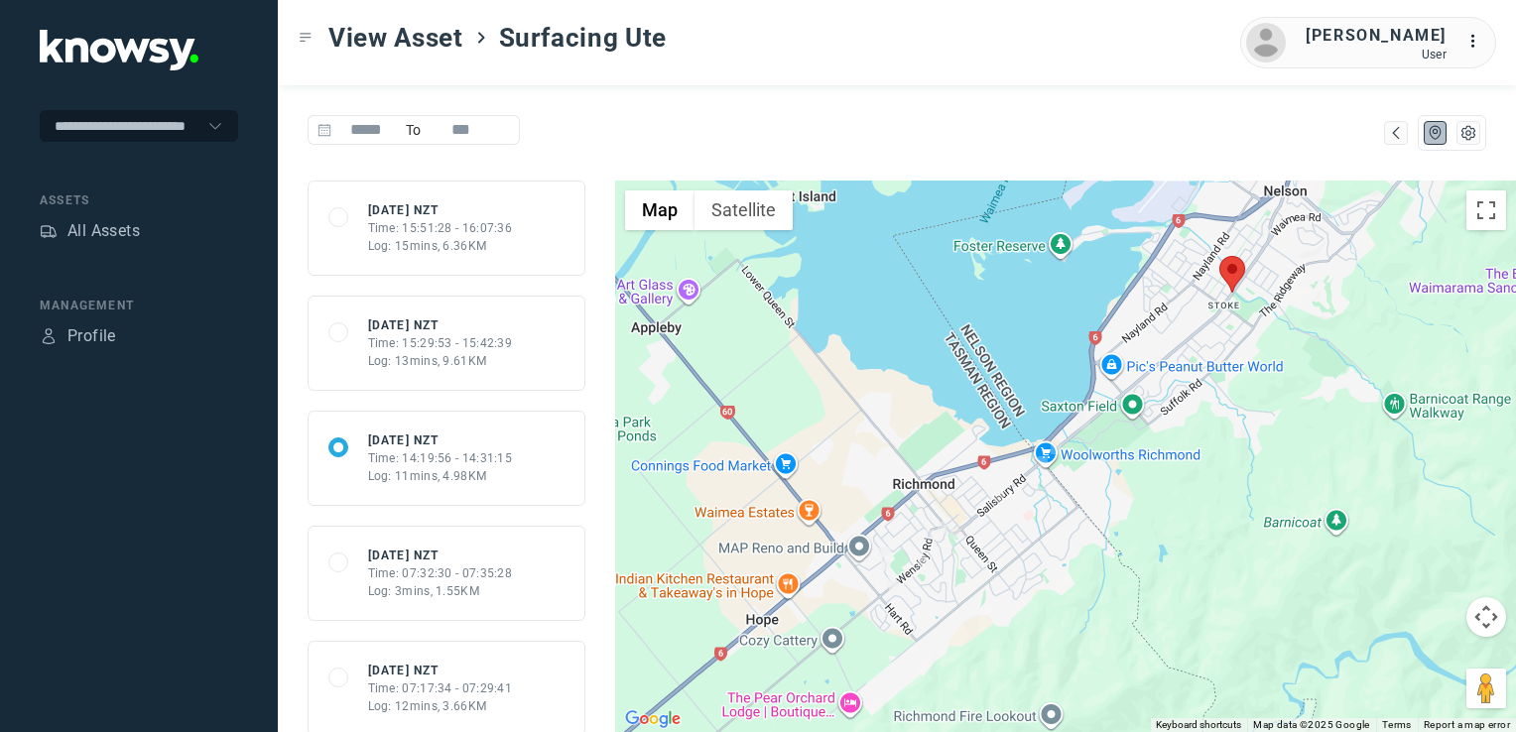
click at [464, 352] on div "Log: 13mins, 9.61KM" at bounding box center [440, 361] width 145 height 18
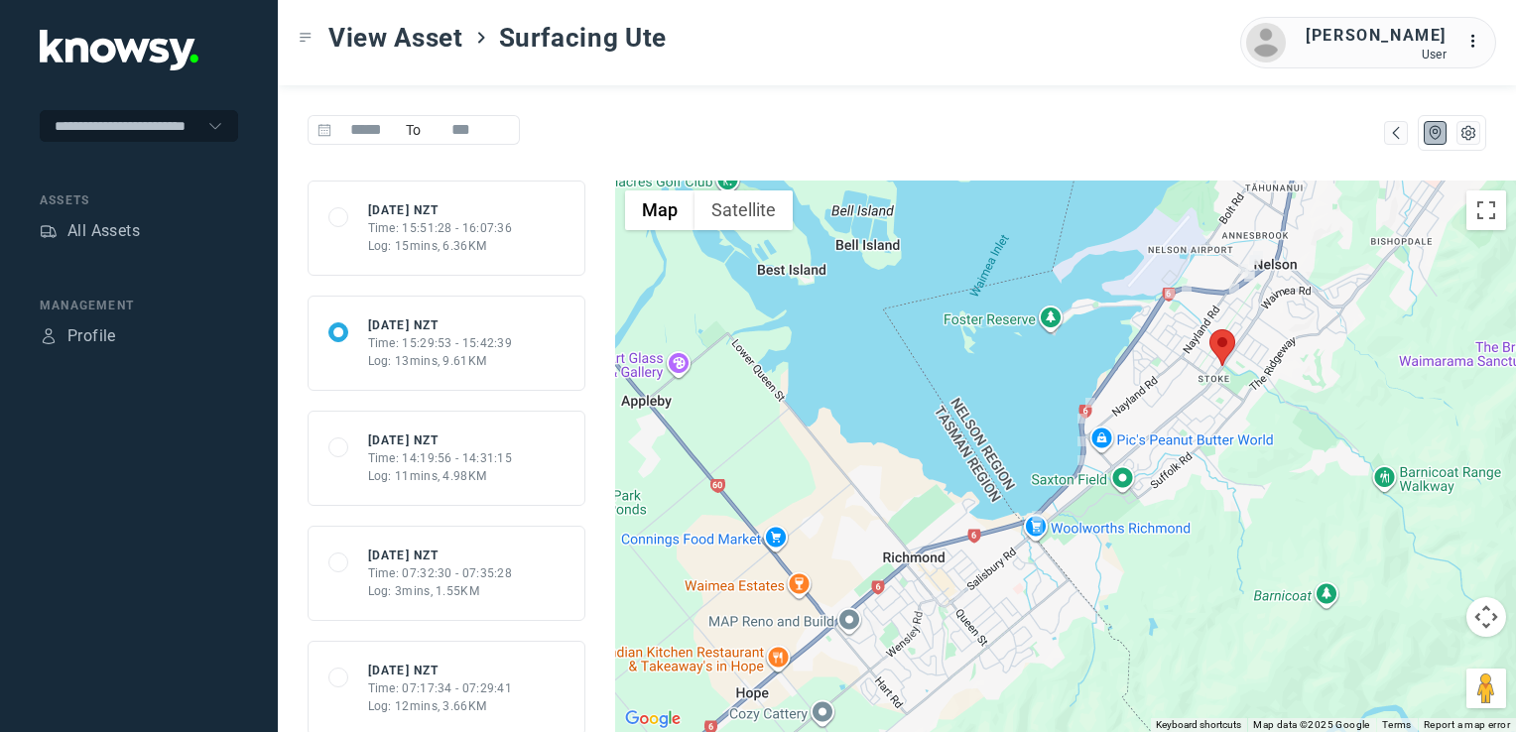
drag, startPoint x: 1245, startPoint y: 381, endPoint x: 1142, endPoint y: 464, distance: 132.7
click at [1142, 464] on div at bounding box center [1065, 457] width 901 height 552
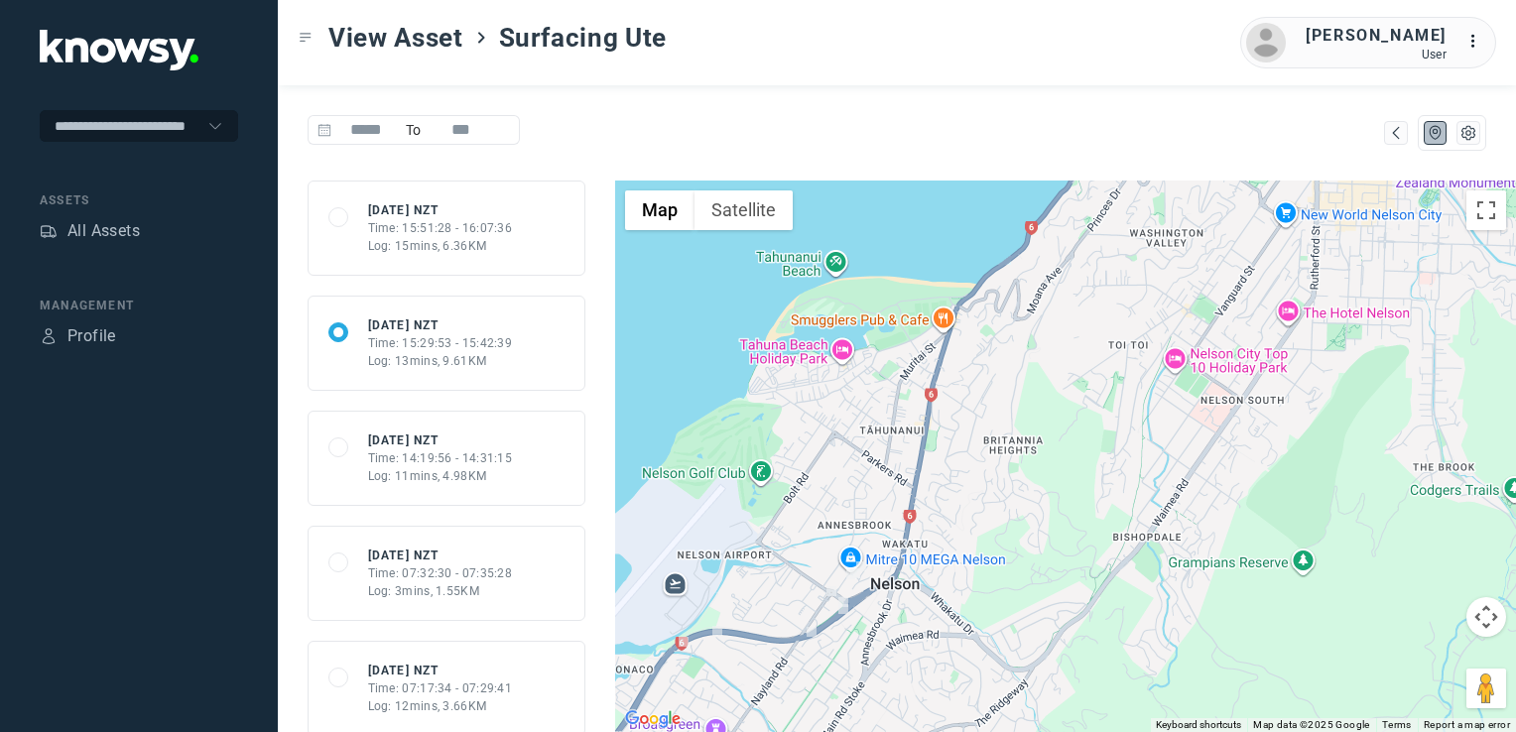
drag, startPoint x: 1036, startPoint y: 492, endPoint x: 1029, endPoint y: 500, distance: 10.5
click at [1029, 502] on div at bounding box center [1065, 457] width 901 height 552
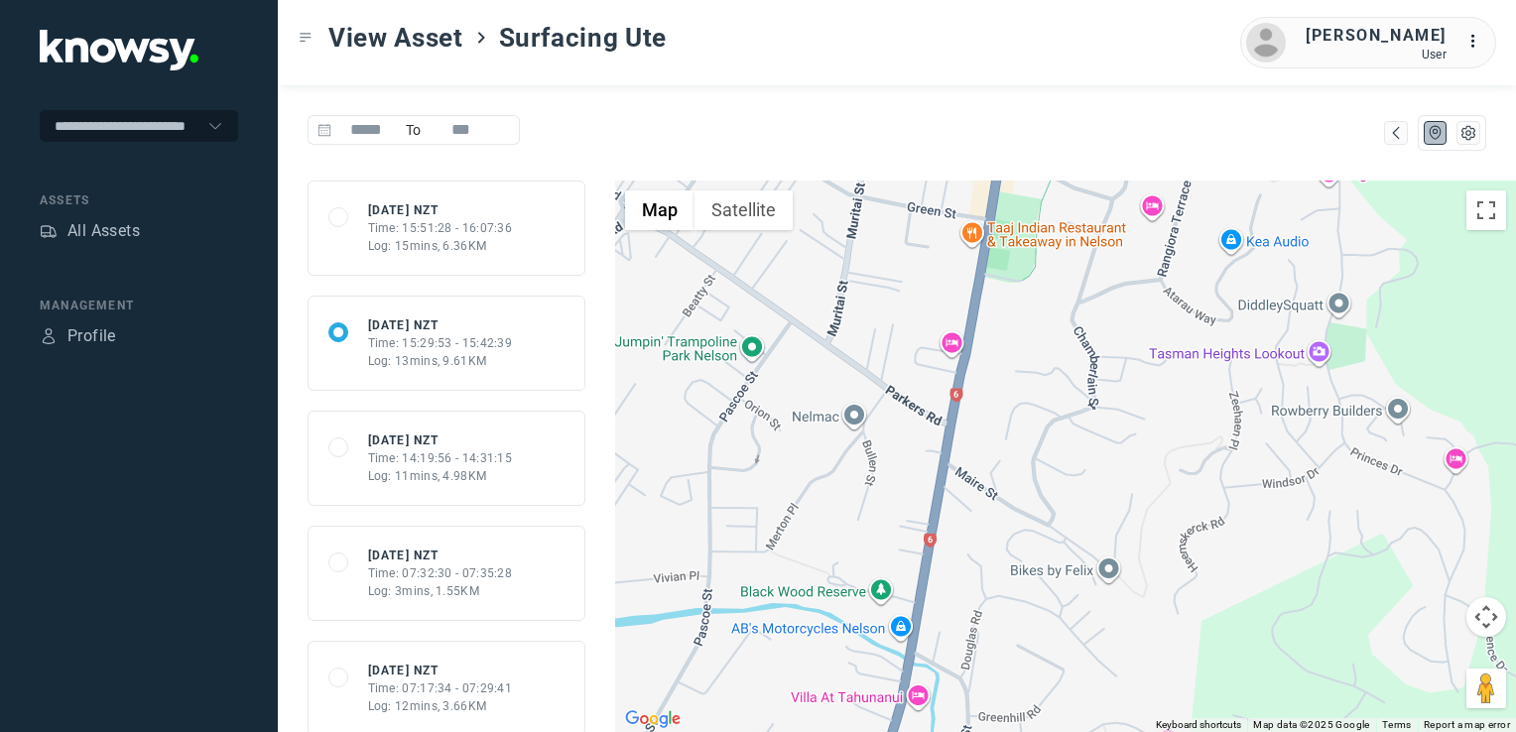
click at [838, 581] on div at bounding box center [1065, 457] width 901 height 552
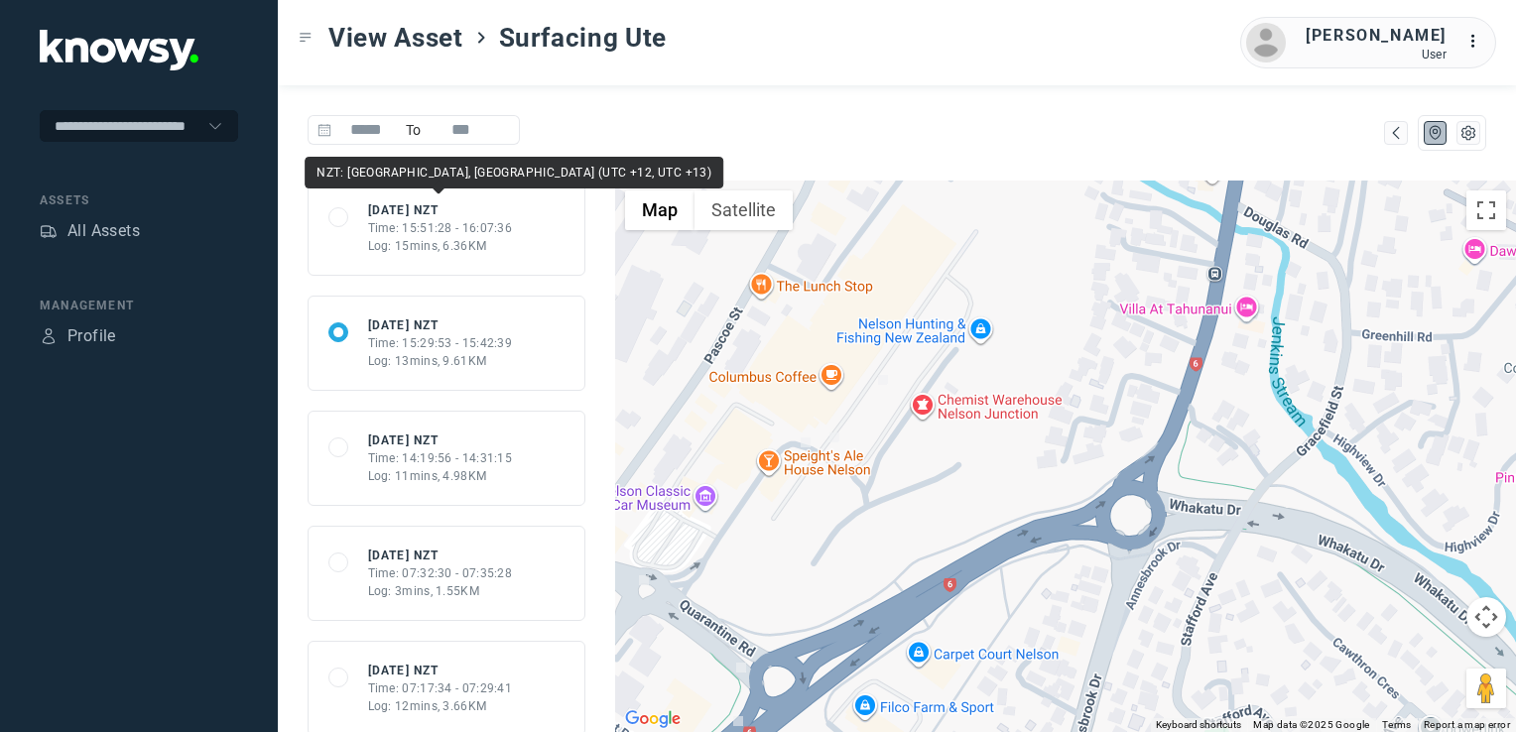
click at [410, 211] on div "Tue 19 Aug 25 NZT" at bounding box center [440, 210] width 145 height 18
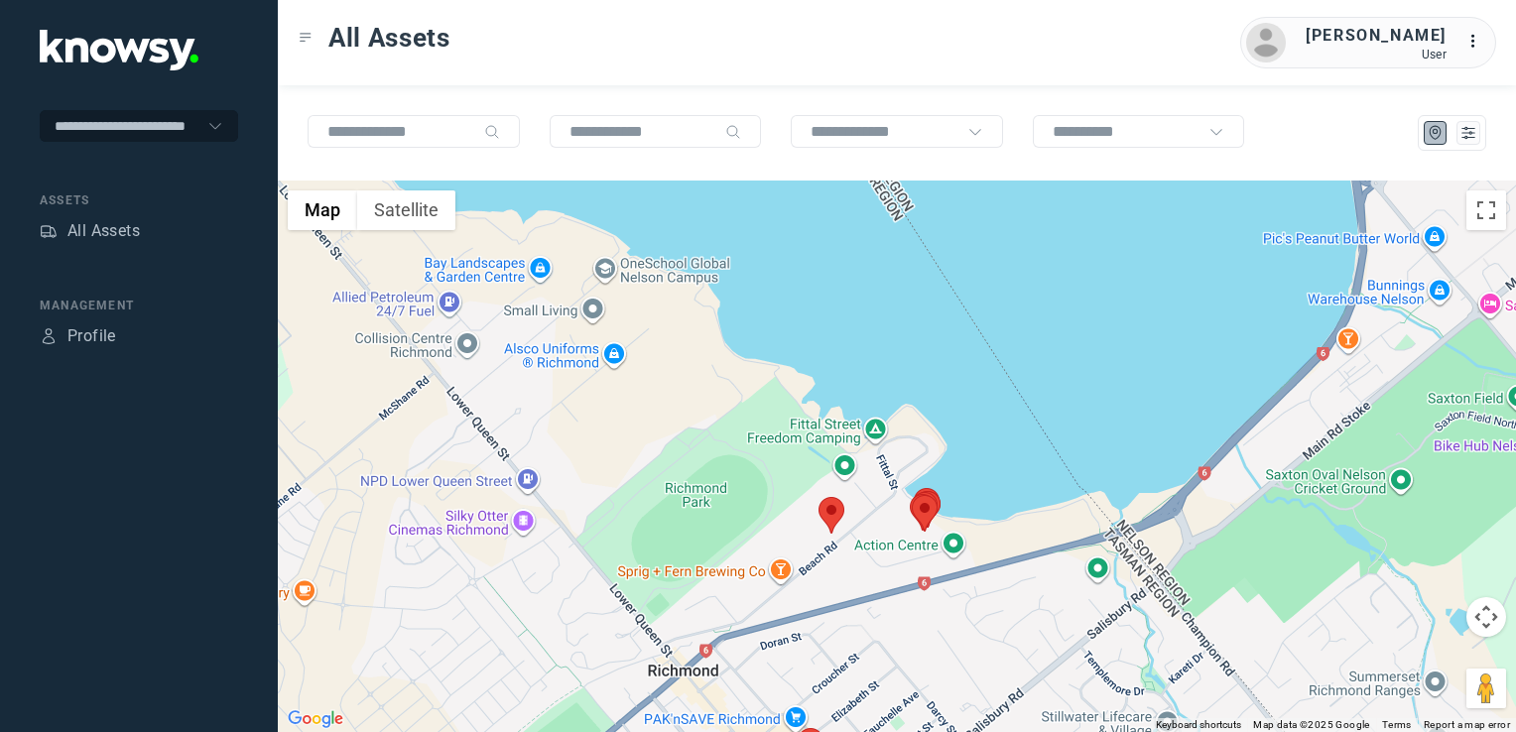
click at [829, 517] on img at bounding box center [832, 515] width 26 height 37
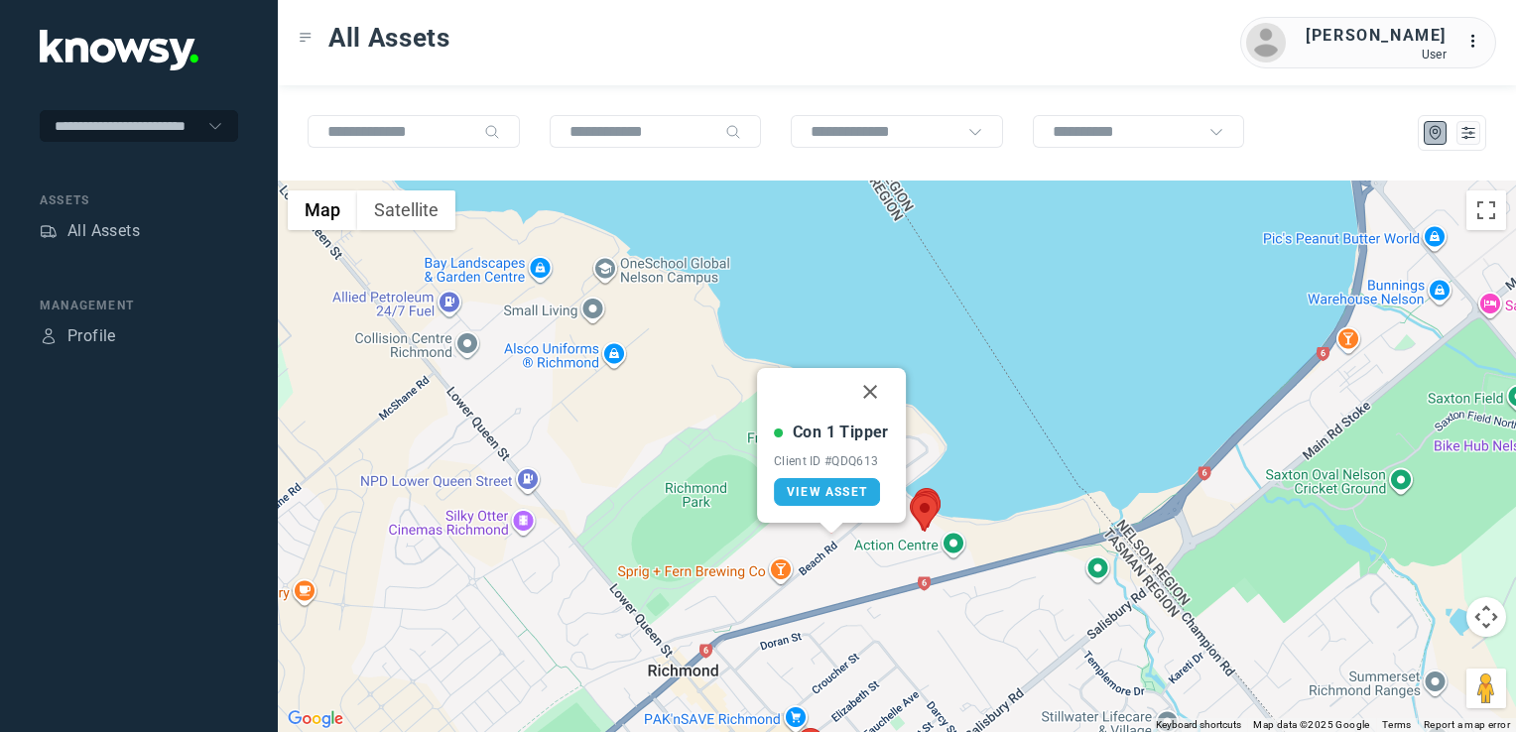
click at [867, 392] on button "Close" at bounding box center [871, 392] width 48 height 48
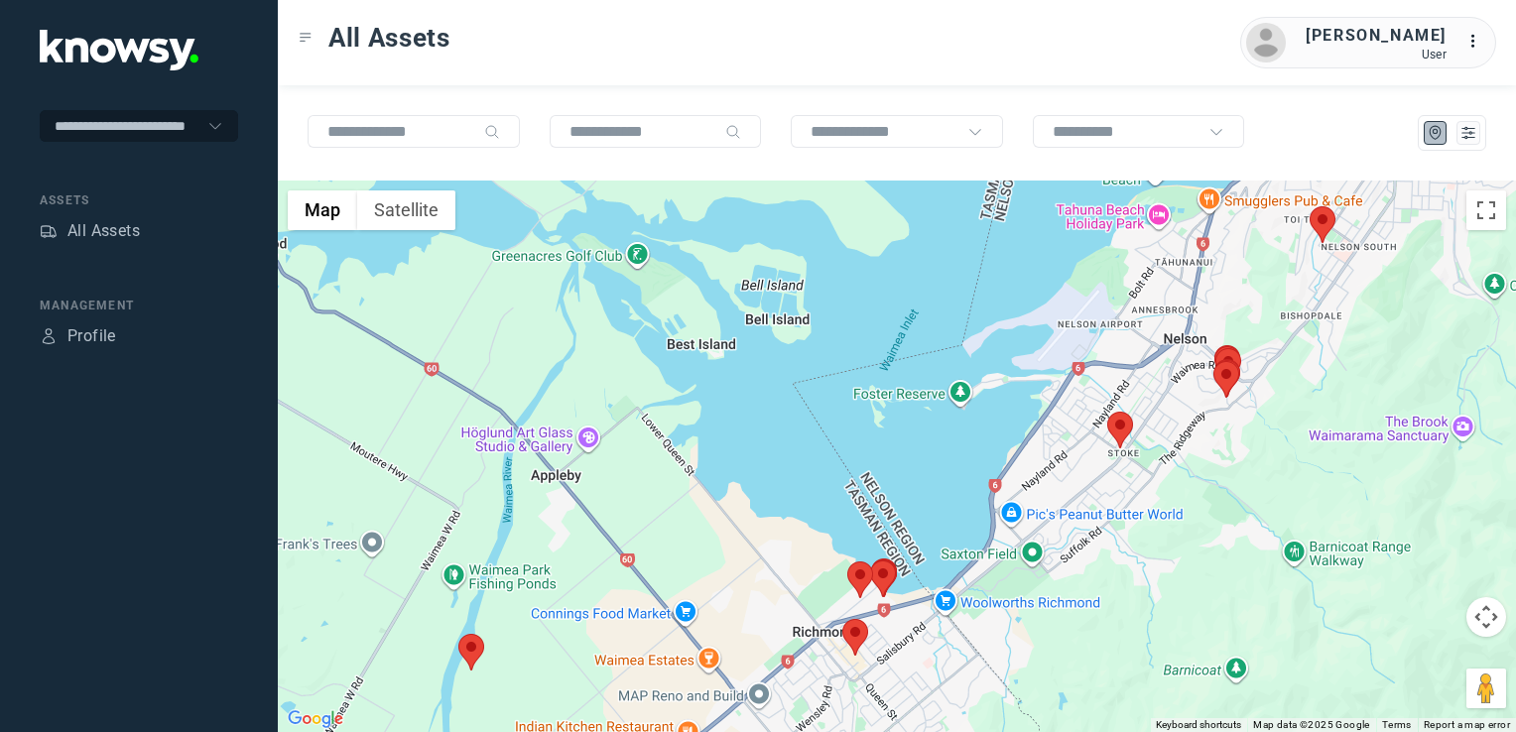
click at [862, 579] on img at bounding box center [861, 580] width 26 height 37
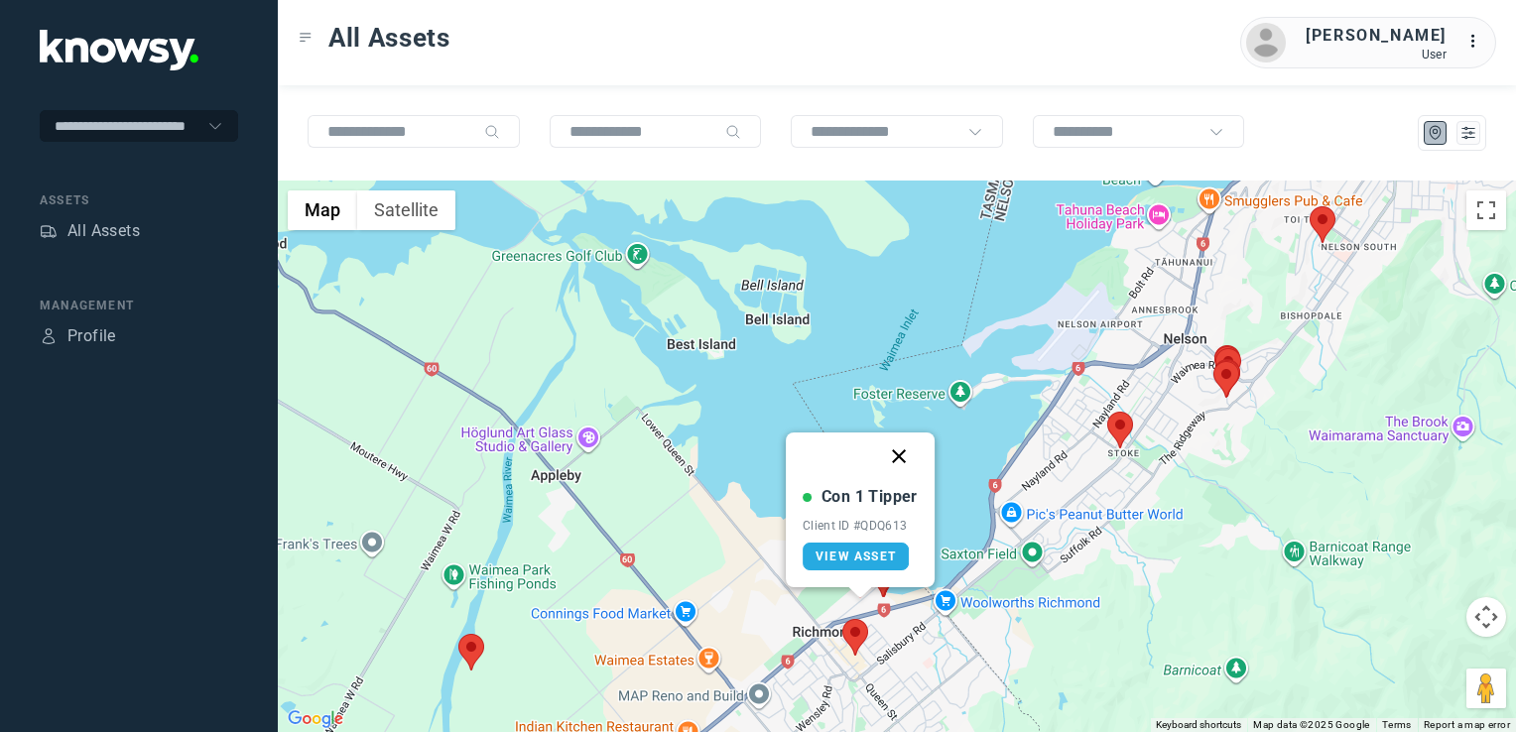
click at [901, 458] on button "Close" at bounding box center [899, 457] width 48 height 48
